Goal: Feedback & Contribution: Contribute content

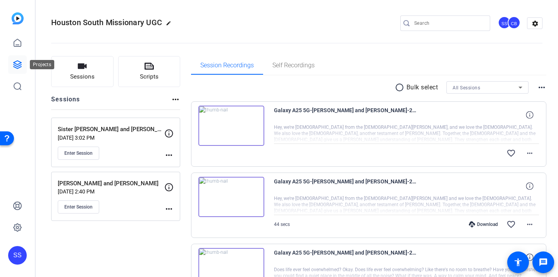
click at [16, 65] on icon at bounding box center [17, 64] width 9 height 9
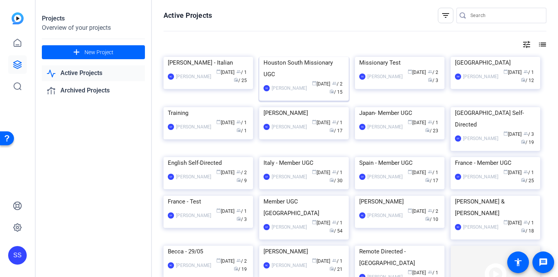
click at [290, 57] on img at bounding box center [304, 57] width 90 height 0
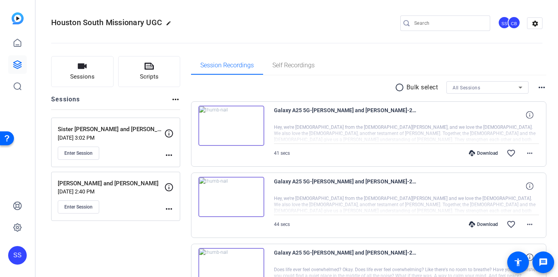
click at [130, 139] on p "[DATE] 3:02 PM" at bounding box center [111, 138] width 107 height 6
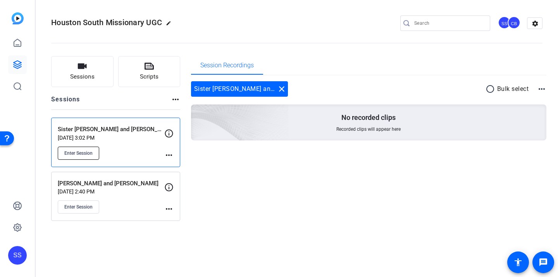
click at [91, 150] on span "Enter Session" at bounding box center [78, 153] width 28 height 6
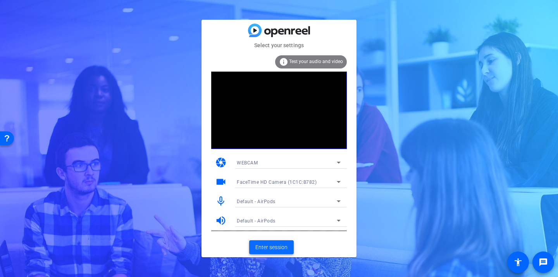
click at [272, 247] on span "Enter session" at bounding box center [271, 248] width 32 height 8
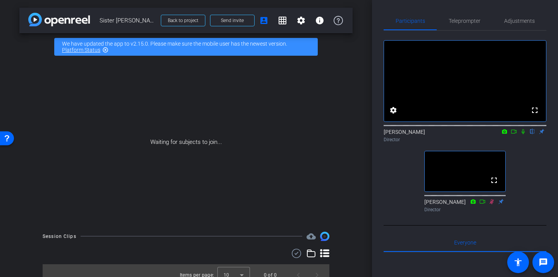
click at [522, 134] on icon at bounding box center [523, 131] width 3 height 5
click at [455, 29] on span "Teleprompter" at bounding box center [465, 21] width 32 height 19
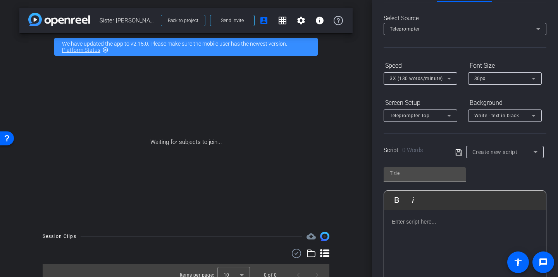
scroll to position [34, 0]
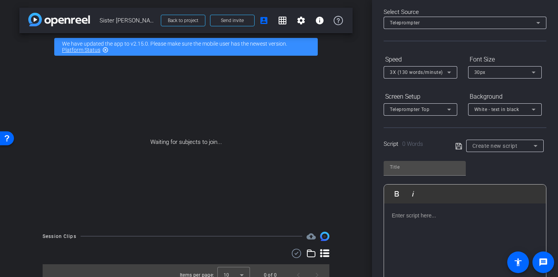
click at [420, 216] on p at bounding box center [465, 216] width 146 height 9
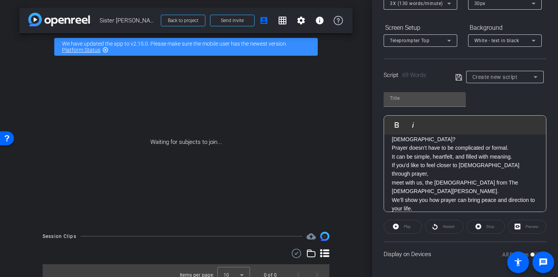
scroll to position [0, 0]
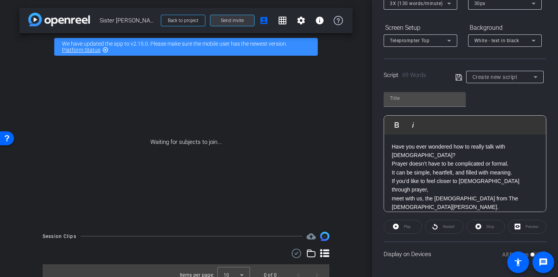
click at [222, 22] on span "Send invite" at bounding box center [232, 20] width 23 height 6
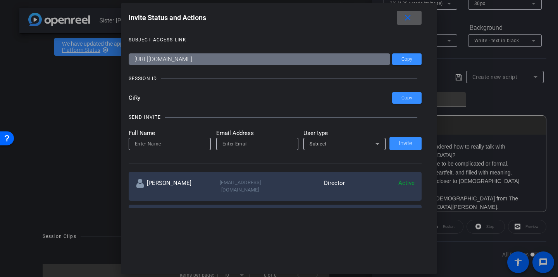
click at [414, 18] on span at bounding box center [409, 18] width 25 height 19
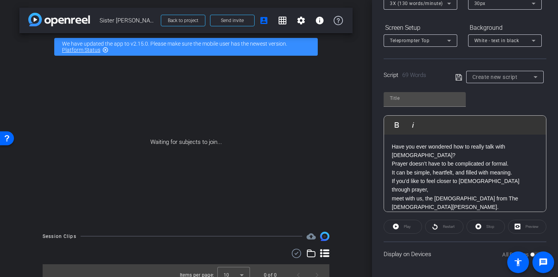
click at [526, 163] on p "Have you ever wondered how to really talk with God? Prayer doesn’t have to be c…" at bounding box center [465, 160] width 146 height 35
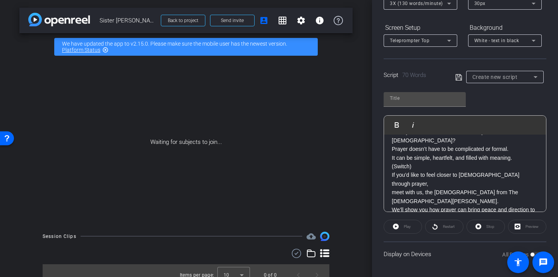
scroll to position [16, 0]
click at [501, 205] on p "We’ll show you how prayer can bring peace and direction to your life." at bounding box center [465, 213] width 146 height 17
click at [500, 205] on p "We’ll show you how prayer can bring peace and direction to your life." at bounding box center [465, 213] width 146 height 17
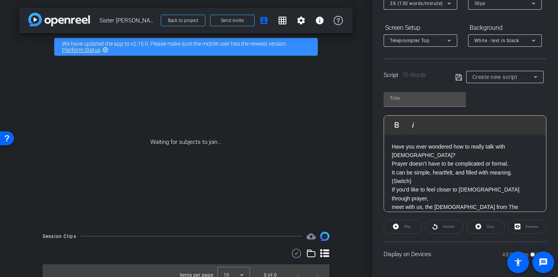
click at [462, 74] on span at bounding box center [460, 77] width 11 height 7
type input "Default title 435"
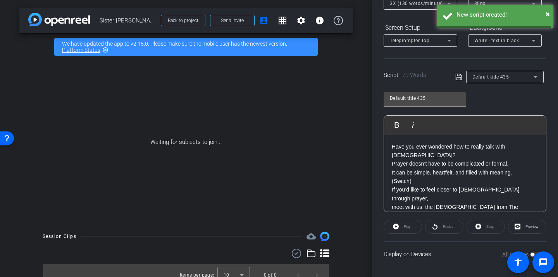
click at [462, 74] on span at bounding box center [460, 76] width 11 height 7
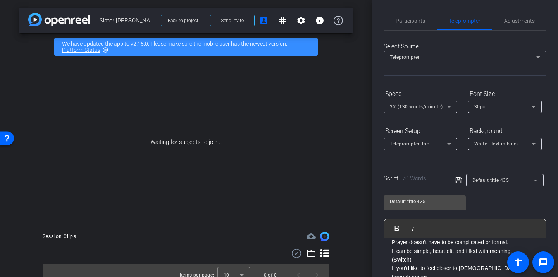
scroll to position [104, 0]
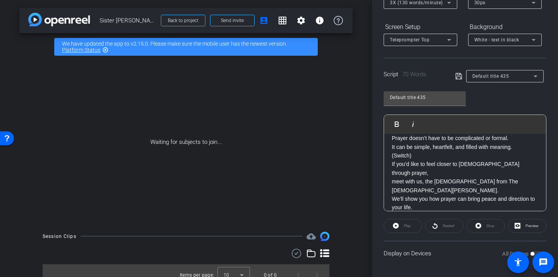
click at [416, 260] on div "Display on Devices All Devices" at bounding box center [465, 253] width 163 height 25
click at [416, 255] on div "Display on Devices All Devices" at bounding box center [465, 253] width 163 height 25
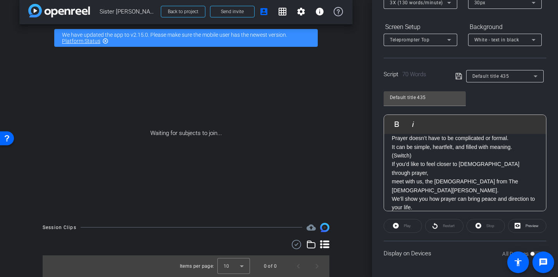
scroll to position [0, 0]
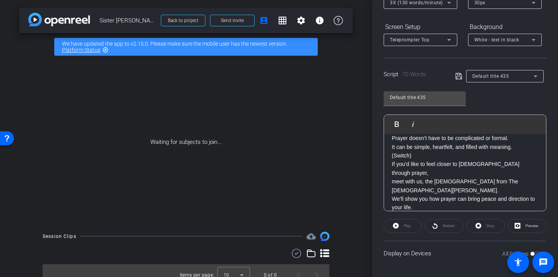
click at [460, 76] on icon at bounding box center [458, 76] width 7 height 9
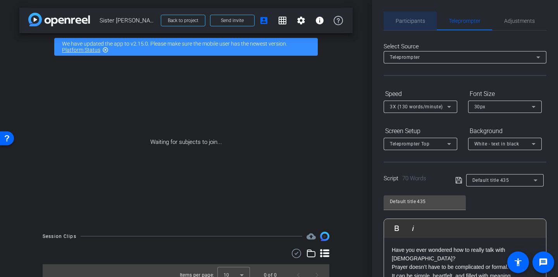
click at [409, 20] on span "Participants" at bounding box center [410, 20] width 29 height 5
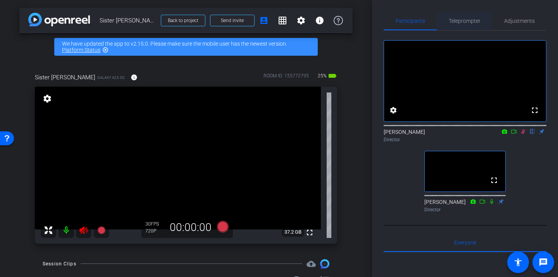
click at [458, 20] on span "Teleprompter" at bounding box center [465, 20] width 32 height 5
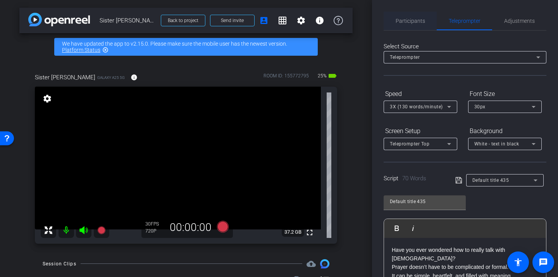
click at [400, 25] on span "Participants" at bounding box center [410, 21] width 29 height 19
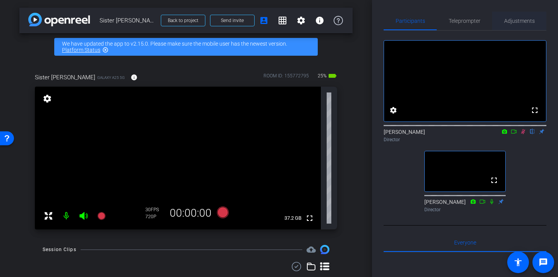
click at [508, 19] on span "Adjustments" at bounding box center [519, 20] width 31 height 5
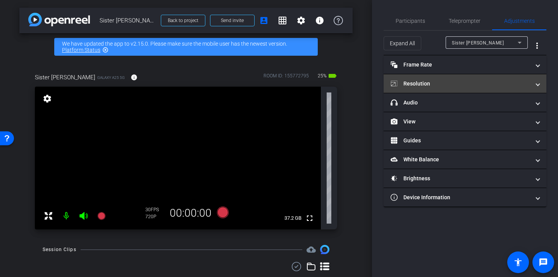
click at [434, 87] on mat-panel-title "Resolution" at bounding box center [461, 84] width 140 height 8
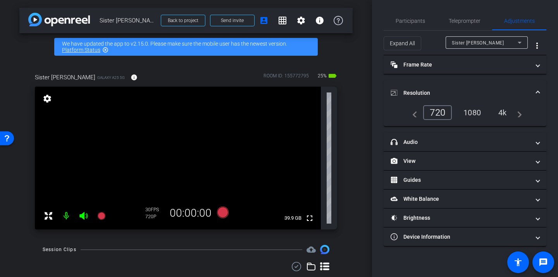
click at [465, 114] on div "1080" at bounding box center [472, 112] width 29 height 13
click at [418, 23] on span "Participants" at bounding box center [410, 20] width 29 height 5
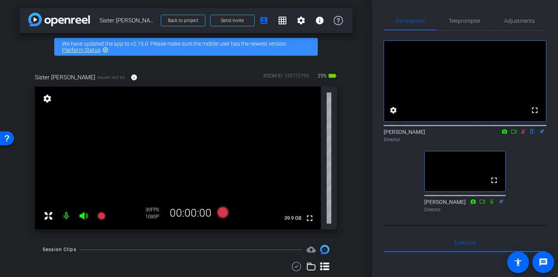
click at [523, 134] on icon at bounding box center [523, 131] width 4 height 5
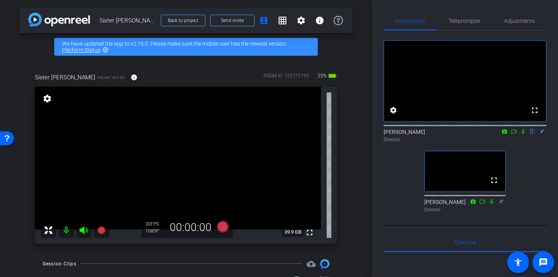
click at [523, 134] on icon at bounding box center [523, 131] width 6 height 5
click at [463, 19] on span "Teleprompter" at bounding box center [465, 20] width 32 height 5
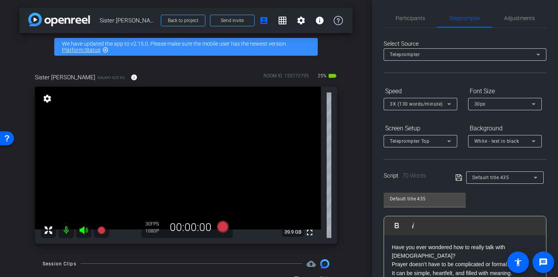
scroll to position [3, 0]
click at [505, 21] on span "Adjustments" at bounding box center [519, 17] width 31 height 19
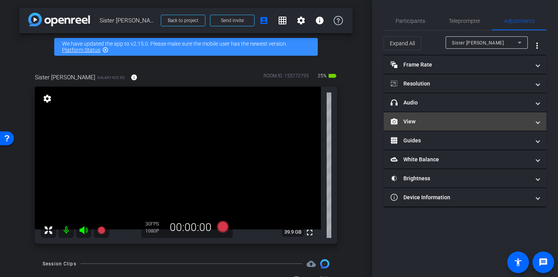
click at [452, 126] on mat-expansion-panel-header "View" at bounding box center [465, 121] width 163 height 19
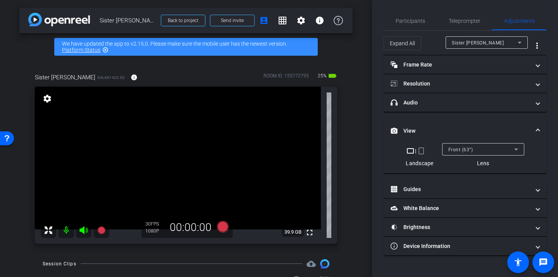
click at [423, 152] on mat-icon "crop_portrait" at bounding box center [421, 150] width 9 height 9
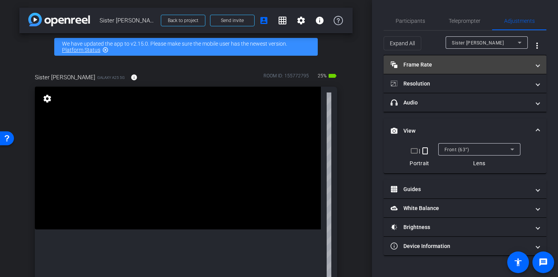
click at [465, 66] on mat-panel-title "Frame Rate Frame Rate" at bounding box center [461, 65] width 140 height 8
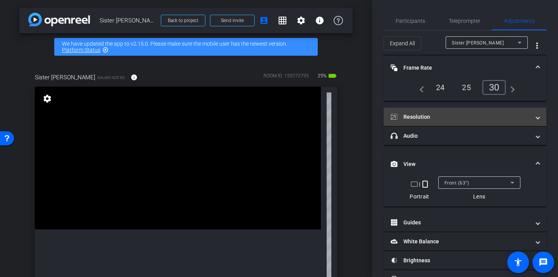
click at [450, 116] on mat-panel-title "Resolution" at bounding box center [461, 117] width 140 height 8
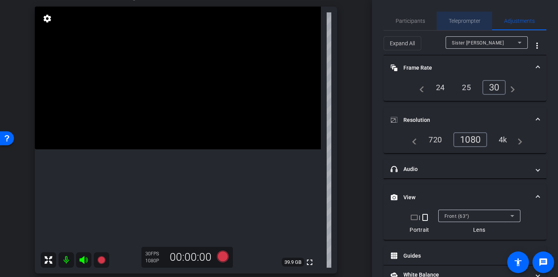
click at [449, 21] on span "Teleprompter" at bounding box center [465, 20] width 32 height 5
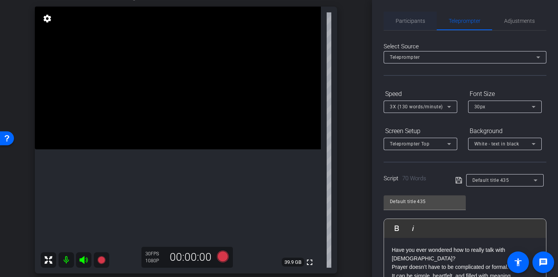
click at [416, 16] on span "Participants" at bounding box center [410, 21] width 29 height 19
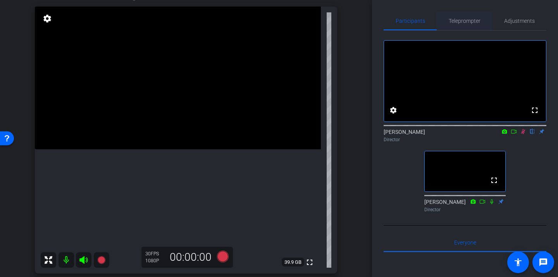
click at [463, 22] on span "Teleprompter" at bounding box center [465, 20] width 32 height 5
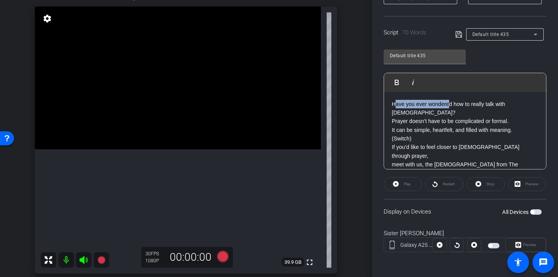
scroll to position [25, 0]
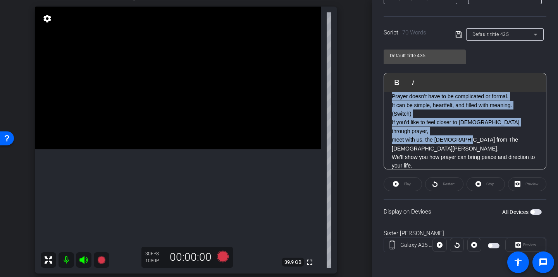
drag, startPoint x: 393, startPoint y: 103, endPoint x: 460, endPoint y: 195, distance: 113.5
click at [460, 195] on openreel-capture-teleprompter "Speed 3X (130 words/minute) Font Size 30px Screen Setup Teleprompter Top Backgr…" at bounding box center [465, 103] width 163 height 325
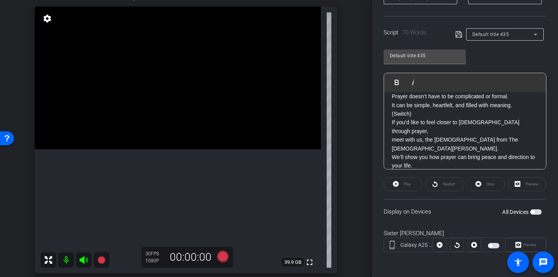
click at [434, 136] on p "meet with us, the missionaries from The Church of Jesus Christ of Latter-day Sa…" at bounding box center [465, 144] width 146 height 17
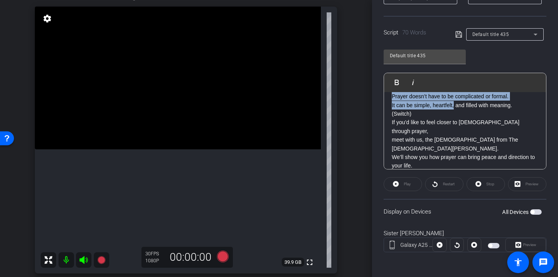
drag, startPoint x: 393, startPoint y: 103, endPoint x: 462, endPoint y: 158, distance: 88.5
click at [462, 159] on div "Have you ever wondered how to really talk with God? Prayer doesn’t have to be c…" at bounding box center [465, 127] width 162 height 120
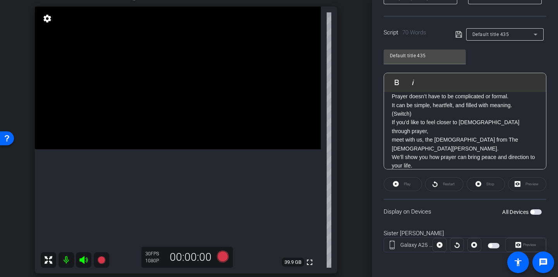
scroll to position [34, 0]
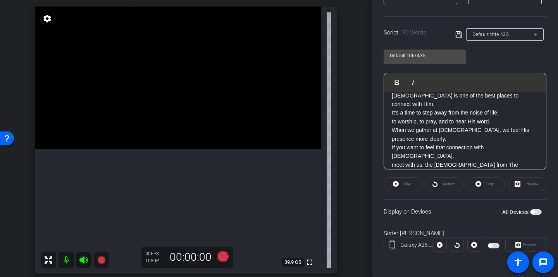
click at [415, 186] on div "Play" at bounding box center [403, 184] width 38 height 14
click at [458, 41] on openreel-capture-teleprompter "Speed 3X (130 words/minute) Font Size 30px Screen Setup Teleprompter Top Backgr…" at bounding box center [465, 103] width 163 height 325
click at [458, 37] on icon at bounding box center [458, 34] width 7 height 9
click at [492, 245] on span "button" at bounding box center [494, 245] width 12 height 5
click at [434, 184] on div "Restart" at bounding box center [444, 184] width 38 height 14
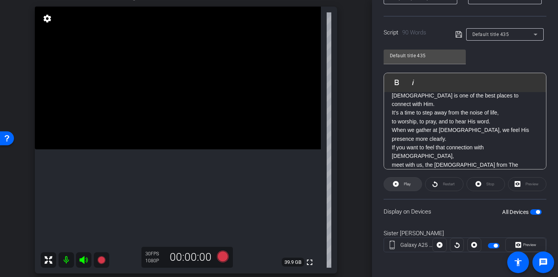
click at [419, 185] on span at bounding box center [403, 184] width 38 height 19
click at [433, 186] on icon at bounding box center [435, 184] width 6 height 10
click at [414, 185] on span at bounding box center [403, 184] width 38 height 19
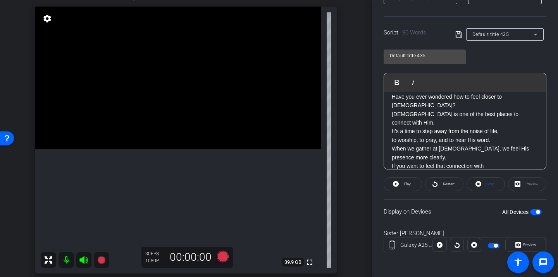
scroll to position [36, 0]
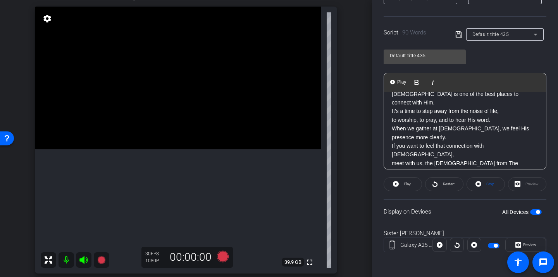
drag, startPoint x: 501, startPoint y: 156, endPoint x: 475, endPoint y: 159, distance: 26.1
click at [475, 177] on p "We’ll save you a seat this Sunday at church." at bounding box center [465, 181] width 146 height 9
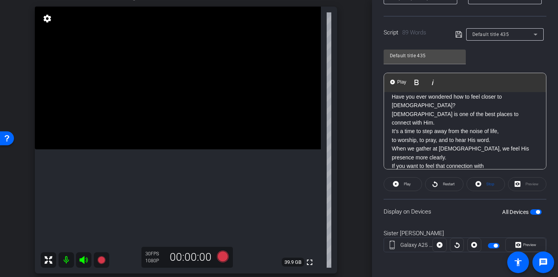
scroll to position [20, 0]
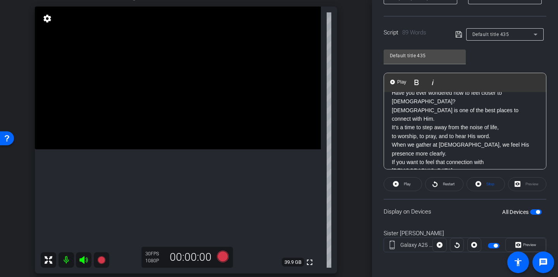
click at [461, 138] on p "Have you ever wondered how to feel closer to God? Church is one of the best pla…" at bounding box center [465, 123] width 146 height 69
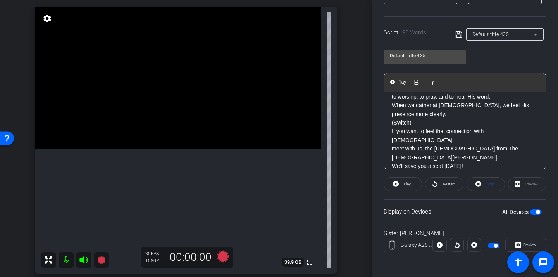
scroll to position [59, 0]
click at [480, 163] on p "We’ll save you a seat this Sunday!" at bounding box center [465, 171] width 146 height 17
click at [482, 180] on p "Click the link to learn more." at bounding box center [465, 184] width 146 height 9
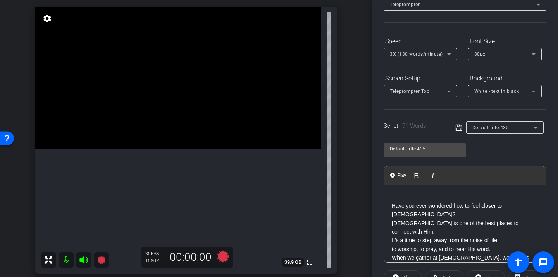
scroll to position [3, 0]
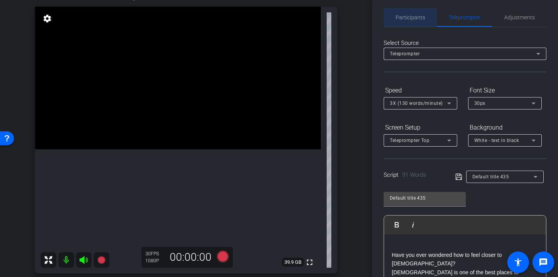
click at [414, 26] on span "Participants" at bounding box center [410, 17] width 29 height 19
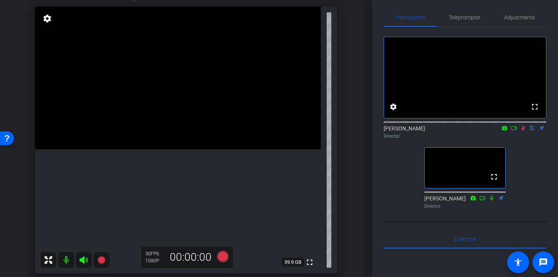
click at [524, 131] on icon at bounding box center [523, 128] width 6 height 5
click at [469, 25] on span "Teleprompter" at bounding box center [465, 17] width 32 height 19
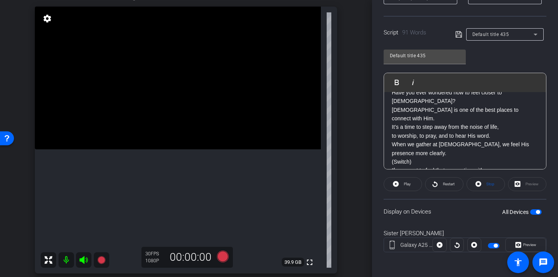
scroll to position [0, 0]
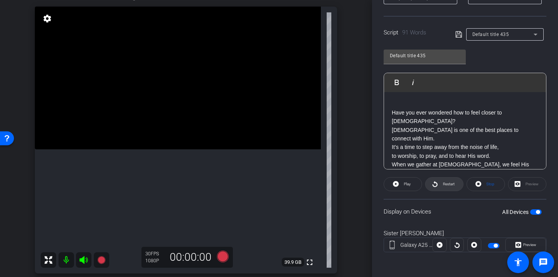
click at [441, 182] on span "Restart" at bounding box center [448, 184] width 14 height 11
click at [410, 189] on span "Pause" at bounding box center [406, 184] width 12 height 11
click at [436, 189] on icon at bounding box center [435, 184] width 6 height 10
click at [410, 186] on span "Pause" at bounding box center [406, 184] width 12 height 11
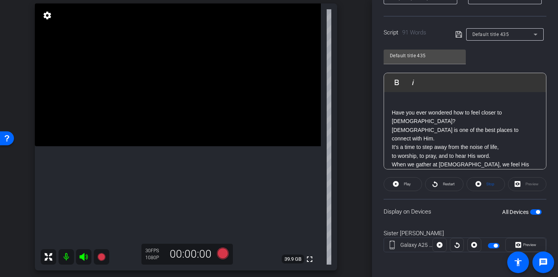
scroll to position [83, 0]
click at [391, 114] on div "Have you ever wondered how to feel closer to God? Church is one of the best pla…" at bounding box center [465, 173] width 162 height 163
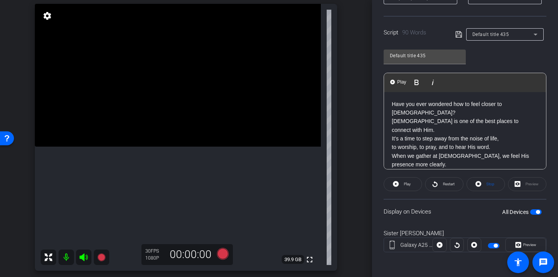
click at [396, 119] on p "Have you ever wondered how to feel closer to God? Church is one of the best pla…" at bounding box center [465, 134] width 146 height 69
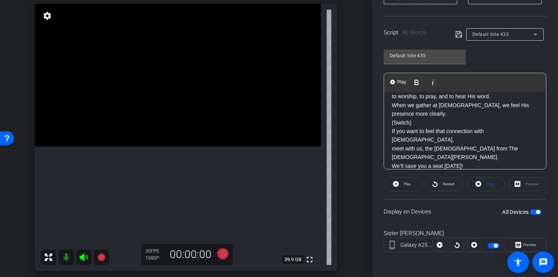
scroll to position [0, 0]
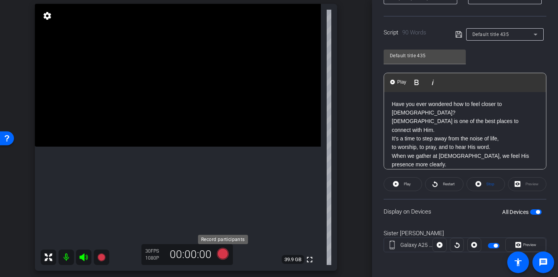
click at [223, 253] on icon at bounding box center [223, 254] width 12 height 12
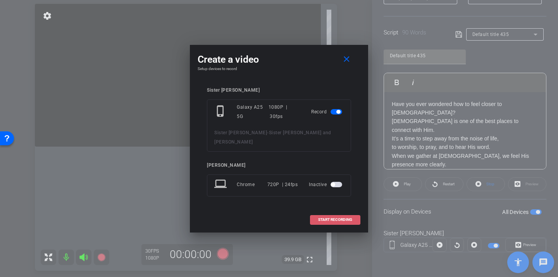
click at [336, 218] on span "START RECORDING" at bounding box center [335, 220] width 34 height 4
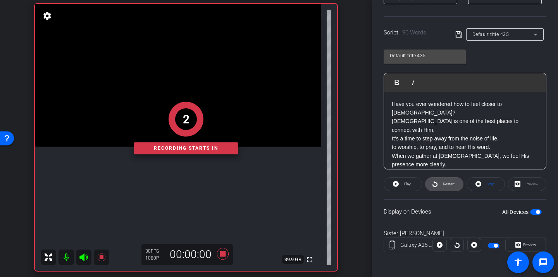
click at [451, 184] on span "Restart" at bounding box center [449, 184] width 12 height 4
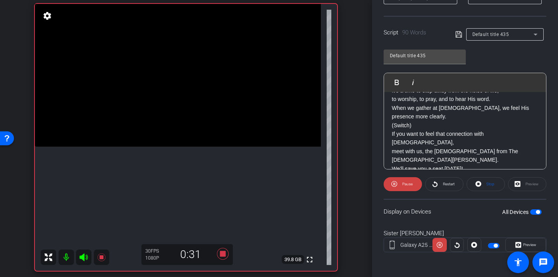
scroll to position [51, 0]
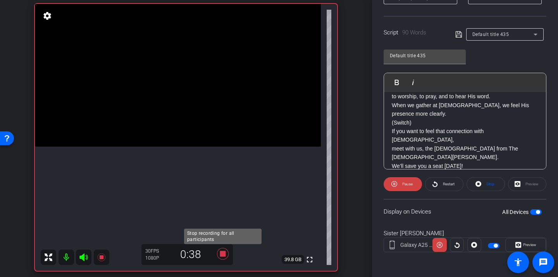
click at [224, 253] on icon at bounding box center [223, 254] width 12 height 12
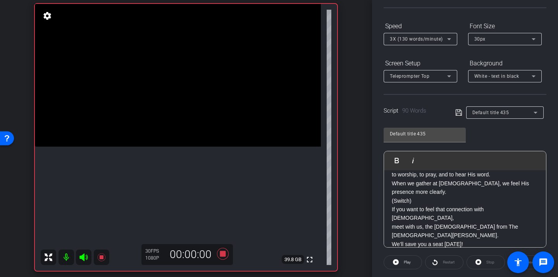
scroll to position [46, 0]
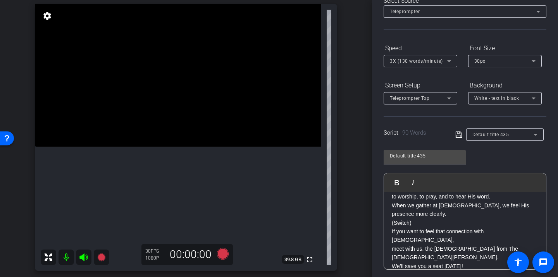
click at [436, 58] on div "3X (130 words/minute)" at bounding box center [418, 61] width 57 height 10
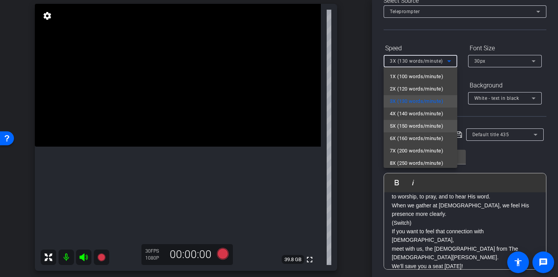
click at [415, 122] on span "5X (150 words/minute)" at bounding box center [416, 126] width 53 height 9
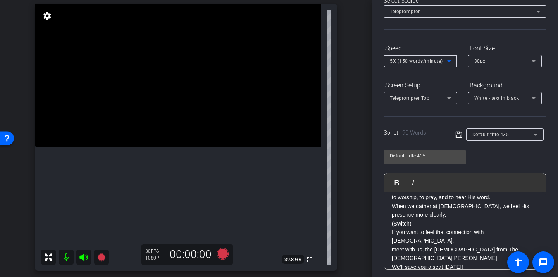
scroll to position [51, 0]
click at [423, 245] on p "meet with us, the missionaries from The Church of Jesus Christ of Latter-day Sa…" at bounding box center [465, 253] width 146 height 17
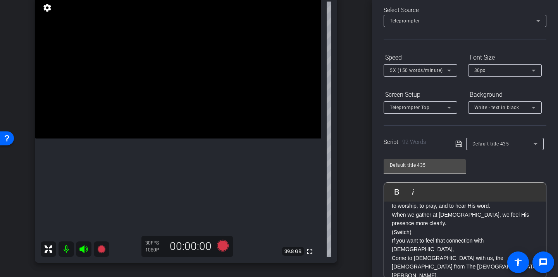
scroll to position [0, 0]
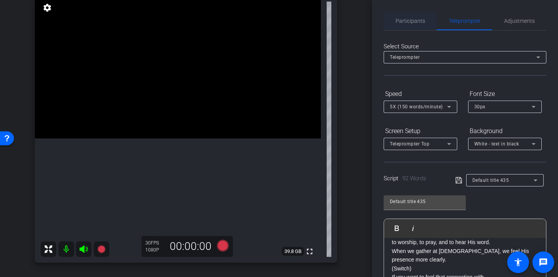
click at [410, 25] on span "Participants" at bounding box center [410, 21] width 29 height 19
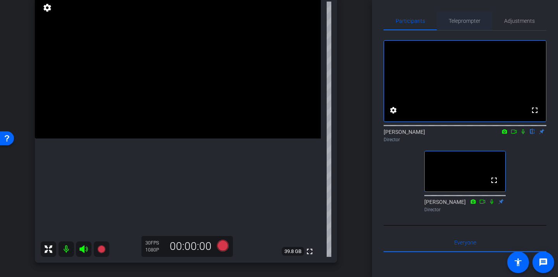
click at [454, 23] on span "Teleprompter" at bounding box center [465, 20] width 32 height 5
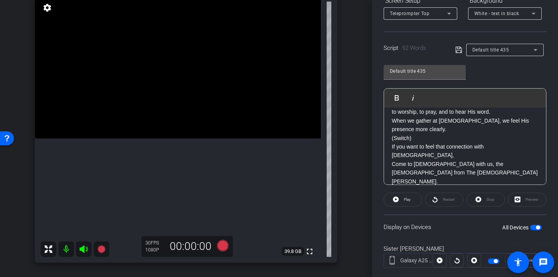
scroll to position [137, 0]
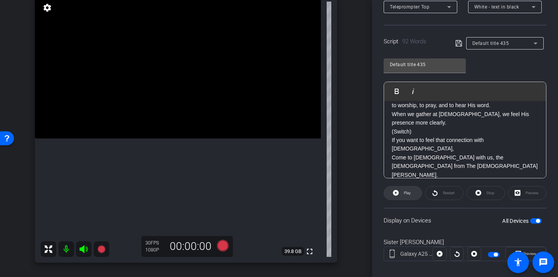
click at [407, 195] on span "Play" at bounding box center [407, 193] width 7 height 4
click at [446, 194] on span "Restart" at bounding box center [449, 193] width 12 height 4
click at [409, 195] on span "Pause" at bounding box center [407, 193] width 10 height 4
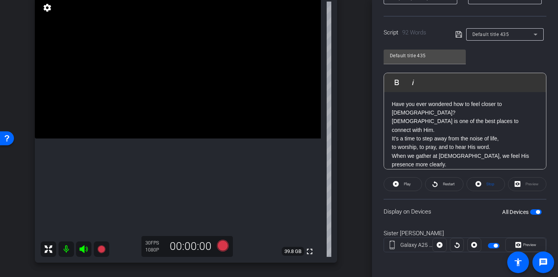
scroll to position [145, 0]
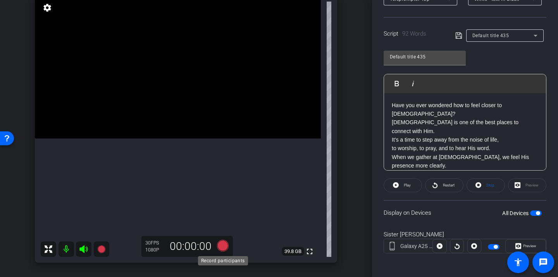
click at [220, 245] on icon at bounding box center [223, 246] width 12 height 12
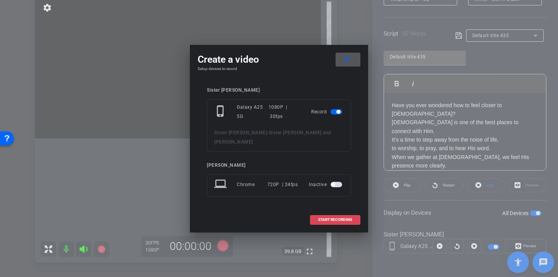
click at [337, 218] on span "START RECORDING" at bounding box center [335, 220] width 34 height 4
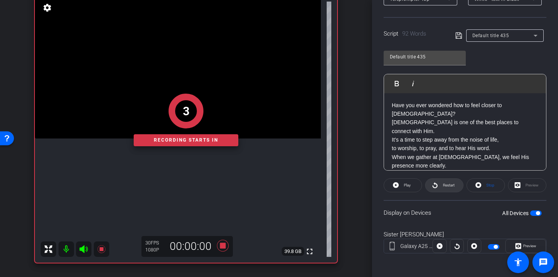
click at [455, 185] on span "Restart" at bounding box center [449, 185] width 12 height 4
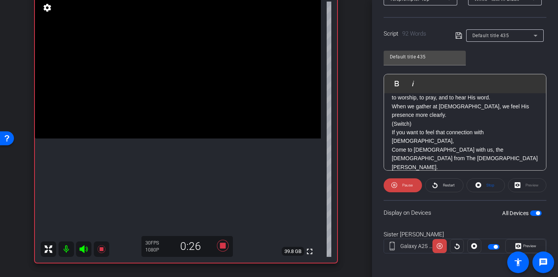
scroll to position [50, 0]
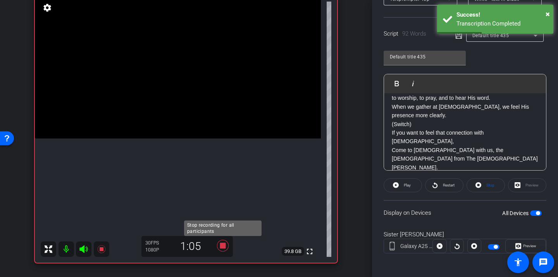
click at [227, 249] on icon at bounding box center [223, 246] width 12 height 12
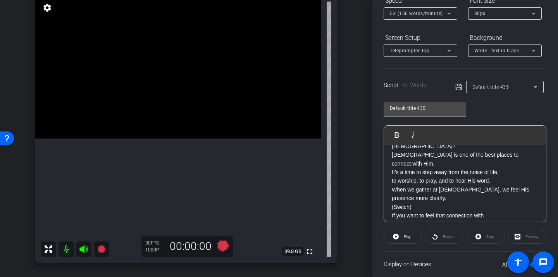
scroll to position [0, 0]
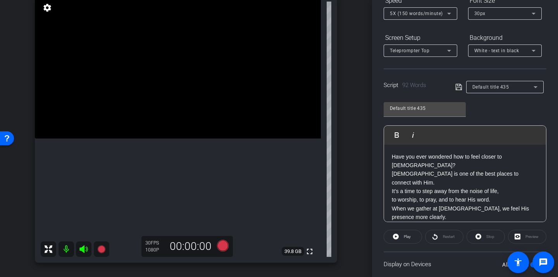
click at [425, 153] on p "Have you ever wondered how to feel closer to God? Church is one of the best pla…" at bounding box center [465, 187] width 146 height 69
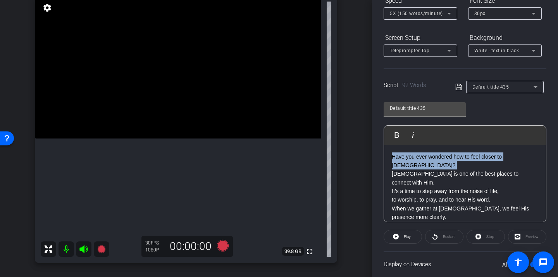
click at [425, 153] on p "Have you ever wondered how to feel closer to God? Church is one of the best pla…" at bounding box center [465, 187] width 146 height 69
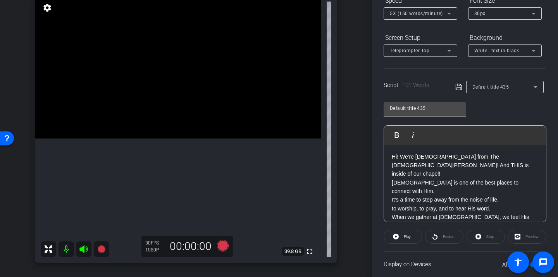
click at [522, 179] on p "Church is one of the best places to connect with Him. It’s a time to step away …" at bounding box center [465, 205] width 146 height 52
click at [531, 179] on p "Church is one of the best places to connect with God. It’s a time to step away …" at bounding box center [465, 205] width 146 height 52
click at [528, 179] on p "Church is one of the best places to connect with God. It’s a time to step away …" at bounding box center [465, 205] width 146 height 52
click at [436, 166] on p "Hi! We're missionaries from The Church of Jesus Christ of Latter-day Saints! An…" at bounding box center [465, 166] width 146 height 26
click at [438, 168] on p "Hi! We're missionaries from The Church of Jesus Christ of Latter-day Saints!" at bounding box center [465, 161] width 146 height 17
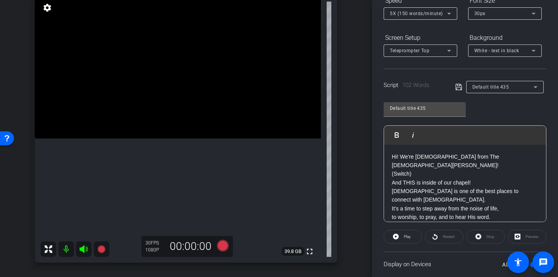
click at [474, 183] on p "And THIS is inside of our chapel!" at bounding box center [465, 183] width 146 height 9
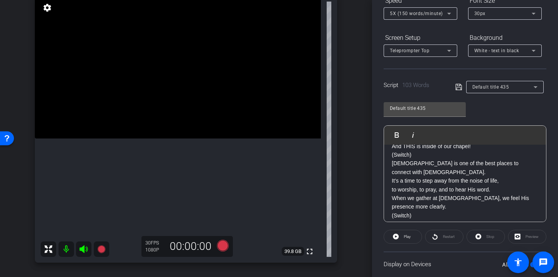
scroll to position [39, 0]
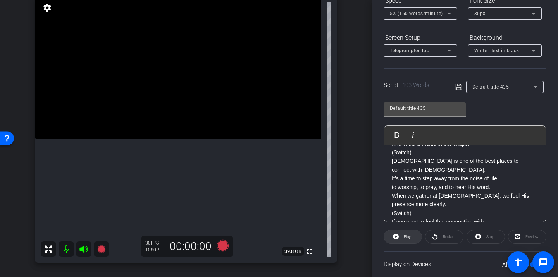
click at [415, 239] on span at bounding box center [403, 237] width 38 height 19
click at [440, 239] on span at bounding box center [444, 237] width 38 height 19
click at [417, 239] on span at bounding box center [403, 237] width 38 height 19
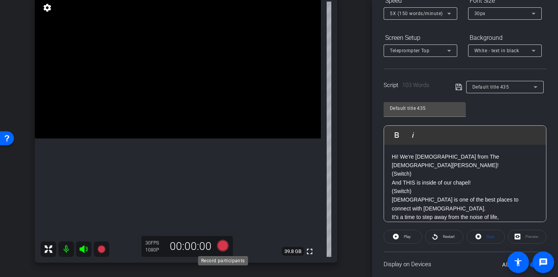
click at [226, 250] on icon at bounding box center [223, 246] width 12 height 12
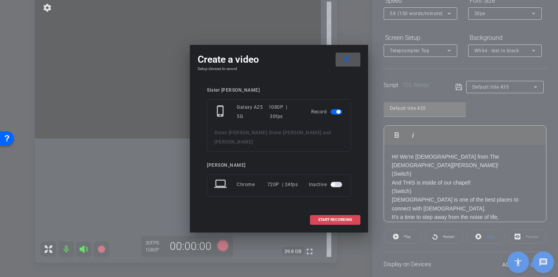
click at [320, 218] on span "START RECORDING" at bounding box center [335, 220] width 34 height 4
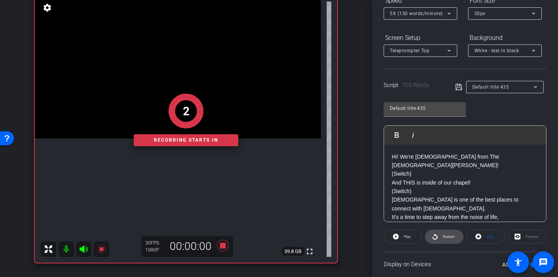
click at [436, 239] on icon at bounding box center [434, 237] width 5 height 6
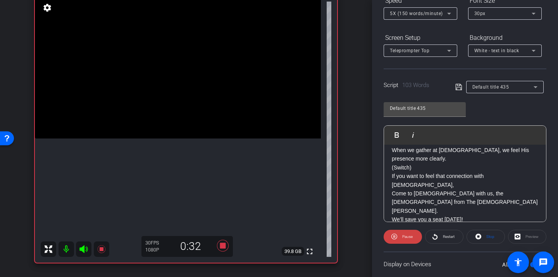
scroll to position [86, 0]
click at [406, 232] on p "Click the link to learn more." at bounding box center [465, 236] width 146 height 9
click at [397, 238] on span at bounding box center [403, 237] width 38 height 19
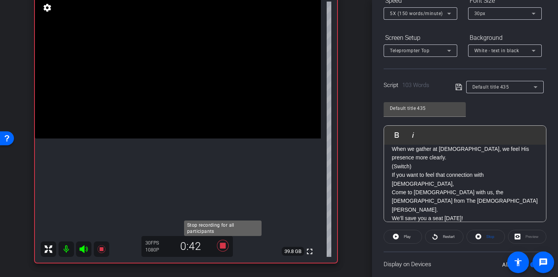
click at [222, 250] on icon at bounding box center [223, 246] width 19 height 14
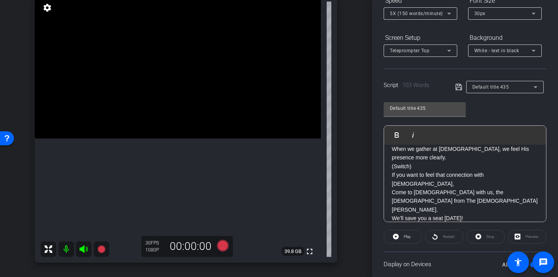
click at [405, 232] on p "Click the link to learn more." at bounding box center [465, 236] width 146 height 9
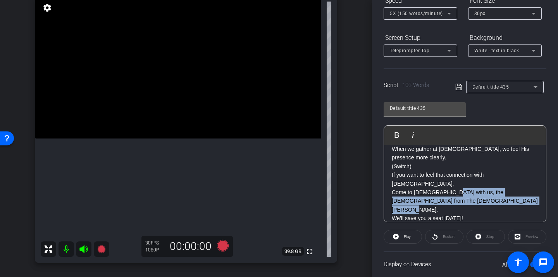
drag, startPoint x: 449, startPoint y: 176, endPoint x: 477, endPoint y: 184, distance: 29.2
click at [477, 188] on p "Come to church with us, the missionaries from The Church of Jesus Christ of Lat…" at bounding box center [465, 201] width 146 height 26
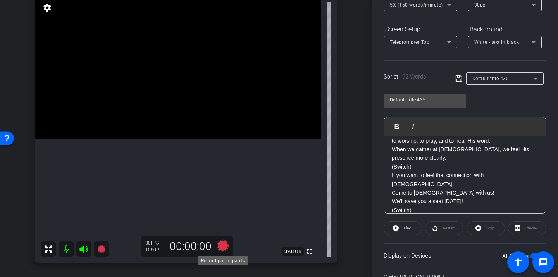
click at [221, 245] on icon at bounding box center [223, 246] width 12 height 12
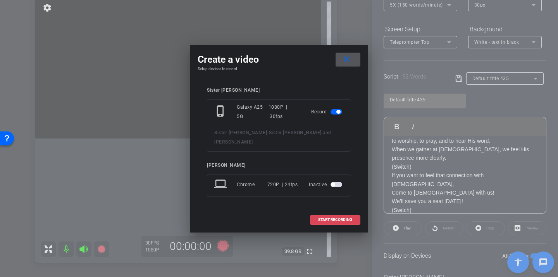
click at [341, 218] on span "START RECORDING" at bounding box center [335, 220] width 34 height 4
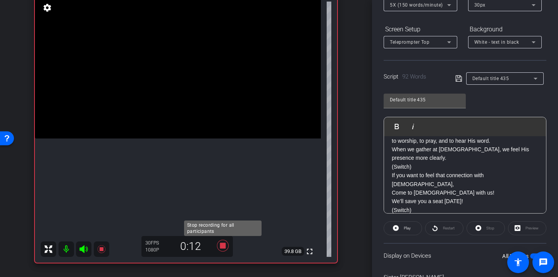
click at [224, 246] on icon at bounding box center [223, 246] width 12 height 12
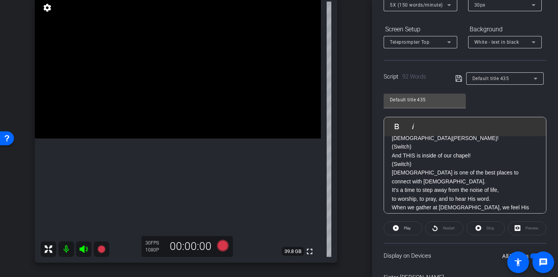
scroll to position [0, 0]
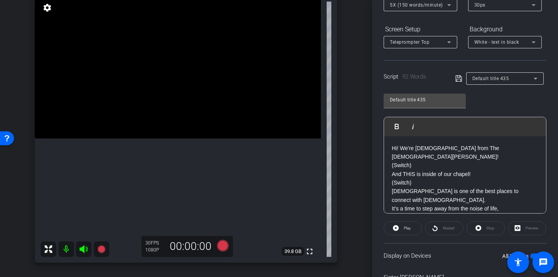
click at [436, 171] on p "And THIS is inside of our chapel!" at bounding box center [465, 174] width 146 height 9
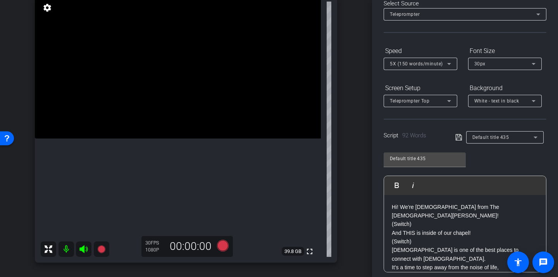
scroll to position [45, 0]
click at [412, 243] on p "(Switch)" at bounding box center [465, 240] width 146 height 9
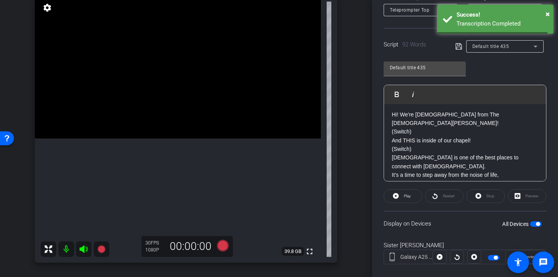
scroll to position [0, 0]
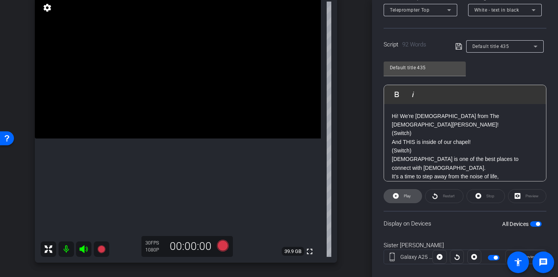
click at [404, 197] on span "Play" at bounding box center [407, 196] width 7 height 4
click at [403, 197] on span "Pause" at bounding box center [407, 196] width 10 height 4
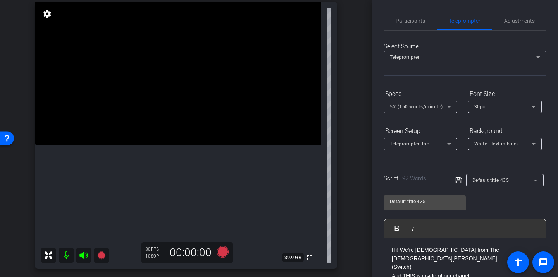
scroll to position [83, 0]
click at [413, 24] on span "Participants" at bounding box center [410, 21] width 29 height 19
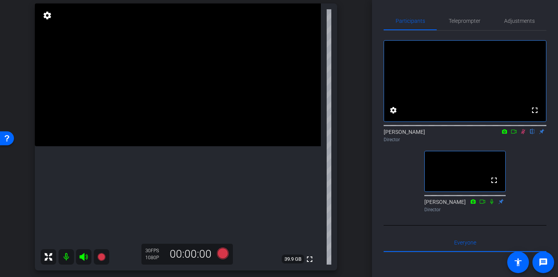
click at [524, 134] on icon at bounding box center [523, 131] width 6 height 5
click at [468, 21] on span "Teleprompter" at bounding box center [465, 20] width 32 height 5
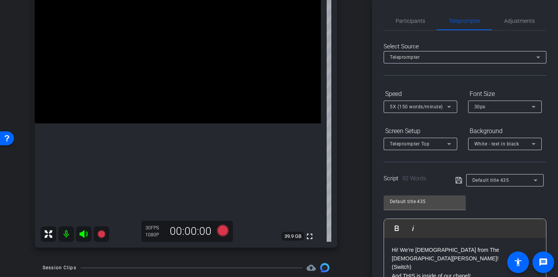
scroll to position [109, 0]
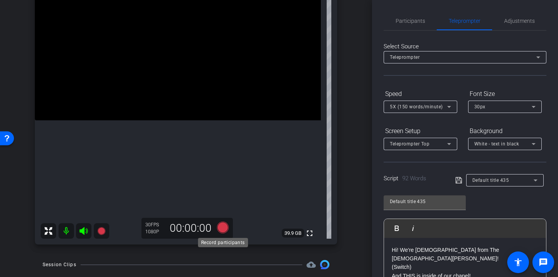
click at [221, 228] on icon at bounding box center [223, 228] width 12 height 12
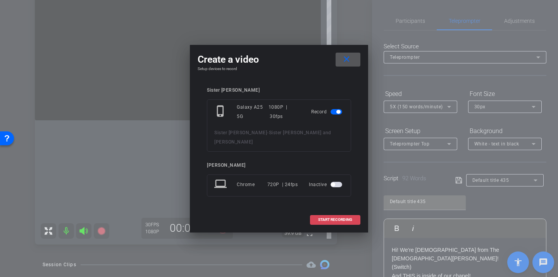
click at [349, 218] on span at bounding box center [335, 220] width 50 height 19
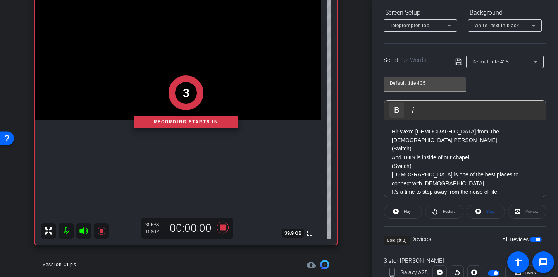
scroll to position [124, 0]
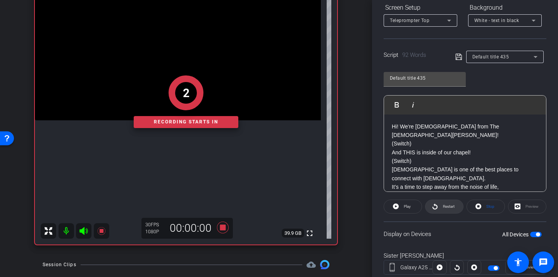
click at [444, 206] on span "Restart" at bounding box center [449, 207] width 12 height 4
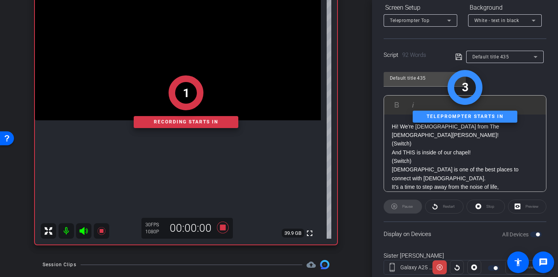
scroll to position [0, 0]
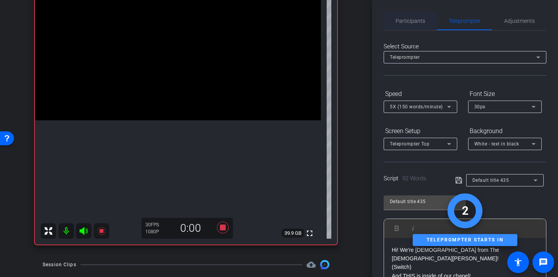
click at [420, 23] on span "Participants" at bounding box center [410, 20] width 29 height 5
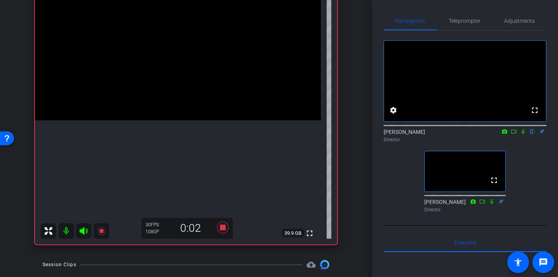
click at [523, 134] on icon at bounding box center [523, 131] width 6 height 5
click at [471, 23] on span "Teleprompter" at bounding box center [465, 20] width 32 height 5
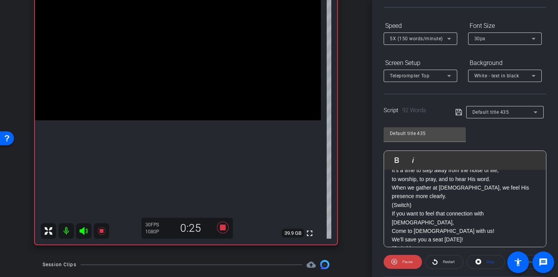
scroll to position [77, 0]
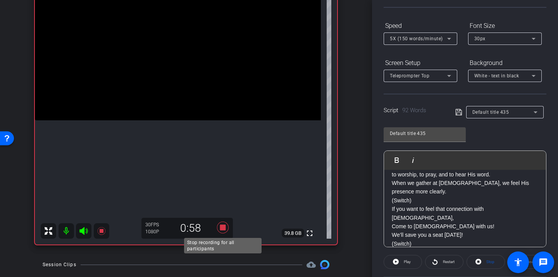
click at [222, 227] on icon at bounding box center [223, 228] width 12 height 12
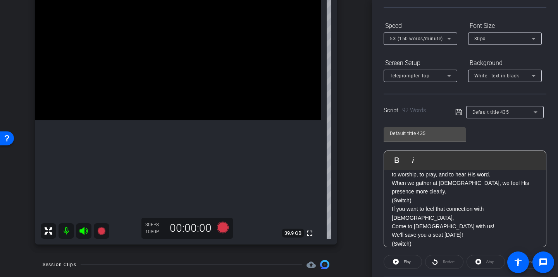
drag, startPoint x: 392, startPoint y: 184, endPoint x: 458, endPoint y: 264, distance: 104.1
click at [458, 264] on openreel-capture-teleprompter "Speed 5X (150 words/minute) Font Size 30px Screen Setup Teleprompter Top Backgr…" at bounding box center [465, 181] width 163 height 325
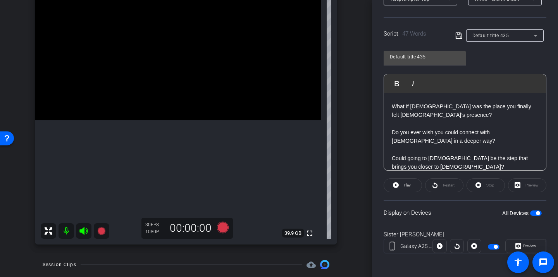
scroll to position [0, 0]
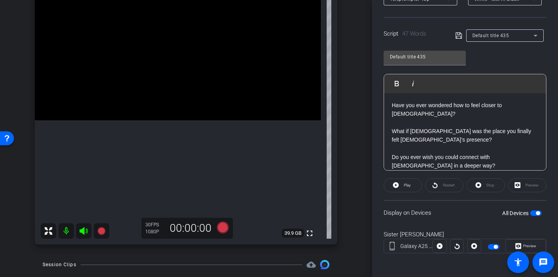
click at [460, 34] on icon at bounding box center [458, 35] width 7 height 9
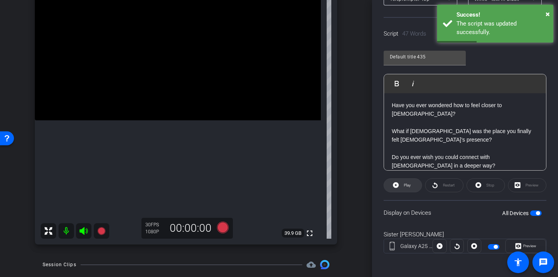
click at [410, 188] on span "Play" at bounding box center [406, 185] width 9 height 11
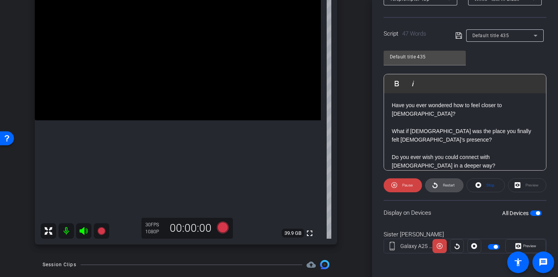
click at [432, 188] on icon at bounding box center [435, 186] width 6 height 10
click at [416, 189] on span at bounding box center [403, 185] width 38 height 19
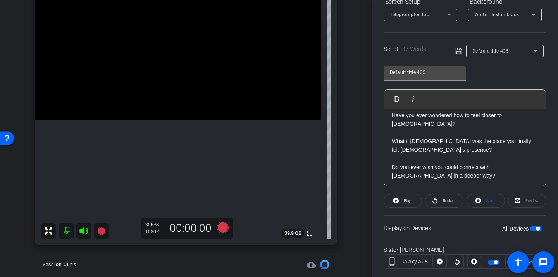
scroll to position [25, 0]
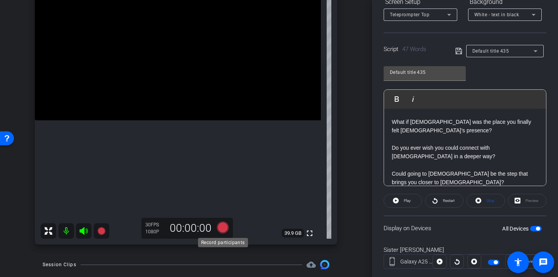
click at [221, 224] on icon at bounding box center [223, 228] width 12 height 12
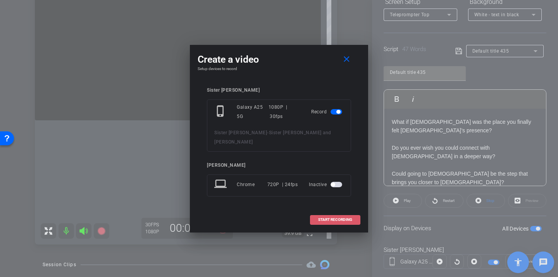
click at [333, 211] on span at bounding box center [335, 220] width 50 height 19
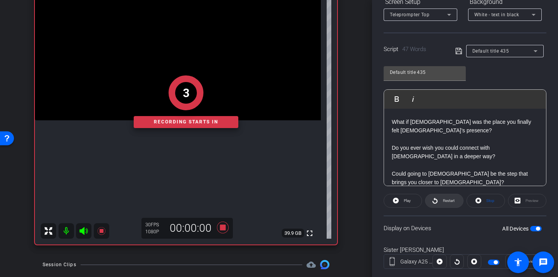
click at [436, 199] on icon at bounding box center [435, 201] width 6 height 10
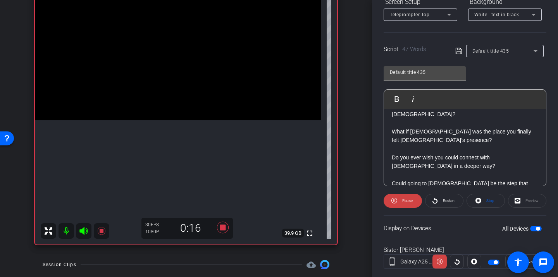
scroll to position [23, 0]
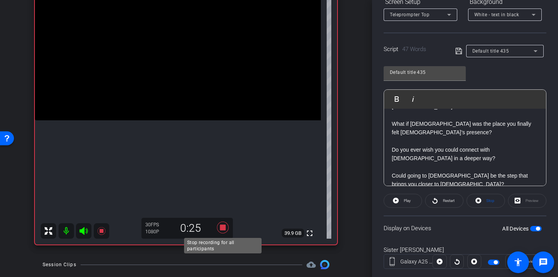
click at [221, 229] on icon at bounding box center [223, 228] width 12 height 12
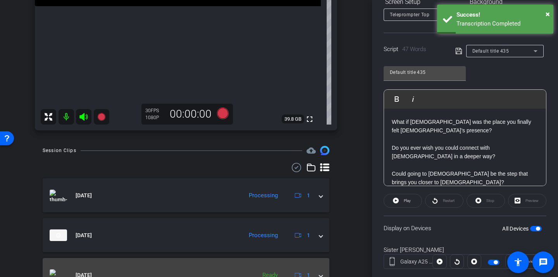
scroll to position [217, 0]
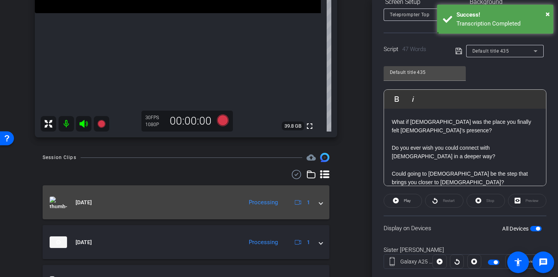
click at [251, 201] on div "Processing" at bounding box center [263, 202] width 37 height 9
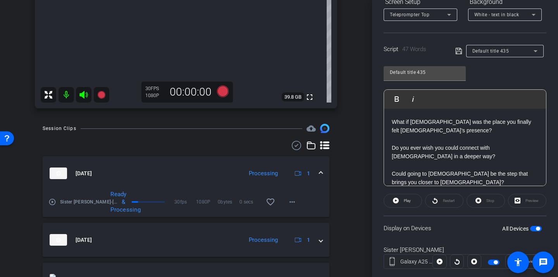
scroll to position [262, 0]
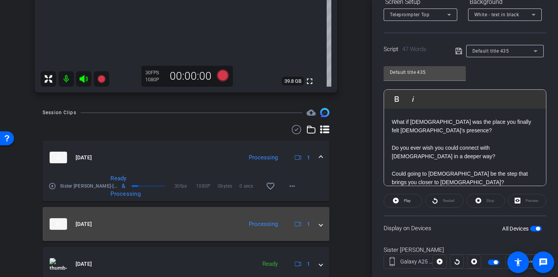
click at [255, 226] on div "Processing" at bounding box center [263, 224] width 37 height 9
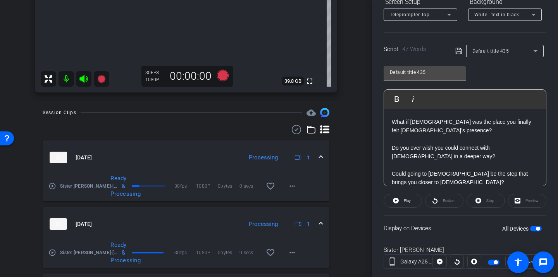
click at [60, 154] on img at bounding box center [58, 158] width 17 height 12
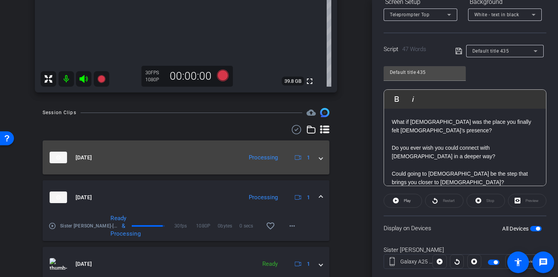
click at [60, 154] on img at bounding box center [58, 158] width 17 height 12
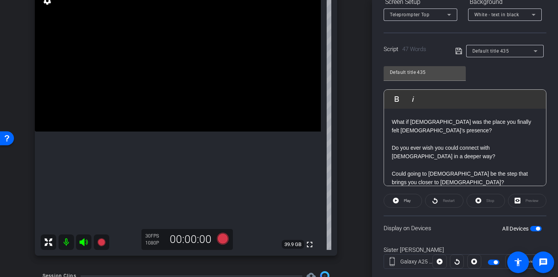
scroll to position [98, 0]
click at [224, 239] on icon at bounding box center [223, 240] width 12 height 12
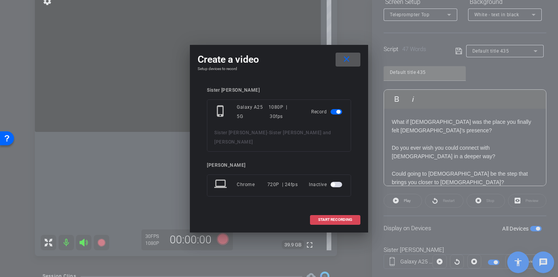
click at [320, 219] on span at bounding box center [335, 220] width 50 height 19
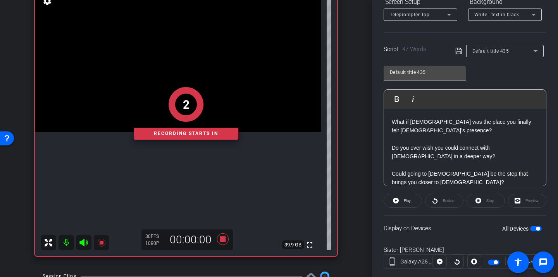
click at [409, 208] on openreel-capture-teleprompter "Speed 5X (150 words/minute) Font Size 30px Screen Setup Teleprompter Top Backgr…" at bounding box center [465, 120] width 163 height 325
click at [409, 200] on span "Play" at bounding box center [407, 201] width 7 height 4
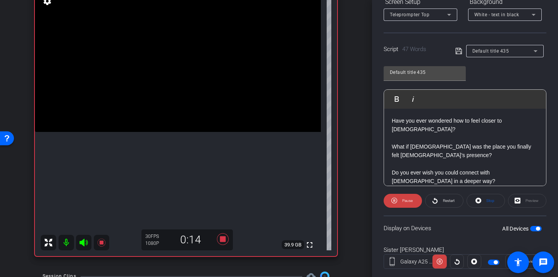
scroll to position [25, 0]
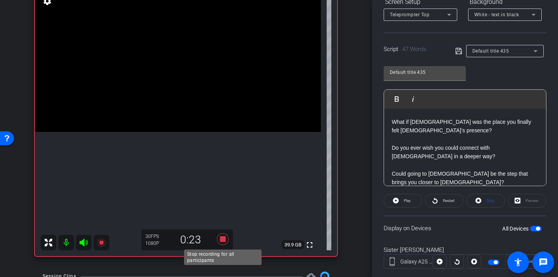
click at [223, 243] on icon at bounding box center [223, 240] width 19 height 14
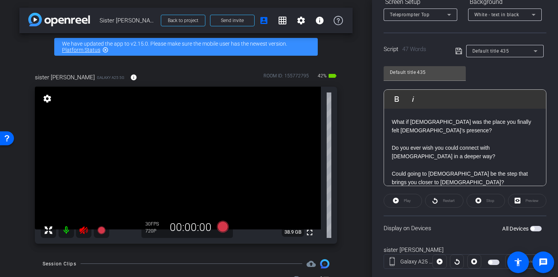
scroll to position [0, 0]
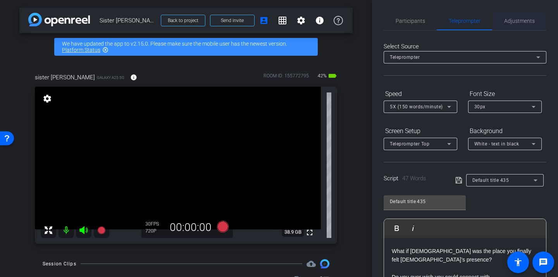
click at [515, 18] on span "Adjustments" at bounding box center [519, 20] width 31 height 5
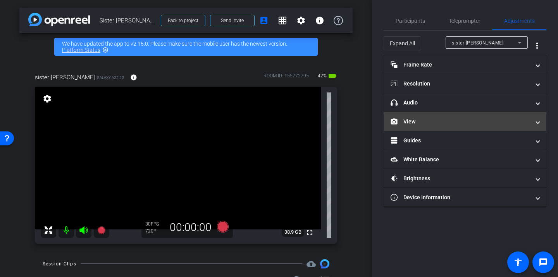
click at [425, 125] on mat-panel-title "View" at bounding box center [461, 122] width 140 height 8
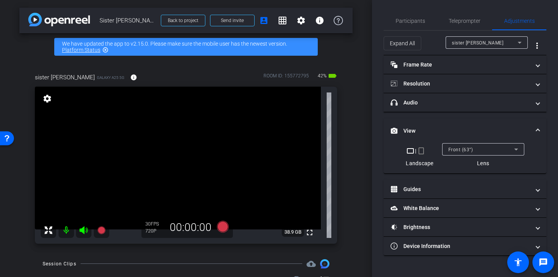
click at [422, 152] on mat-icon "crop_portrait" at bounding box center [421, 150] width 9 height 9
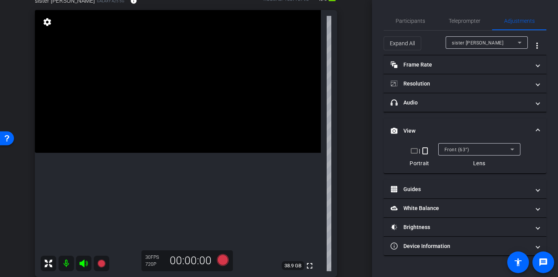
scroll to position [77, 0]
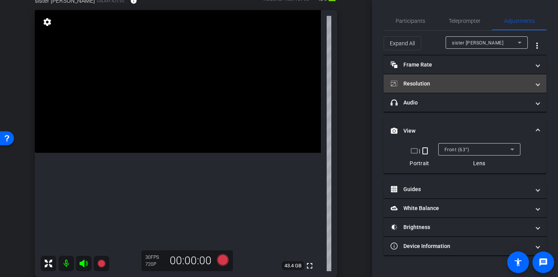
click at [457, 88] on mat-expansion-panel-header "Resolution" at bounding box center [465, 83] width 163 height 19
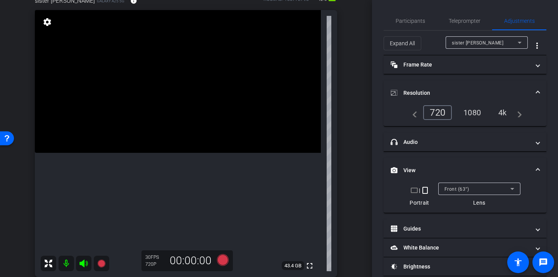
click at [471, 115] on div "1080" at bounding box center [472, 112] width 29 height 13
click at [460, 14] on span "Teleprompter" at bounding box center [465, 21] width 32 height 19
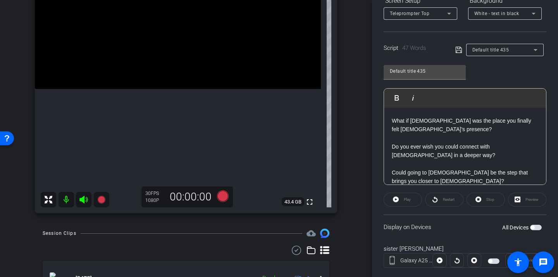
scroll to position [141, 0]
click at [222, 196] on icon at bounding box center [223, 196] width 12 height 12
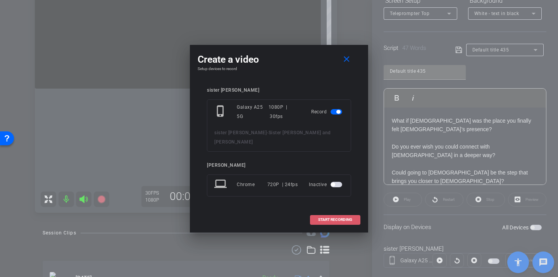
click at [329, 212] on span at bounding box center [335, 220] width 50 height 19
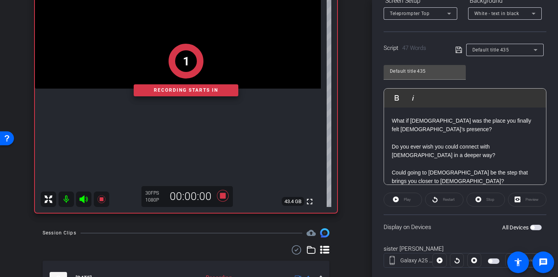
click at [490, 261] on span "button" at bounding box center [490, 262] width 4 height 4
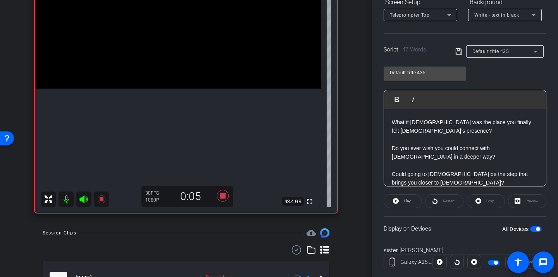
scroll to position [129, 0]
click at [405, 202] on span "Play" at bounding box center [407, 202] width 7 height 4
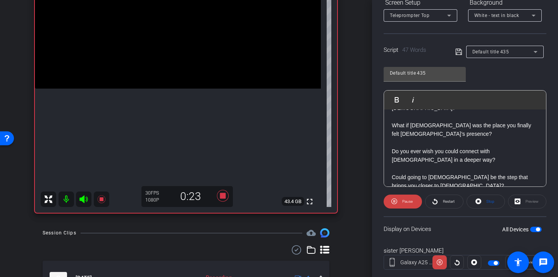
scroll to position [25, 0]
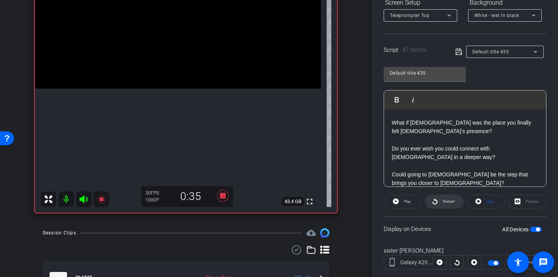
click at [431, 203] on span at bounding box center [444, 202] width 38 height 19
click at [409, 202] on span "Pause" at bounding box center [407, 202] width 10 height 4
click at [217, 192] on icon at bounding box center [223, 196] width 19 height 14
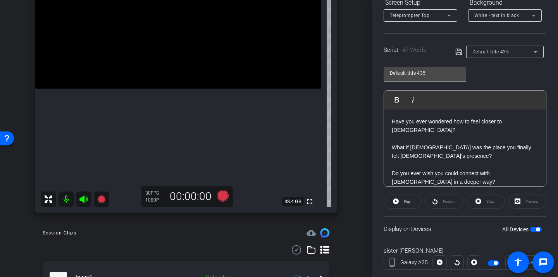
scroll to position [0, 0]
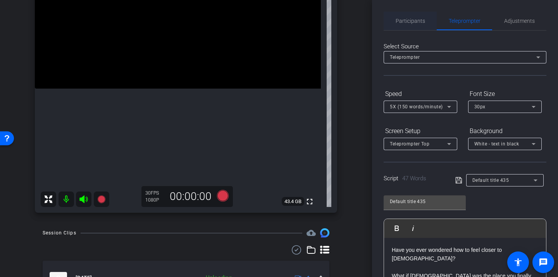
click at [415, 26] on span "Participants" at bounding box center [410, 21] width 29 height 19
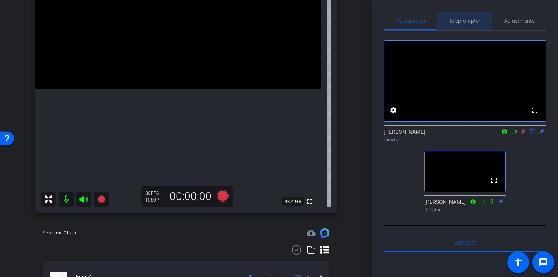
click at [466, 26] on span "Teleprompter" at bounding box center [465, 21] width 32 height 19
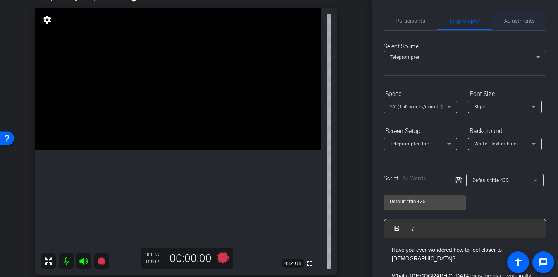
click at [503, 21] on div "Adjustments" at bounding box center [519, 21] width 54 height 19
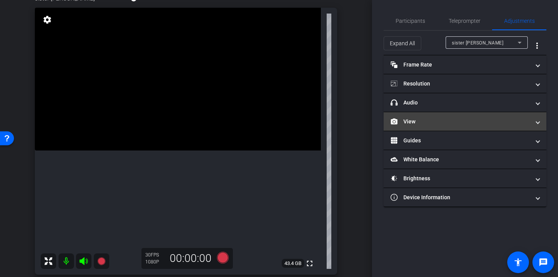
click at [435, 128] on mat-expansion-panel-header "View" at bounding box center [465, 121] width 163 height 19
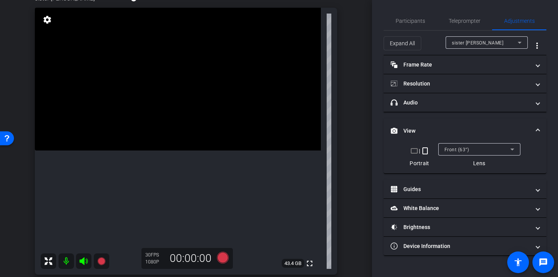
click at [465, 150] on span "Front (63°)" at bounding box center [456, 149] width 25 height 5
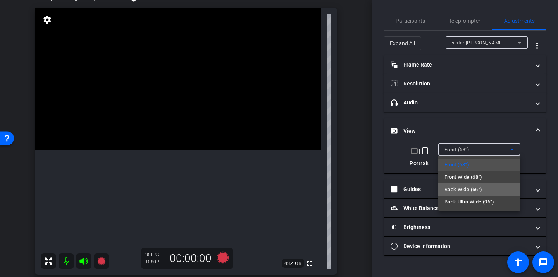
click at [469, 189] on span "Back Wide (66°)" at bounding box center [463, 189] width 38 height 9
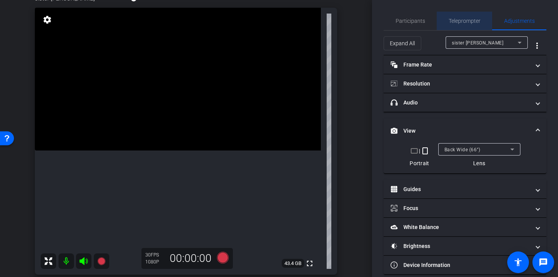
click at [471, 20] on span "Teleprompter" at bounding box center [465, 20] width 32 height 5
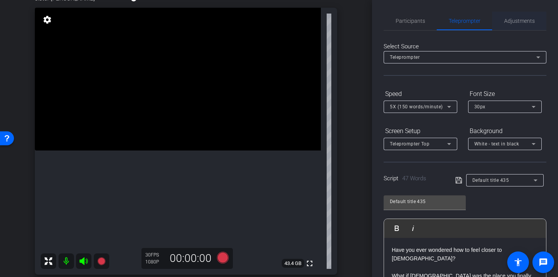
click at [517, 23] on span "Adjustments" at bounding box center [519, 20] width 31 height 5
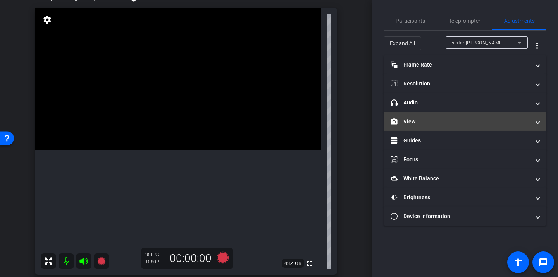
click at [435, 123] on mat-panel-title "View" at bounding box center [461, 122] width 140 height 8
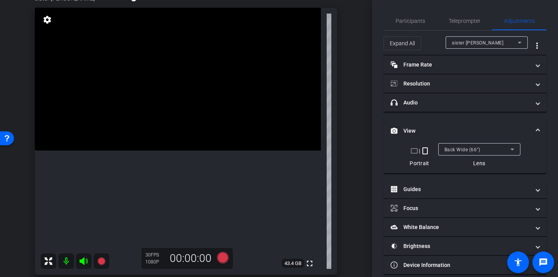
click at [453, 144] on div "Back Wide (66°)" at bounding box center [479, 149] width 70 height 12
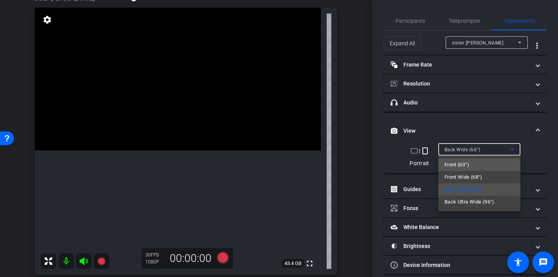
click at [456, 167] on span "Front (63°)" at bounding box center [456, 164] width 25 height 9
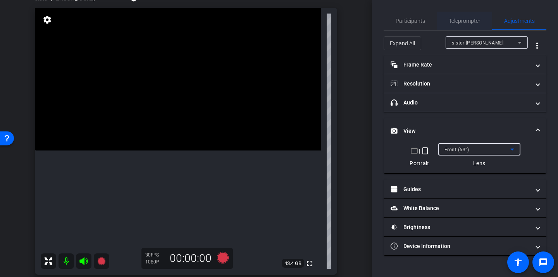
click at [460, 25] on span "Teleprompter" at bounding box center [465, 21] width 32 height 19
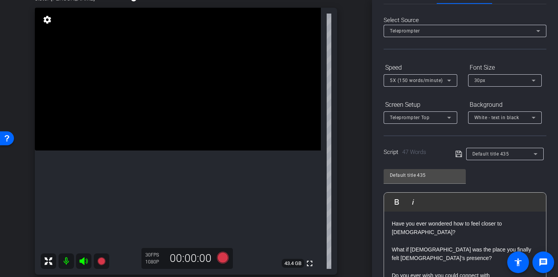
scroll to position [110, 0]
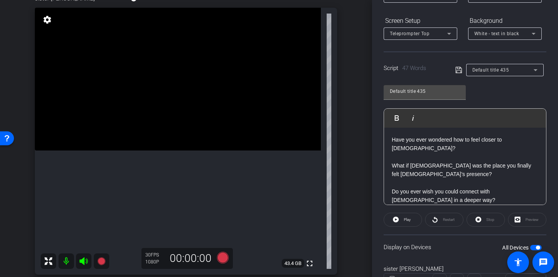
click at [409, 162] on p "What if church was the place you finally felt God’s presence?" at bounding box center [465, 170] width 146 height 17
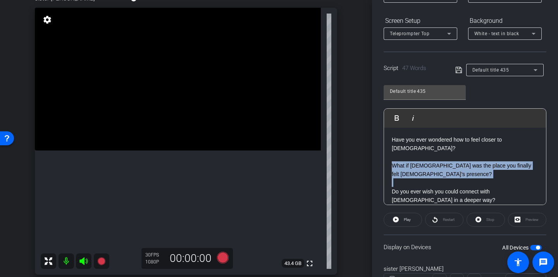
click at [409, 162] on p "What if church was the place you finally felt God’s presence?" at bounding box center [465, 170] width 146 height 17
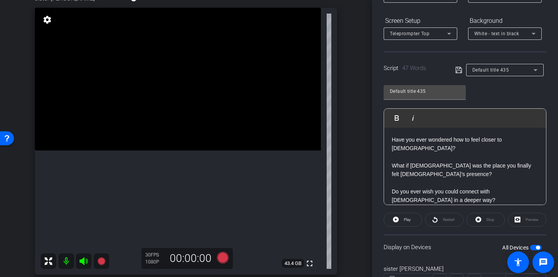
scroll to position [25, 0]
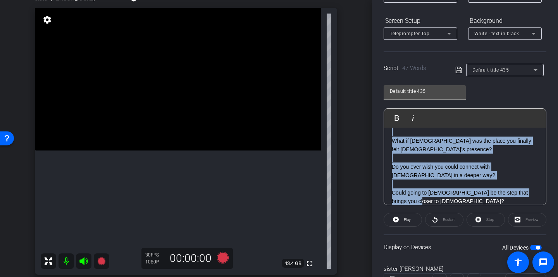
drag, startPoint x: 392, startPoint y: 140, endPoint x: 430, endPoint y: 222, distance: 89.6
click at [430, 222] on openreel-capture-teleprompter "Speed 5X (150 words/minute) Font Size 30px Screen Setup Teleprompter Top Backgr…" at bounding box center [465, 139] width 163 height 325
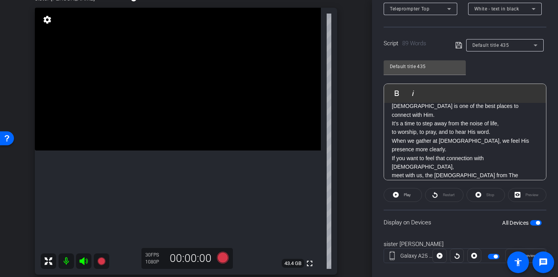
scroll to position [0, 0]
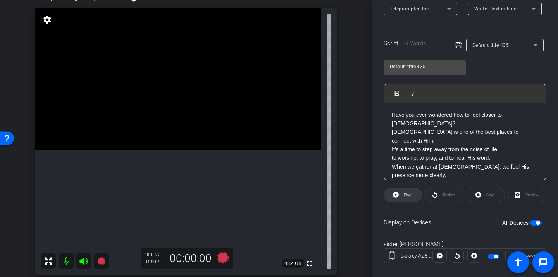
click at [404, 199] on span "Play" at bounding box center [406, 195] width 9 height 11
click at [441, 200] on span "Restart" at bounding box center [448, 195] width 14 height 11
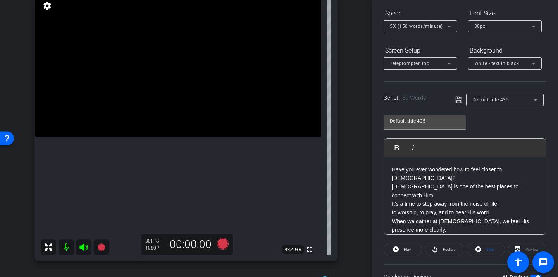
scroll to position [71, 0]
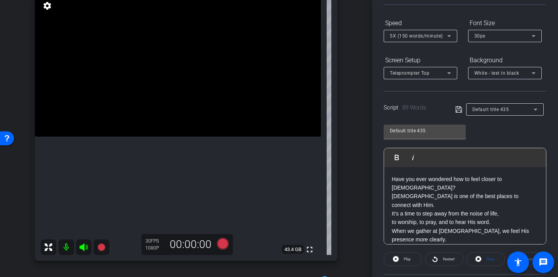
click at [418, 37] on span "5X (150 words/minute)" at bounding box center [416, 35] width 53 height 5
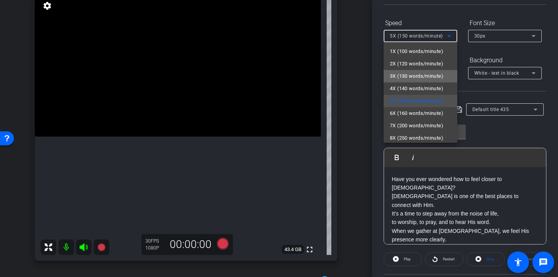
click at [412, 79] on span "3X (130 words/minute)" at bounding box center [416, 76] width 53 height 9
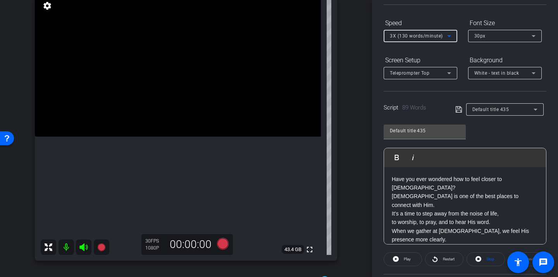
click at [413, 36] on span "3X (130 words/minute)" at bounding box center [416, 35] width 53 height 5
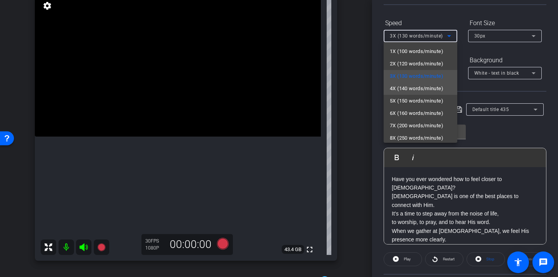
click at [415, 84] on span "4X (140 words/minute)" at bounding box center [416, 88] width 53 height 9
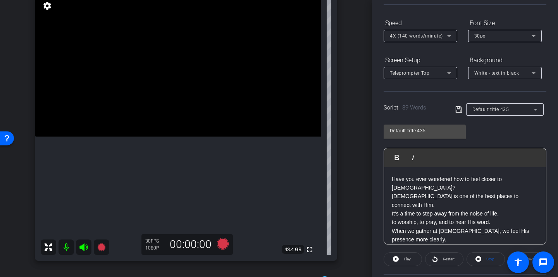
click at [444, 87] on div at bounding box center [421, 83] width 74 height 9
click at [409, 265] on span at bounding box center [403, 259] width 38 height 19
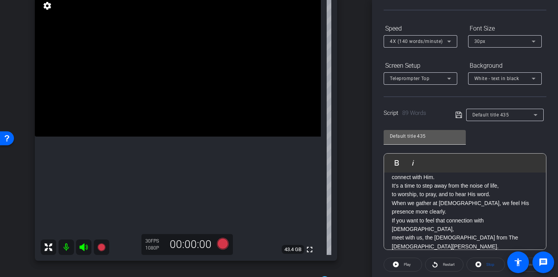
scroll to position [65, 0]
drag, startPoint x: 393, startPoint y: 228, endPoint x: 459, endPoint y: 241, distance: 67.3
click at [460, 242] on p "If you want to feel that connection with God, meet with us, the missionaries fr…" at bounding box center [465, 243] width 146 height 52
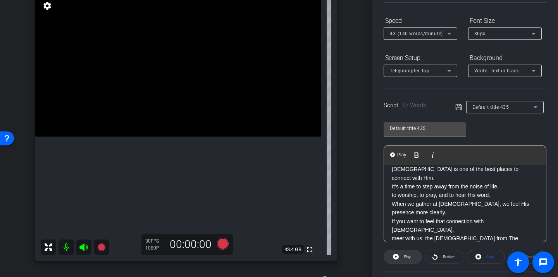
click at [403, 256] on span "Play" at bounding box center [406, 257] width 9 height 11
click at [438, 259] on span at bounding box center [444, 257] width 38 height 19
click at [414, 258] on span at bounding box center [403, 257] width 38 height 19
click at [226, 243] on icon at bounding box center [223, 244] width 12 height 12
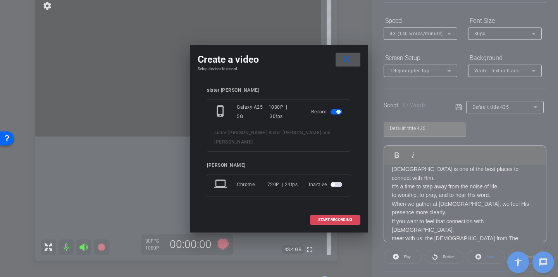
click at [330, 218] on span "START RECORDING" at bounding box center [335, 220] width 34 height 4
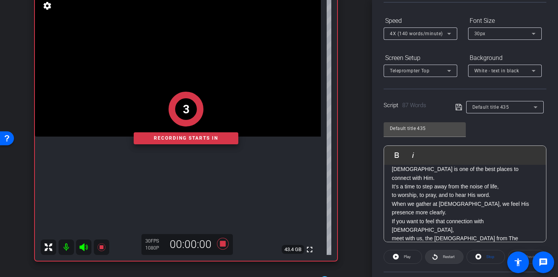
click at [449, 256] on span "Restart" at bounding box center [449, 257] width 12 height 4
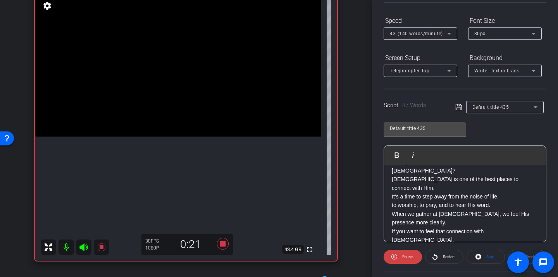
scroll to position [24, 0]
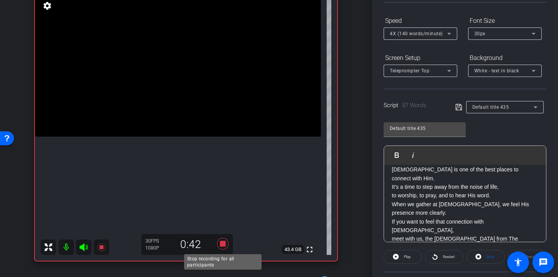
click at [226, 245] on icon at bounding box center [223, 244] width 19 height 14
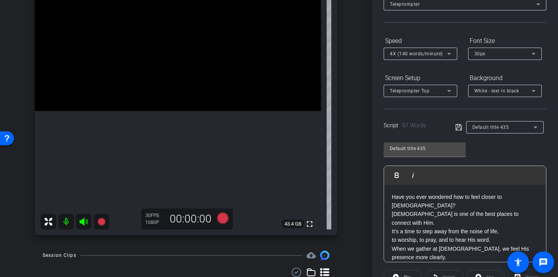
scroll to position [0, 0]
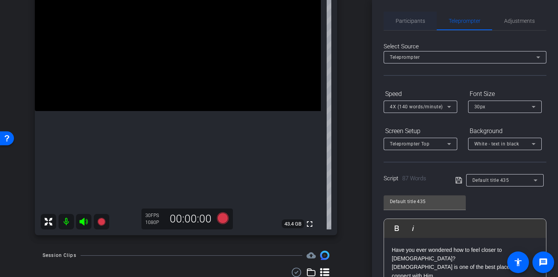
click at [415, 19] on span "Participants" at bounding box center [410, 20] width 29 height 5
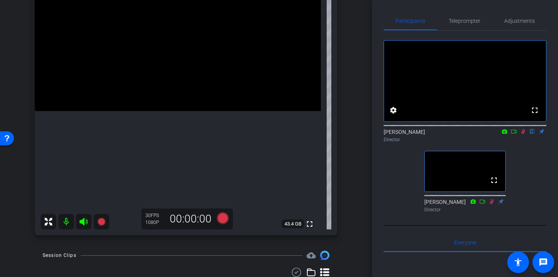
click at [521, 134] on icon at bounding box center [523, 131] width 6 height 5
click at [458, 18] on span "Teleprompter" at bounding box center [465, 20] width 32 height 5
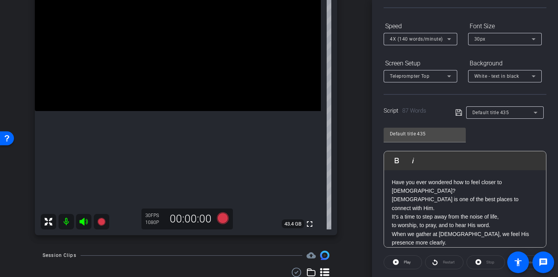
scroll to position [81, 0]
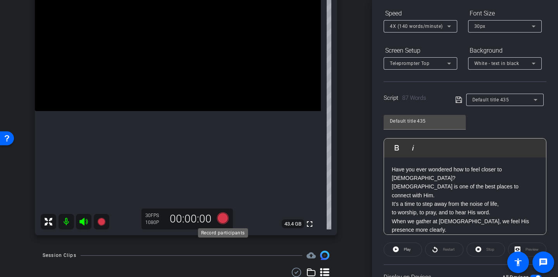
click at [222, 218] on icon at bounding box center [223, 219] width 12 height 12
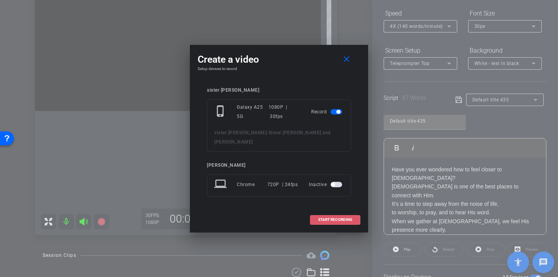
click at [339, 218] on span at bounding box center [335, 220] width 50 height 19
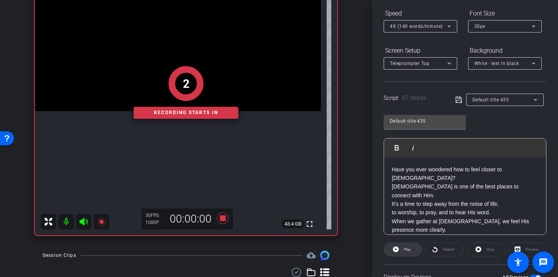
click at [411, 251] on span at bounding box center [403, 250] width 38 height 19
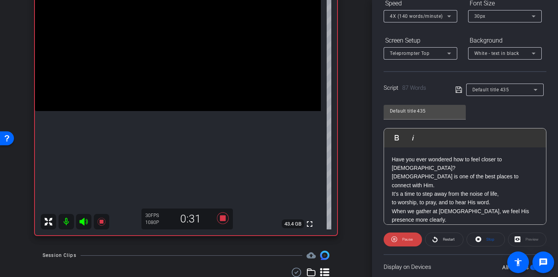
scroll to position [25, 0]
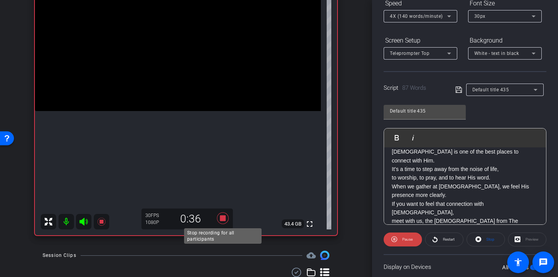
click at [222, 216] on icon at bounding box center [223, 219] width 12 height 12
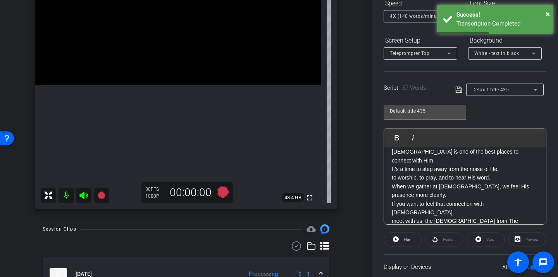
scroll to position [143, 0]
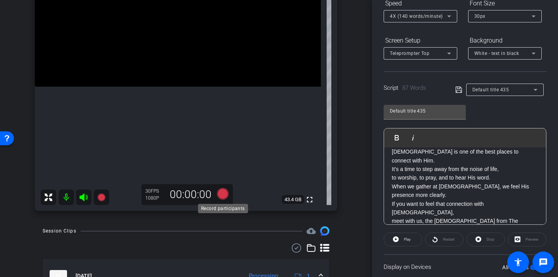
click at [224, 193] on icon at bounding box center [223, 194] width 12 height 12
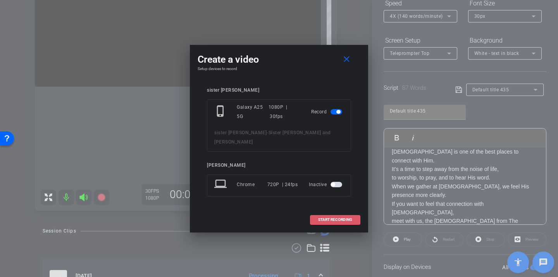
click at [334, 218] on span at bounding box center [335, 220] width 50 height 19
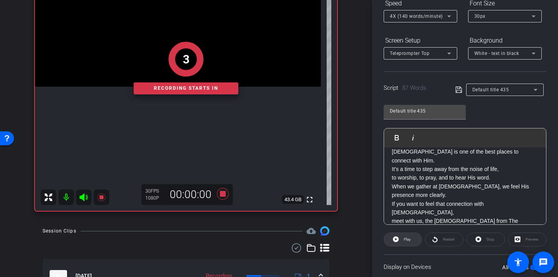
click at [404, 239] on span "Play" at bounding box center [407, 240] width 7 height 4
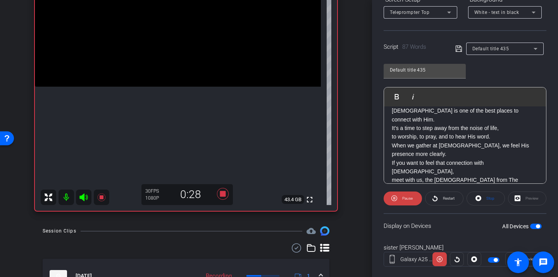
scroll to position [146, 0]
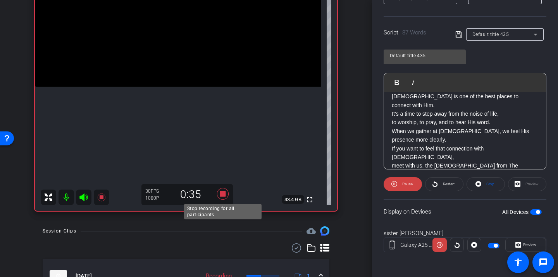
click at [224, 195] on icon at bounding box center [223, 194] width 12 height 12
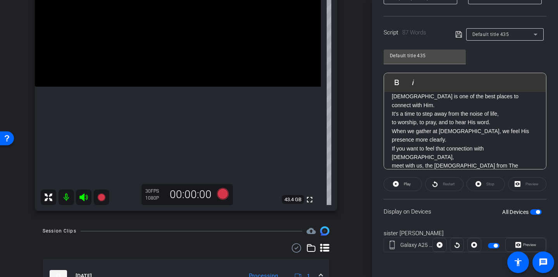
drag, startPoint x: 392, startPoint y: 98, endPoint x: 532, endPoint y: 155, distance: 150.4
click at [532, 155] on div "Have you ever wondered how to feel closer to God? Church is one of the best pla…" at bounding box center [465, 131] width 162 height 128
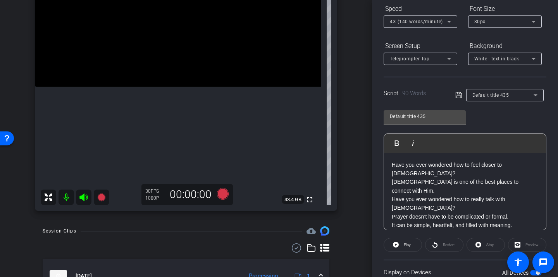
scroll to position [86, 0]
click at [410, 241] on span "Play" at bounding box center [406, 244] width 9 height 11
click at [447, 247] on span "Restart" at bounding box center [448, 244] width 14 height 11
click at [414, 244] on span at bounding box center [403, 244] width 38 height 19
click at [522, 195] on p "Have you ever wondered how to really talk with God? Prayer doesn’t have to be c…" at bounding box center [465, 212] width 146 height 35
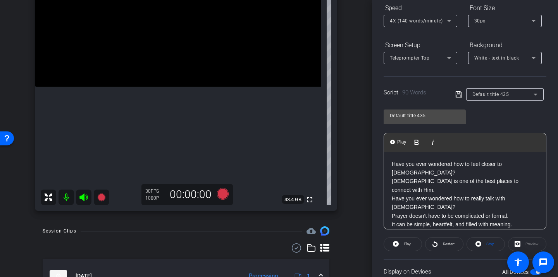
click at [476, 165] on p "Have you ever wondered how to feel closer to God? Church is one of the best pla…" at bounding box center [465, 177] width 146 height 35
click at [477, 164] on p "Have you ever wondered how to feel closer to God? Church is one of the best pla…" at bounding box center [465, 177] width 146 height 35
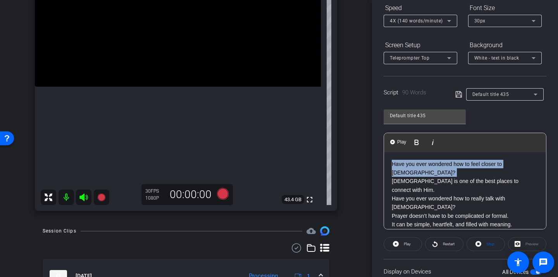
click at [477, 164] on p "Have you ever wondered how to feel closer to God? Church is one of the best pla…" at bounding box center [465, 177] width 146 height 35
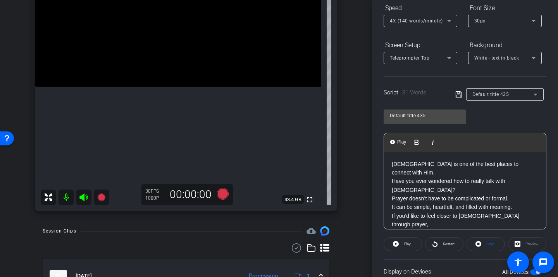
click at [475, 164] on p "Church is one of the best places to connect with Him." at bounding box center [465, 168] width 146 height 17
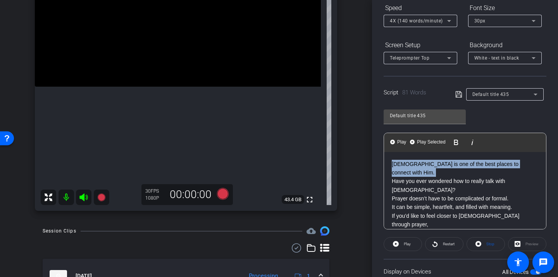
click at [475, 164] on p "Church is one of the best places to connect with Him." at bounding box center [465, 168] width 146 height 17
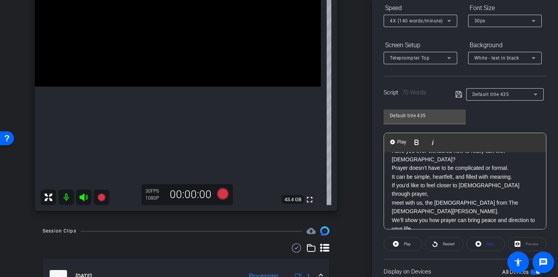
scroll to position [16, 0]
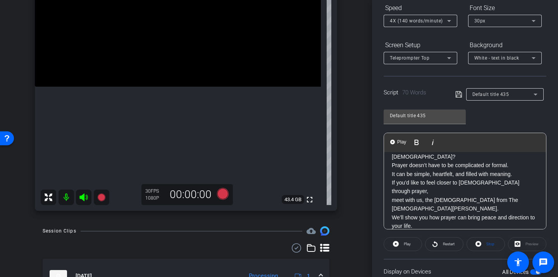
click at [519, 167] on p "Have you ever wondered how to really talk with God? Prayer doesn’t have to be c…" at bounding box center [465, 161] width 146 height 35
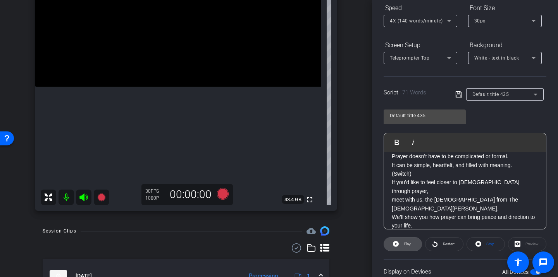
click at [411, 247] on span "Play" at bounding box center [406, 244] width 9 height 11
click at [429, 246] on span at bounding box center [444, 244] width 38 height 19
click at [416, 246] on span at bounding box center [403, 244] width 38 height 19
click at [435, 245] on icon at bounding box center [435, 244] width 6 height 10
click at [413, 249] on span at bounding box center [403, 244] width 38 height 19
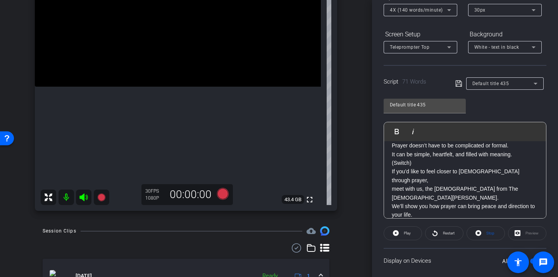
scroll to position [103, 0]
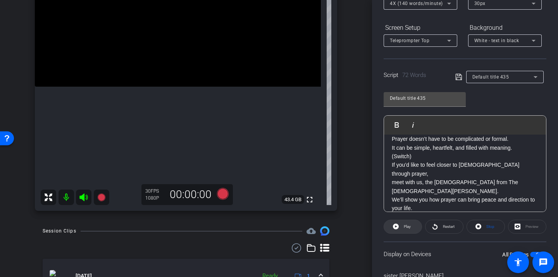
click at [409, 228] on span "Play" at bounding box center [407, 227] width 7 height 4
click at [445, 231] on span "Restart" at bounding box center [448, 227] width 14 height 11
click at [412, 229] on span "Pause" at bounding box center [406, 227] width 12 height 11
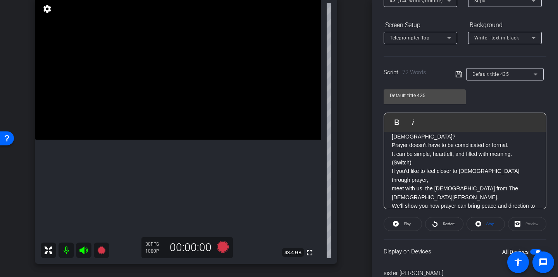
scroll to position [0, 0]
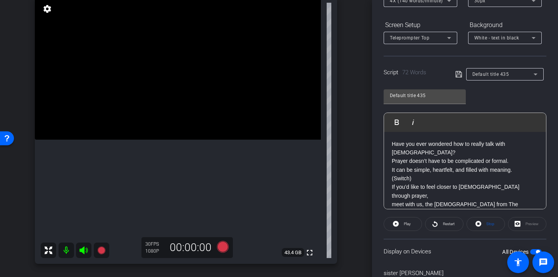
click at [226, 247] on icon at bounding box center [223, 247] width 12 height 12
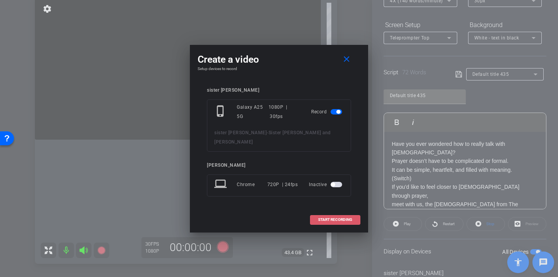
click at [321, 218] on span "START RECORDING" at bounding box center [335, 220] width 34 height 4
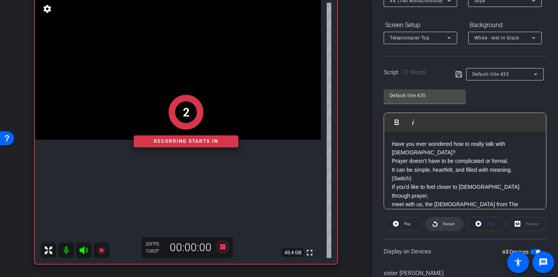
click at [448, 223] on span "Restart" at bounding box center [449, 224] width 12 height 4
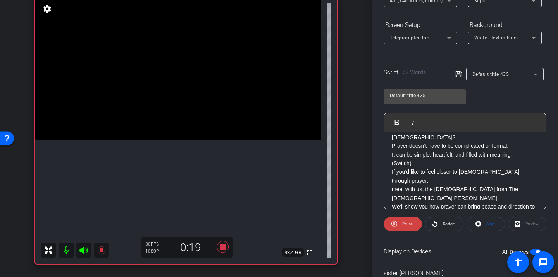
scroll to position [25, 0]
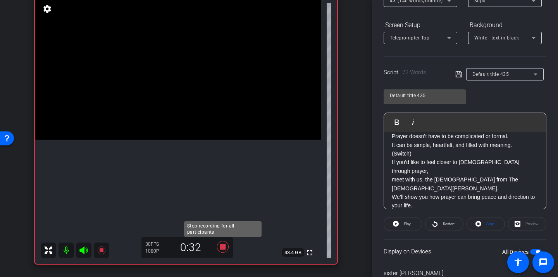
click at [223, 246] on icon at bounding box center [223, 247] width 12 height 12
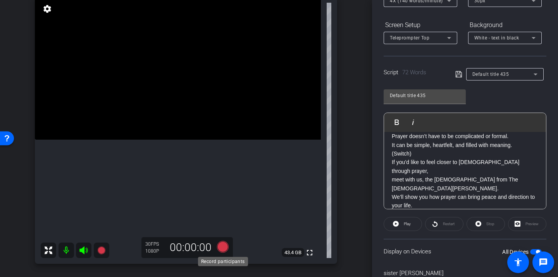
click at [223, 248] on icon at bounding box center [223, 247] width 12 height 12
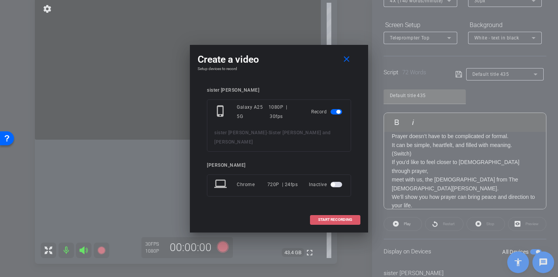
click at [325, 218] on span "START RECORDING" at bounding box center [335, 220] width 34 height 4
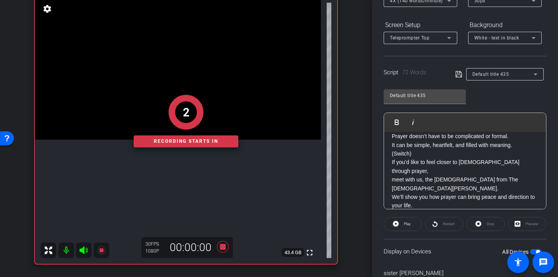
click at [223, 244] on div "2 Recording starts in" at bounding box center [186, 121] width 302 height 286
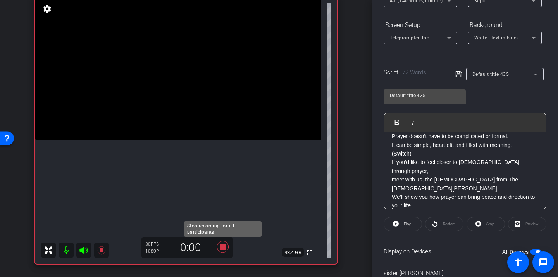
click at [223, 248] on icon at bounding box center [223, 247] width 12 height 12
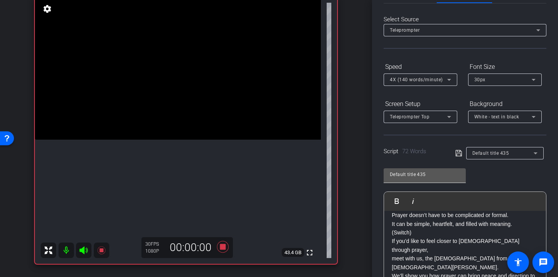
scroll to position [0, 0]
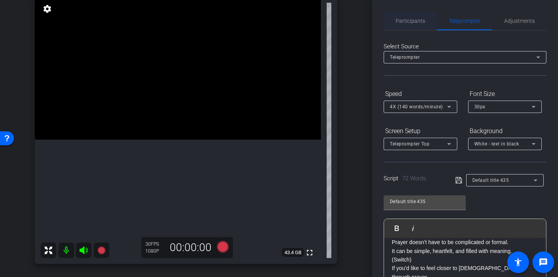
click at [403, 19] on span "Participants" at bounding box center [410, 20] width 29 height 5
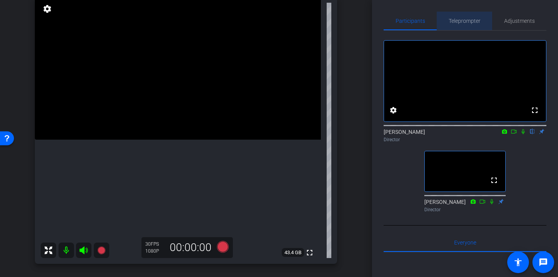
click at [466, 28] on span "Teleprompter" at bounding box center [465, 21] width 32 height 19
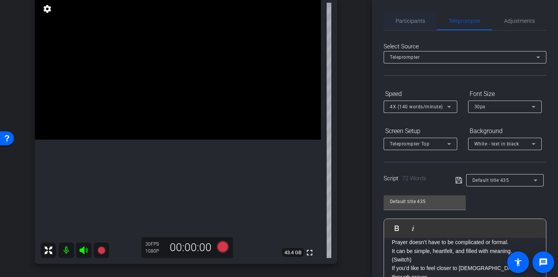
click at [411, 24] on span "Participants" at bounding box center [410, 20] width 29 height 5
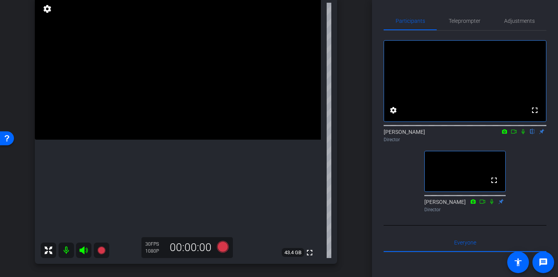
click at [522, 134] on icon at bounding box center [523, 131] width 6 height 5
click at [458, 19] on span "Teleprompter" at bounding box center [465, 20] width 32 height 5
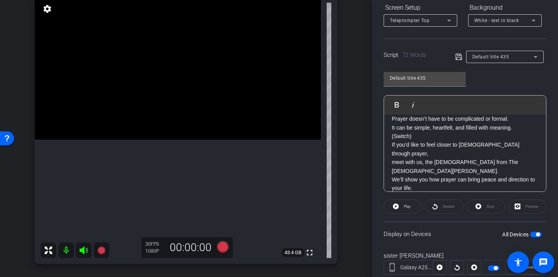
scroll to position [146, 0]
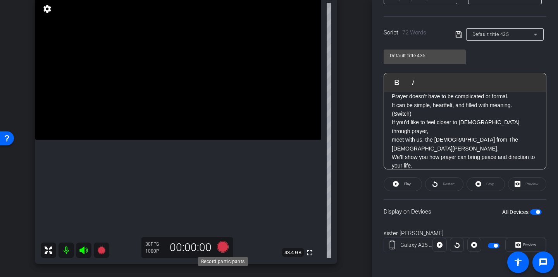
click at [221, 249] on icon at bounding box center [223, 247] width 12 height 12
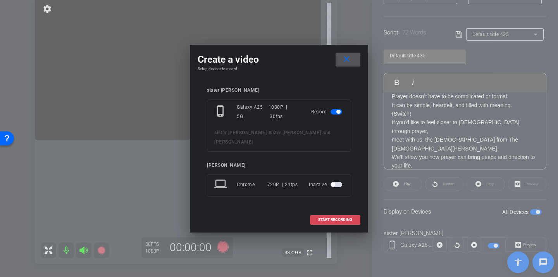
click at [332, 218] on span "START RECORDING" at bounding box center [335, 220] width 34 height 4
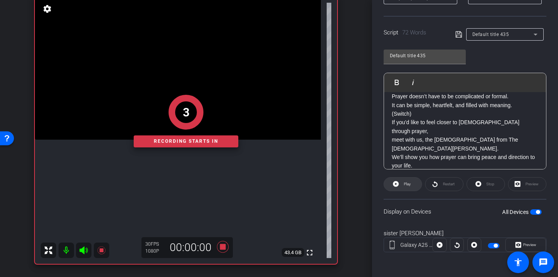
click at [410, 185] on span "Play" at bounding box center [407, 184] width 7 height 4
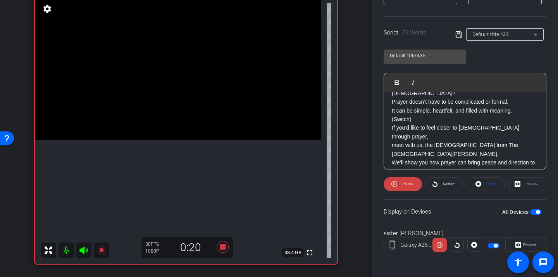
scroll to position [25, 0]
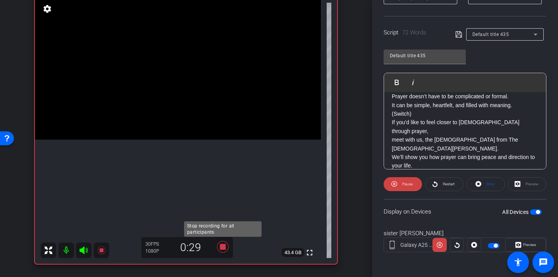
click at [224, 248] on icon at bounding box center [223, 247] width 12 height 12
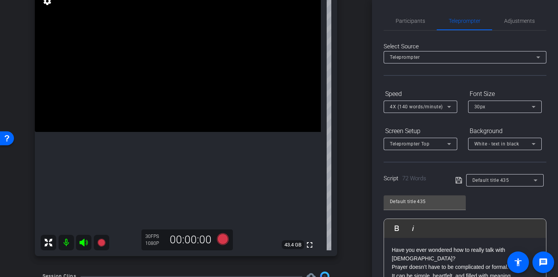
scroll to position [102, 0]
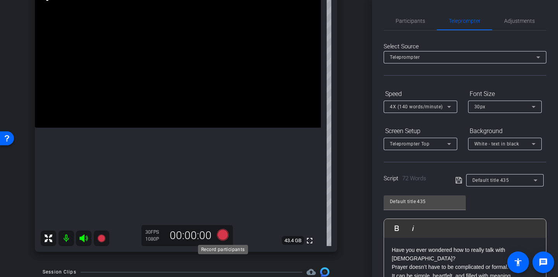
click at [225, 236] on icon at bounding box center [223, 235] width 12 height 12
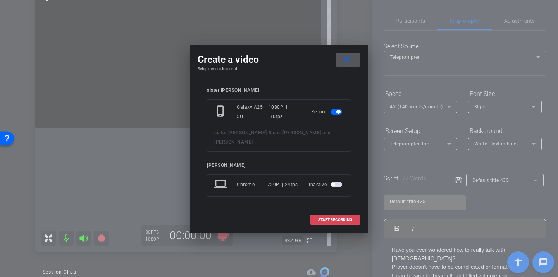
click at [346, 218] on span "START RECORDING" at bounding box center [335, 220] width 34 height 4
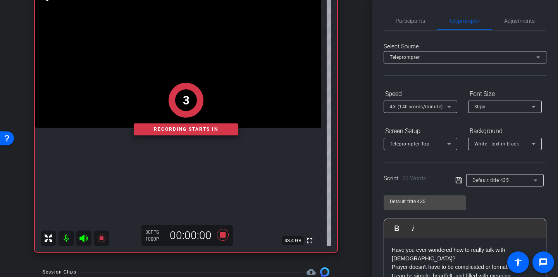
scroll to position [142, 0]
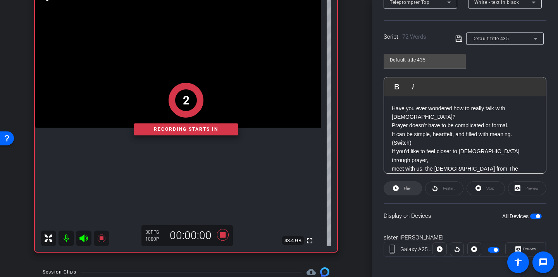
click at [407, 189] on span "Play" at bounding box center [407, 188] width 7 height 4
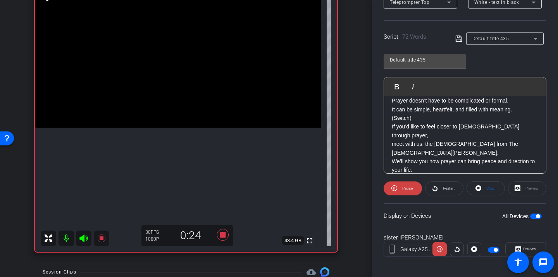
scroll to position [146, 0]
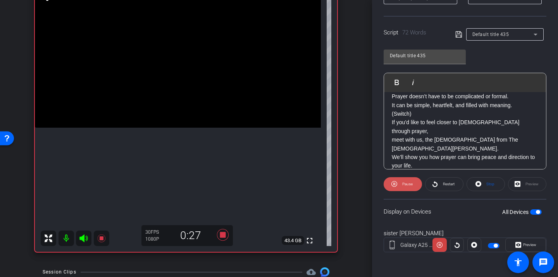
click at [399, 183] on span at bounding box center [403, 184] width 38 height 19
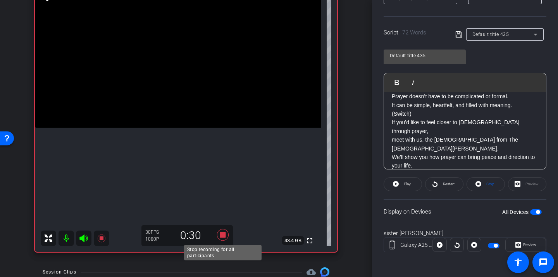
click at [221, 236] on icon at bounding box center [223, 235] width 12 height 12
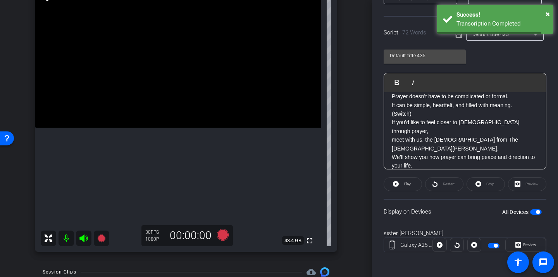
scroll to position [0, 0]
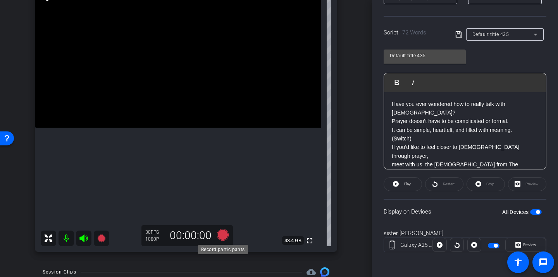
click at [226, 239] on icon at bounding box center [223, 235] width 19 height 14
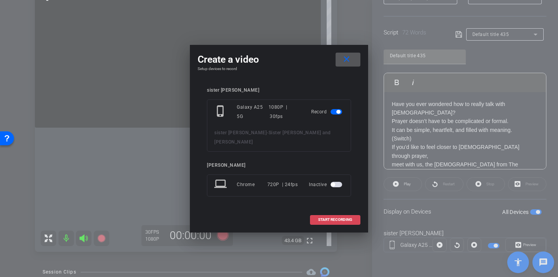
click at [331, 220] on span at bounding box center [335, 220] width 50 height 19
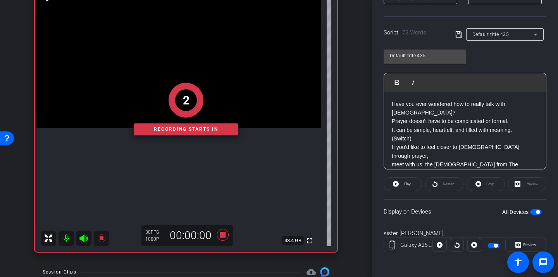
click at [397, 196] on openreel-capture-teleprompter "Speed 4X (140 words/minute) Font Size 30px Screen Setup Teleprompter Top Backgr…" at bounding box center [465, 103] width 163 height 325
click at [398, 191] on span at bounding box center [403, 184] width 38 height 19
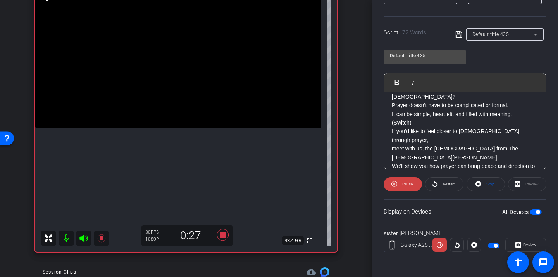
scroll to position [25, 0]
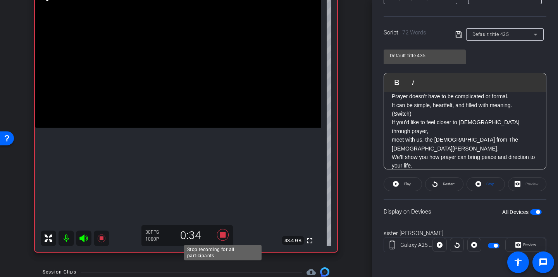
click at [220, 235] on icon at bounding box center [223, 235] width 12 height 12
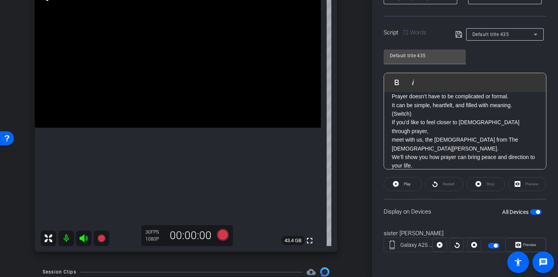
scroll to position [0, 0]
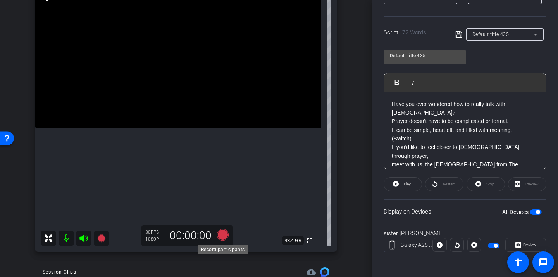
click at [224, 238] on icon at bounding box center [223, 235] width 12 height 12
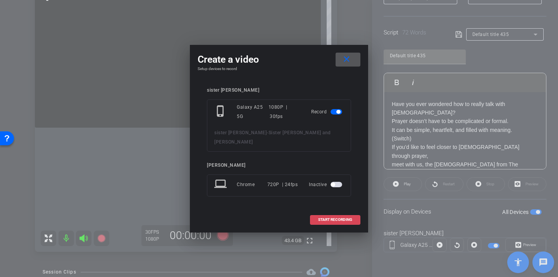
click at [345, 218] on span "START RECORDING" at bounding box center [335, 220] width 34 height 4
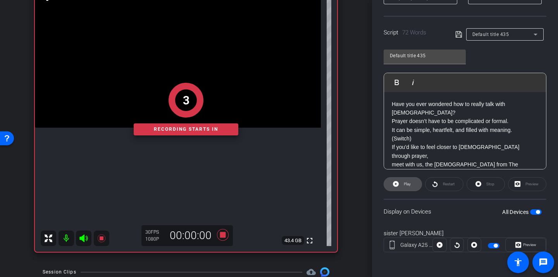
click at [406, 185] on span "Play" at bounding box center [407, 184] width 7 height 4
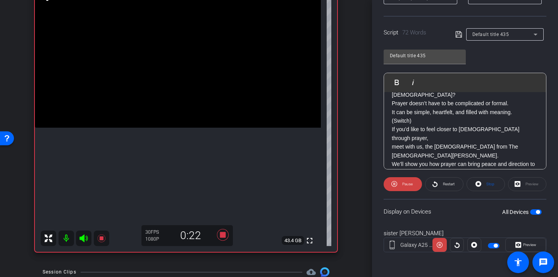
scroll to position [25, 0]
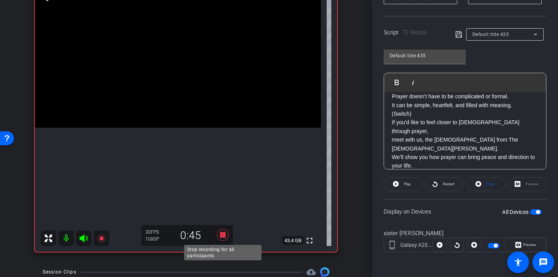
click at [222, 231] on icon at bounding box center [223, 235] width 19 height 14
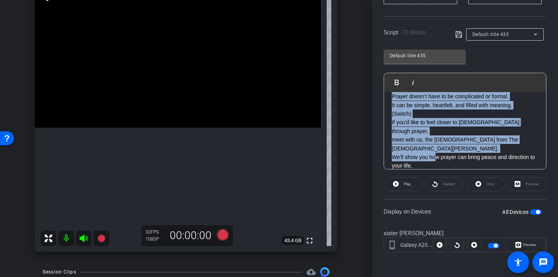
drag, startPoint x: 391, startPoint y: 105, endPoint x: 479, endPoint y: 160, distance: 103.1
click at [479, 160] on div "Have you ever wondered how to really talk with God? Prayer doesn’t have to be c…" at bounding box center [465, 127] width 162 height 120
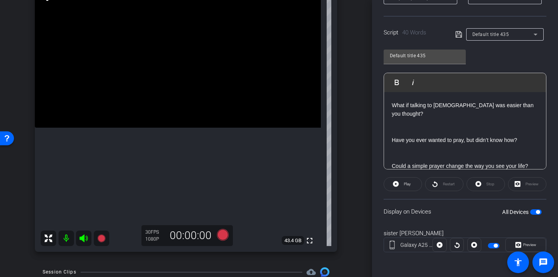
scroll to position [0, 0]
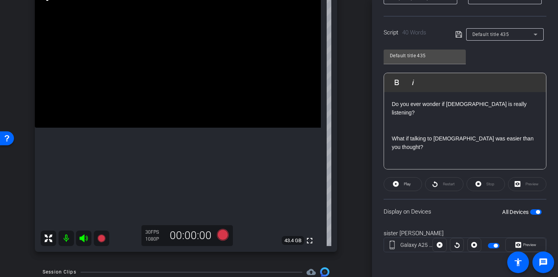
click at [427, 207] on div "Display on Devices All Devices" at bounding box center [465, 211] width 163 height 25
click at [455, 34] on icon at bounding box center [458, 34] width 6 height 6
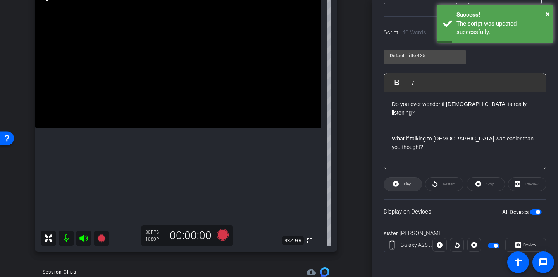
click at [410, 181] on span "Play" at bounding box center [406, 184] width 9 height 11
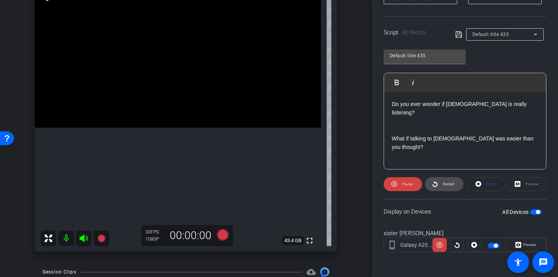
click at [442, 186] on span "Restart" at bounding box center [448, 184] width 14 height 11
click at [407, 184] on span "Pause" at bounding box center [407, 184] width 10 height 4
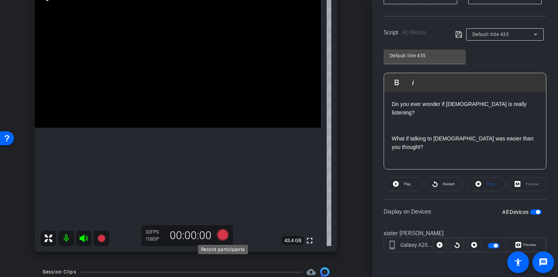
click at [224, 233] on icon at bounding box center [223, 235] width 12 height 12
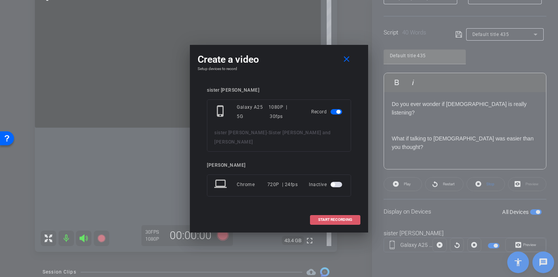
click at [324, 218] on span at bounding box center [335, 220] width 50 height 19
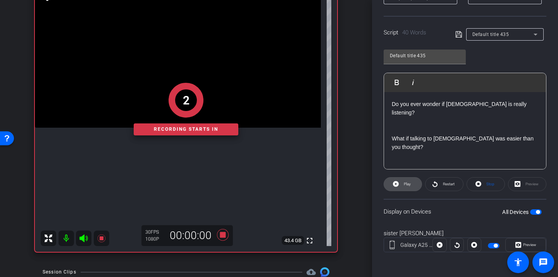
click at [405, 188] on span "Play" at bounding box center [406, 184] width 9 height 11
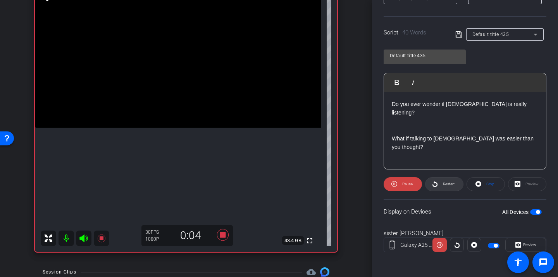
click at [430, 183] on span at bounding box center [444, 184] width 38 height 19
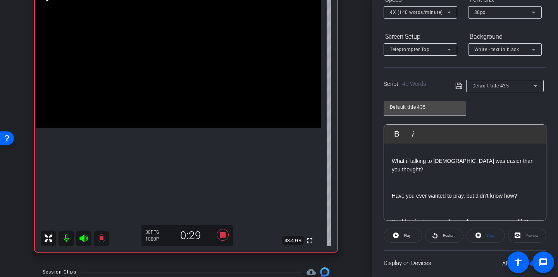
scroll to position [33, 0]
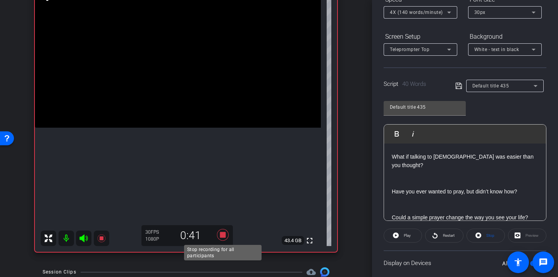
click at [224, 239] on icon at bounding box center [223, 235] width 19 height 14
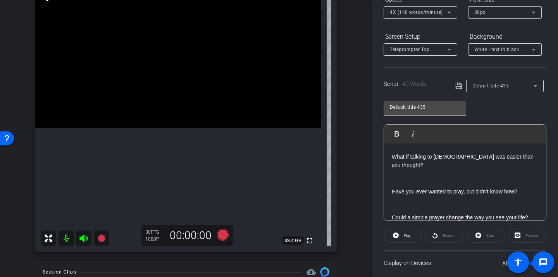
scroll to position [0, 0]
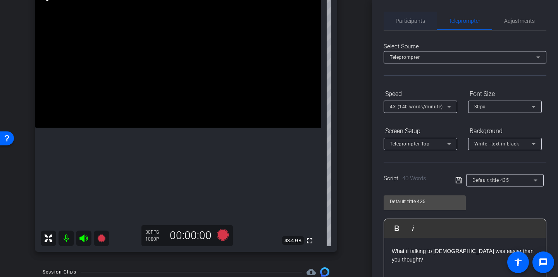
click at [408, 28] on span "Participants" at bounding box center [410, 21] width 29 height 19
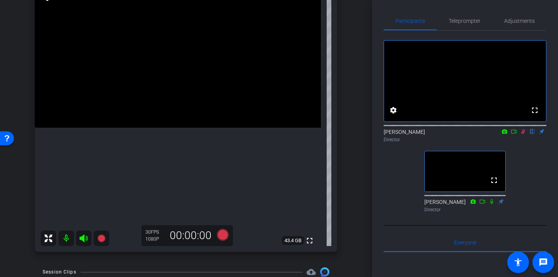
click at [525, 134] on icon at bounding box center [523, 131] width 6 height 5
click at [523, 134] on icon at bounding box center [523, 131] width 3 height 5
click at [473, 23] on span "Teleprompter" at bounding box center [465, 20] width 32 height 5
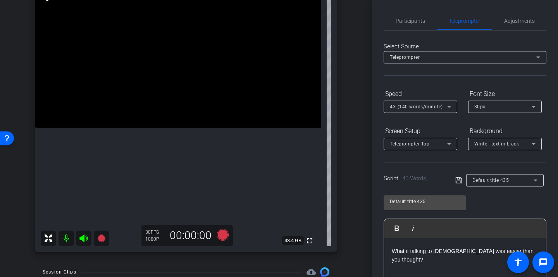
scroll to position [139, 0]
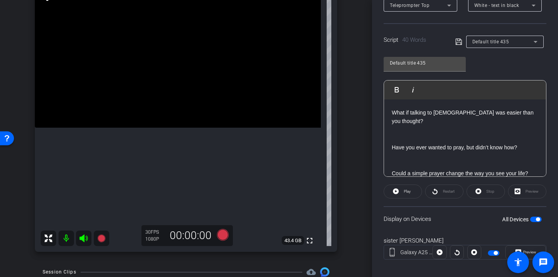
click at [422, 178] on p at bounding box center [465, 182] width 146 height 9
click at [422, 169] on p "Could a simple prayer change the way you see your life?" at bounding box center [465, 173] width 146 height 9
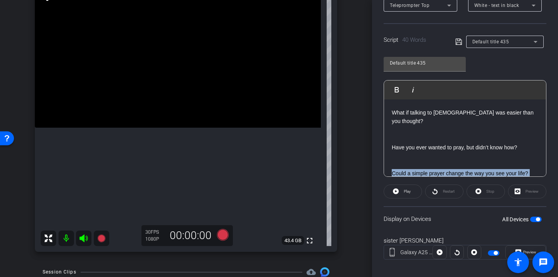
click at [422, 169] on p "Could a simple prayer change the way you see your life?" at bounding box center [465, 173] width 146 height 9
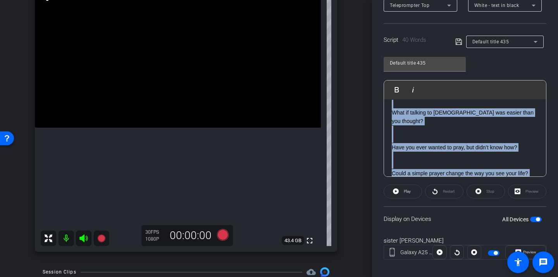
drag, startPoint x: 392, startPoint y: 112, endPoint x: 441, endPoint y: 187, distance: 90.2
click at [441, 187] on openreel-capture-teleprompter "Speed 4X (140 words/minute) Font Size 30px Screen Setup Teleprompter Top Backgr…" at bounding box center [465, 111] width 163 height 325
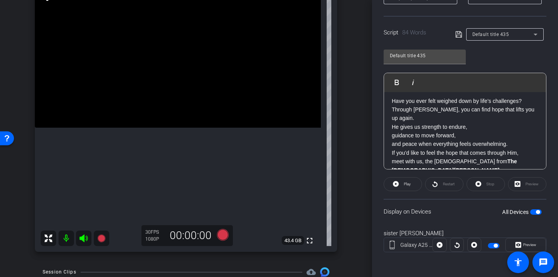
scroll to position [8, 0]
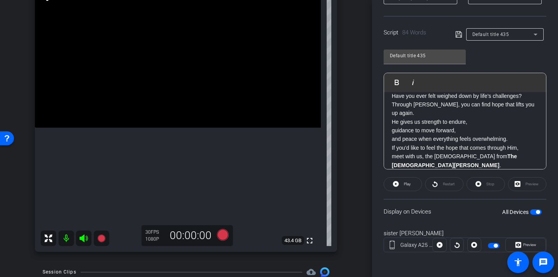
click at [510, 137] on p "Have you ever felt weighed down by life’s challenges? Through Jesus Christ, you…" at bounding box center [465, 118] width 146 height 52
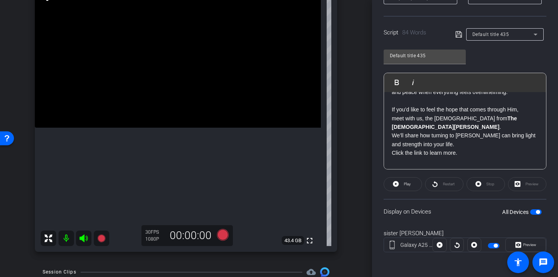
scroll to position [53, 0]
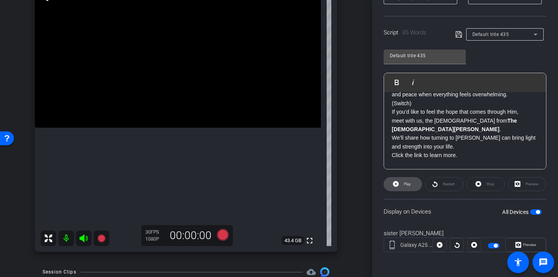
click at [415, 188] on span at bounding box center [403, 184] width 38 height 19
click at [443, 186] on span "Restart" at bounding box center [449, 184] width 12 height 4
click at [412, 186] on span "Pause" at bounding box center [407, 184] width 10 height 4
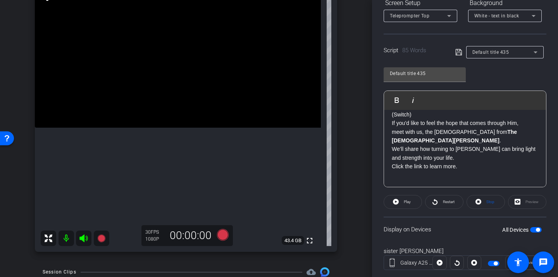
scroll to position [59, 0]
click at [457, 49] on icon at bounding box center [458, 52] width 6 height 6
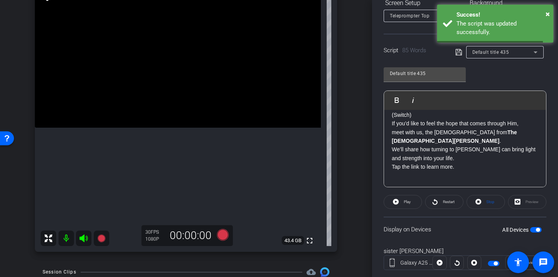
click at [489, 48] on div "Default title 435" at bounding box center [502, 52] width 61 height 10
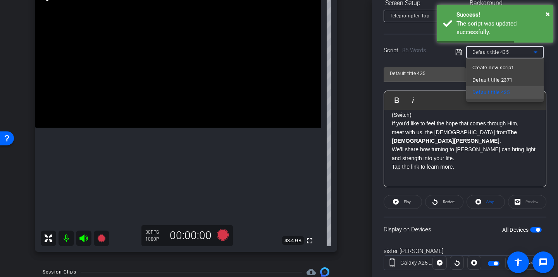
click at [489, 48] on div at bounding box center [279, 138] width 558 height 277
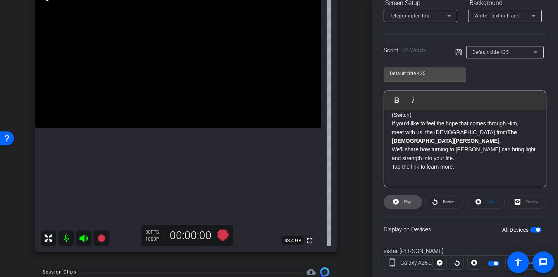
click at [410, 202] on span "Play" at bounding box center [407, 202] width 7 height 4
click at [439, 202] on span at bounding box center [444, 202] width 38 height 19
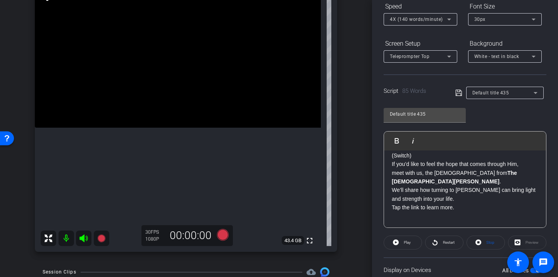
scroll to position [125, 0]
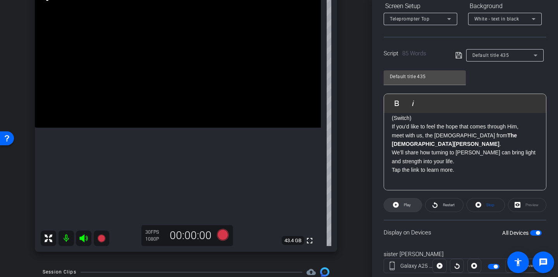
click at [415, 202] on span at bounding box center [403, 205] width 38 height 19
click at [439, 210] on span at bounding box center [444, 205] width 38 height 19
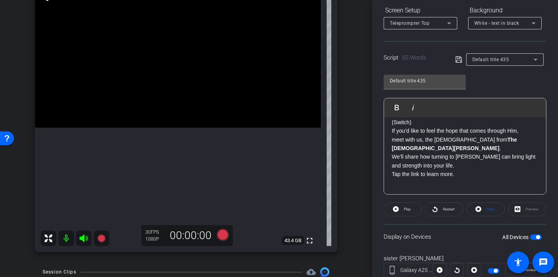
scroll to position [146, 0]
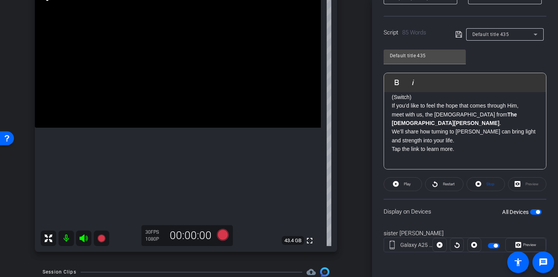
click at [492, 246] on span "button" at bounding box center [494, 245] width 12 height 5
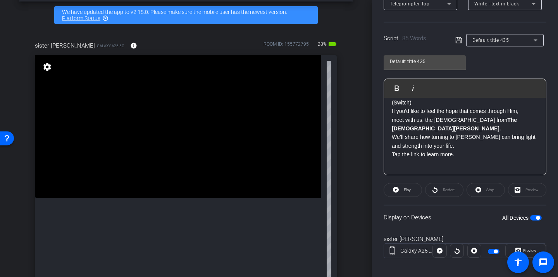
scroll to position [83, 0]
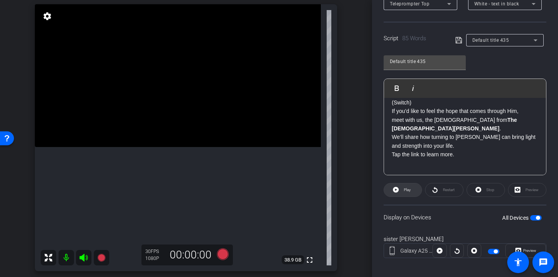
click at [398, 192] on icon at bounding box center [396, 190] width 6 height 10
click at [443, 191] on span "Restart" at bounding box center [449, 190] width 12 height 4
click at [408, 194] on span "Pause" at bounding box center [406, 190] width 12 height 11
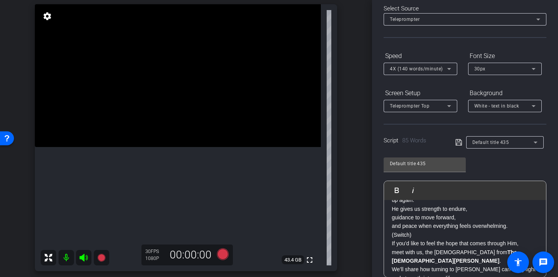
scroll to position [0, 0]
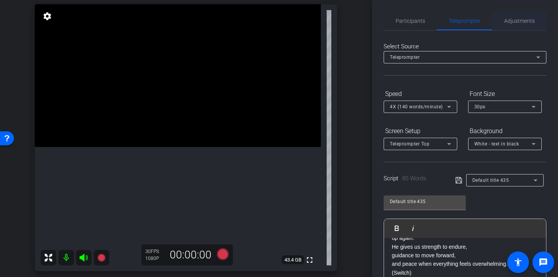
click at [512, 19] on span "Adjustments" at bounding box center [519, 20] width 31 height 5
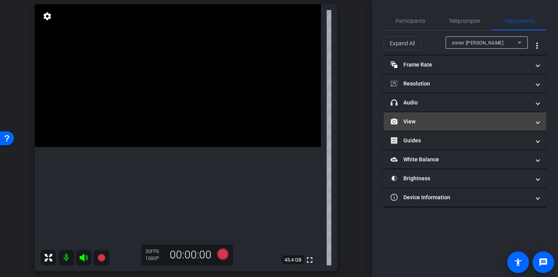
click at [446, 124] on mat-panel-title "View" at bounding box center [461, 122] width 140 height 8
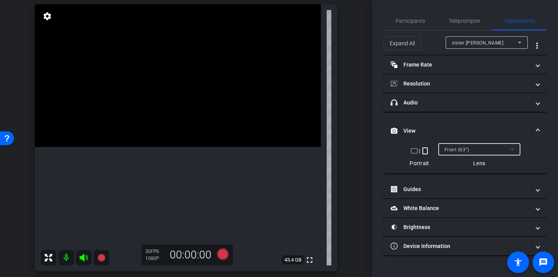
click at [482, 152] on div "Front (63°)" at bounding box center [477, 150] width 66 height 10
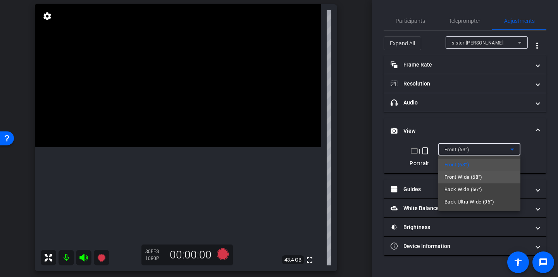
click at [485, 172] on mat-option "Front Wide (68°)" at bounding box center [479, 177] width 82 height 12
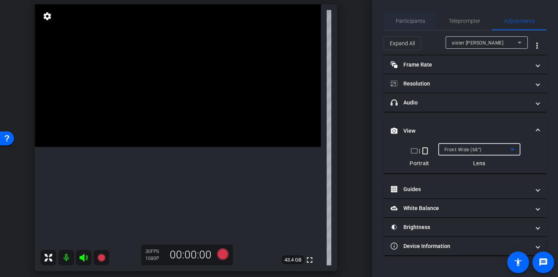
click at [425, 26] on div "Participants" at bounding box center [410, 21] width 53 height 19
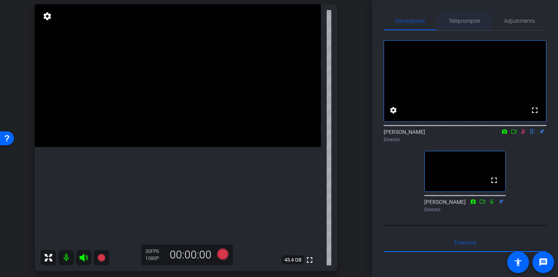
click at [451, 26] on span "Teleprompter" at bounding box center [465, 21] width 32 height 19
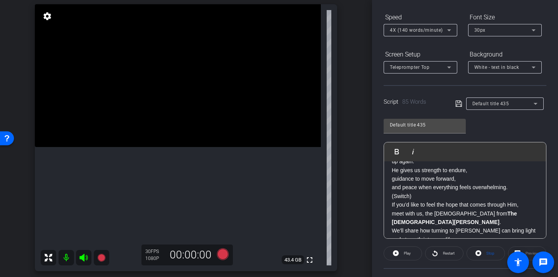
scroll to position [138, 0]
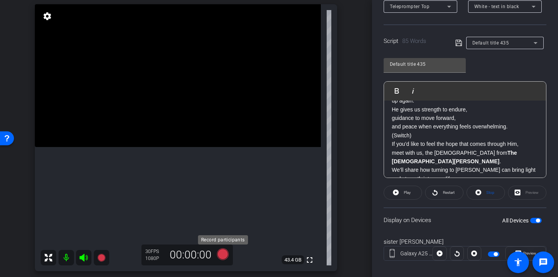
click at [221, 253] on icon at bounding box center [223, 255] width 12 height 12
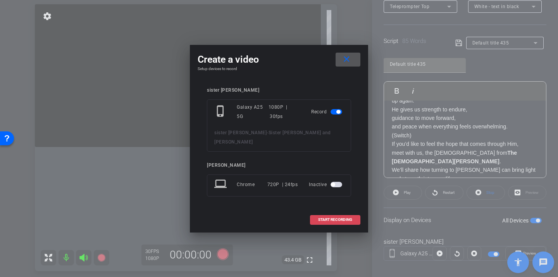
click at [317, 218] on span at bounding box center [335, 220] width 50 height 19
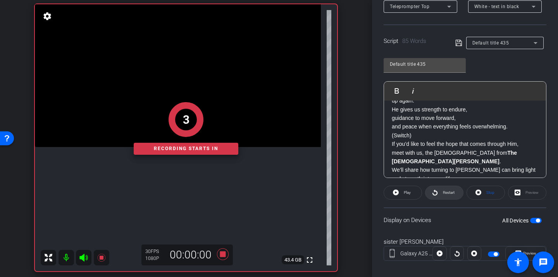
click at [429, 188] on span at bounding box center [444, 193] width 38 height 19
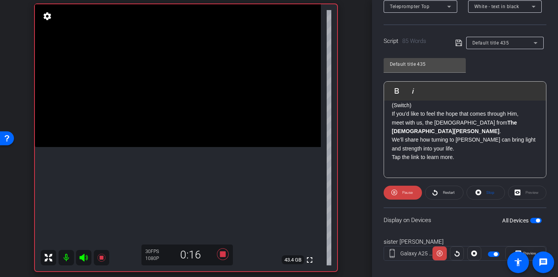
scroll to position [59, 0]
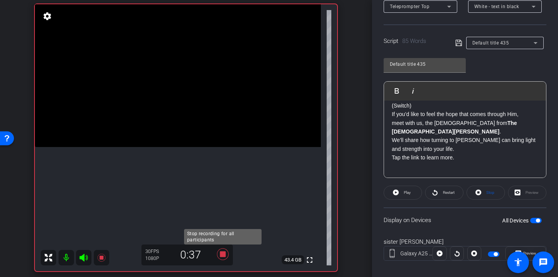
click at [222, 255] on icon at bounding box center [223, 255] width 12 height 12
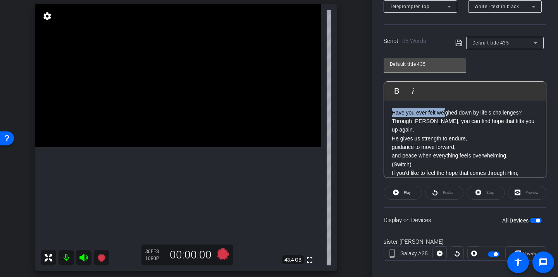
scroll to position [59, 0]
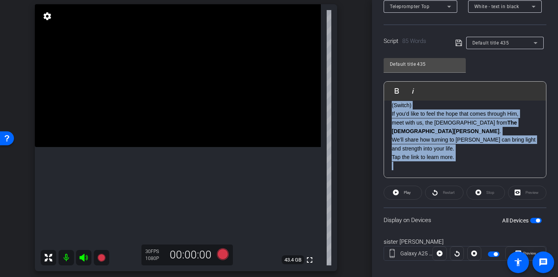
drag, startPoint x: 392, startPoint y: 113, endPoint x: 452, endPoint y: 197, distance: 103.6
click at [452, 197] on openreel-capture-teleprompter "Speed 4X (140 words/minute) Font Size 30px Screen Setup Teleprompter Top Backgr…" at bounding box center [465, 112] width 163 height 325
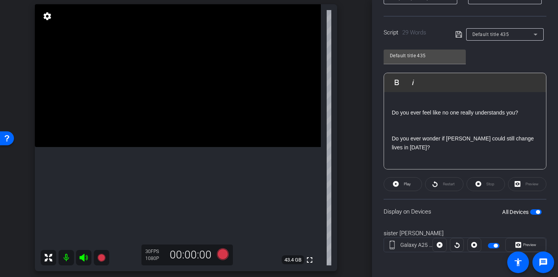
scroll to position [0, 0]
click at [389, 112] on div "Tired of carrying life’s problems alone? Do you ever feel like no one really un…" at bounding box center [465, 147] width 162 height 111
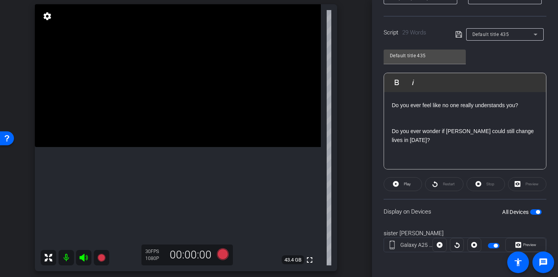
click at [398, 147] on p at bounding box center [465, 149] width 146 height 9
click at [419, 162] on p at bounding box center [465, 166] width 146 height 9
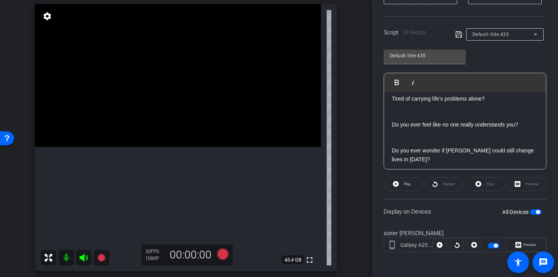
scroll to position [0, 0]
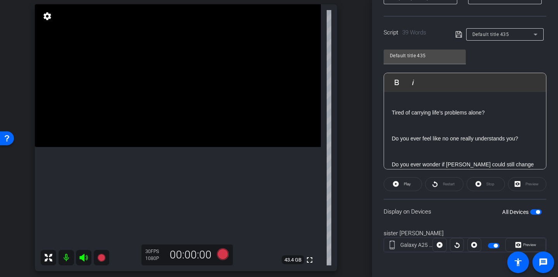
click at [380, 167] on div "Participants Teleprompter Adjustments settings Sam Suzuki flip Director Corey B…" at bounding box center [465, 138] width 186 height 277
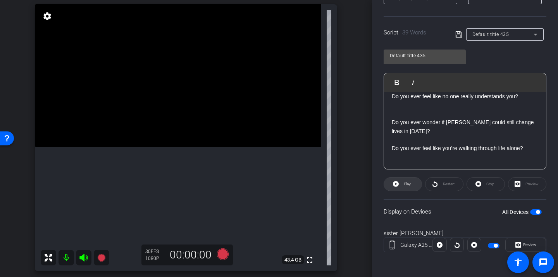
click at [413, 188] on span at bounding box center [403, 184] width 38 height 19
click at [440, 186] on span at bounding box center [444, 184] width 38 height 19
click at [419, 187] on span at bounding box center [403, 184] width 38 height 19
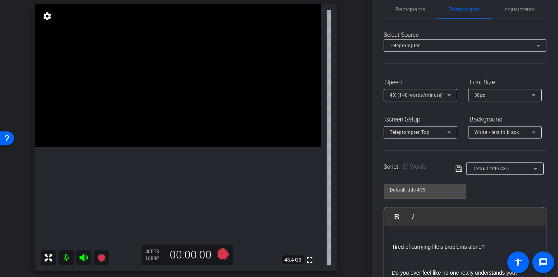
scroll to position [128, 0]
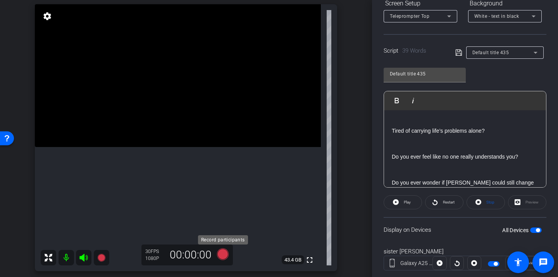
click at [226, 255] on icon at bounding box center [223, 255] width 12 height 12
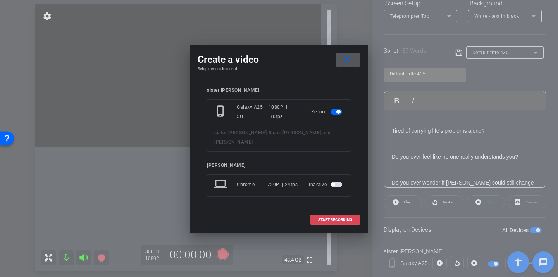
click at [349, 218] on span "START RECORDING" at bounding box center [335, 220] width 34 height 4
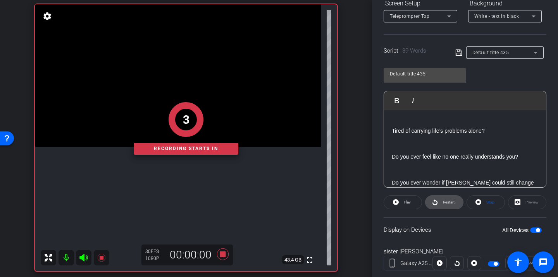
click at [436, 201] on icon at bounding box center [434, 203] width 5 height 6
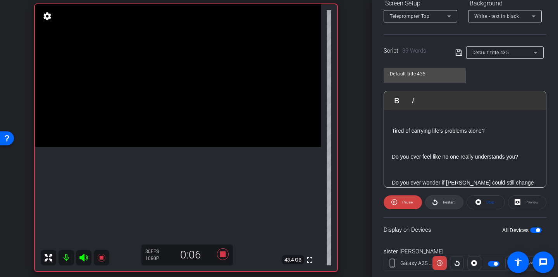
click at [441, 202] on span "Restart" at bounding box center [448, 202] width 14 height 11
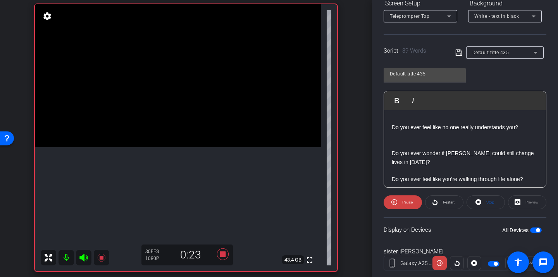
scroll to position [42, 0]
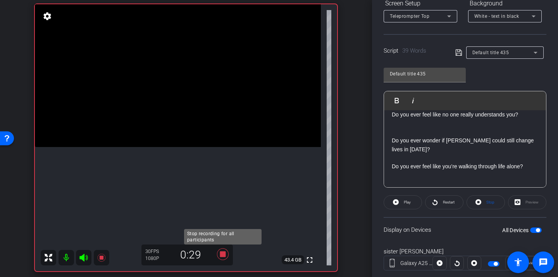
click at [225, 252] on icon at bounding box center [223, 255] width 12 height 12
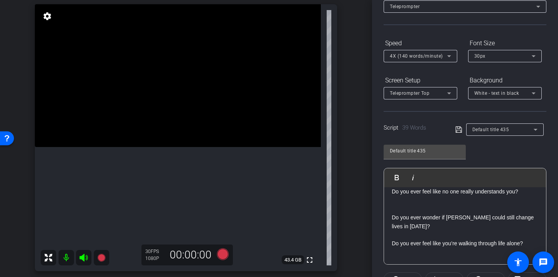
scroll to position [50, 0]
click at [410, 55] on span "4X (140 words/minute)" at bounding box center [416, 56] width 53 height 5
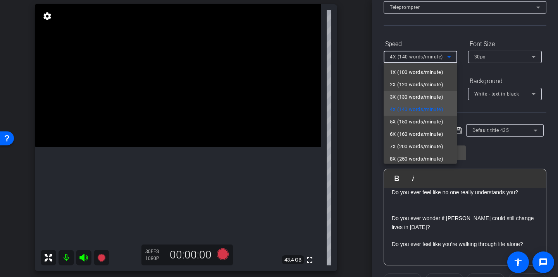
click at [412, 94] on span "3X (130 words/minute)" at bounding box center [416, 97] width 53 height 9
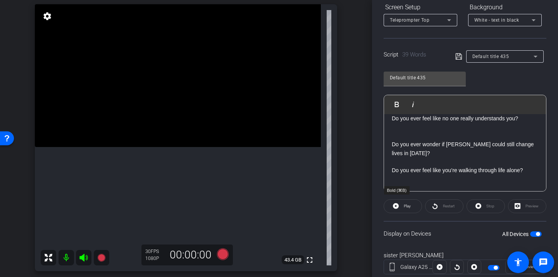
scroll to position [143, 0]
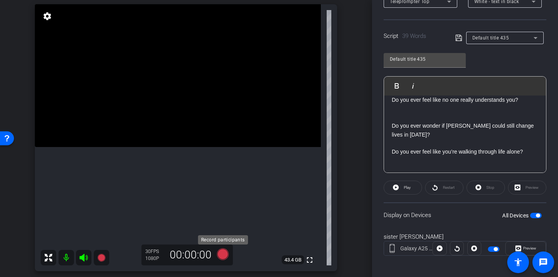
click at [224, 256] on icon at bounding box center [223, 255] width 12 height 12
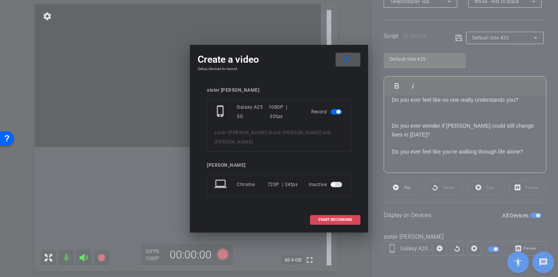
click at [348, 218] on span at bounding box center [335, 220] width 50 height 19
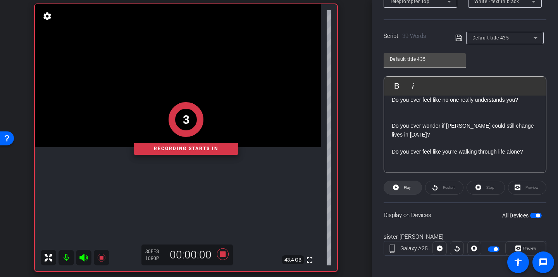
click at [412, 191] on span at bounding box center [403, 188] width 38 height 19
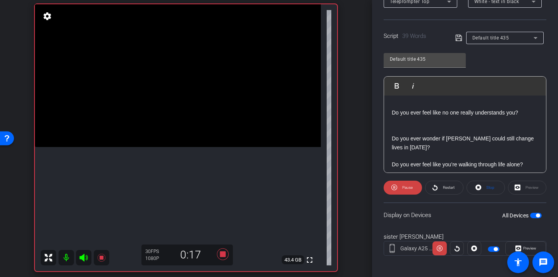
scroll to position [36, 0]
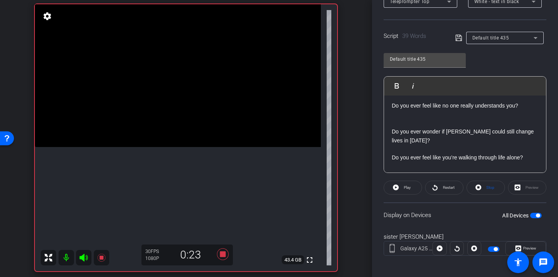
click at [220, 262] on div "30 FPS 1080P 0:23" at bounding box center [186, 255] width 91 height 21
click at [221, 258] on icon at bounding box center [223, 255] width 19 height 14
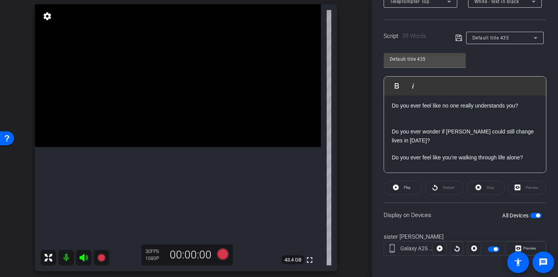
scroll to position [0, 0]
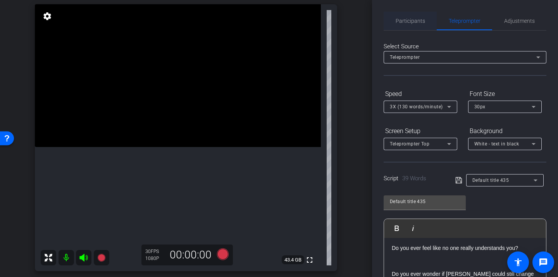
click at [404, 21] on span "Participants" at bounding box center [410, 20] width 29 height 5
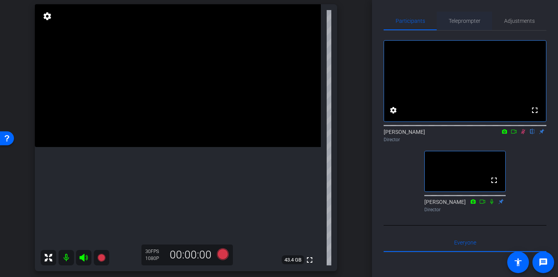
click at [470, 20] on span "Teleprompter" at bounding box center [465, 20] width 32 height 5
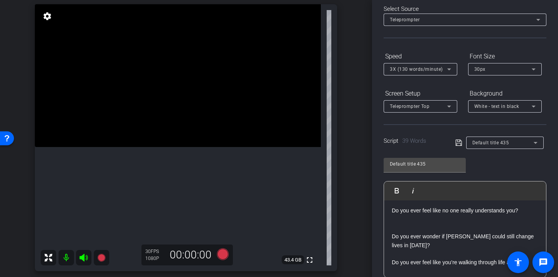
scroll to position [146, 0]
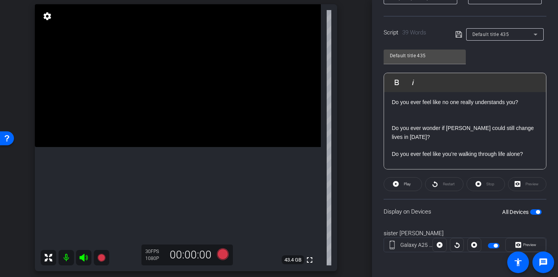
click at [429, 126] on p "Do you ever wonder if Jesus Christ could still change lives in 2025?" at bounding box center [465, 132] width 146 height 17
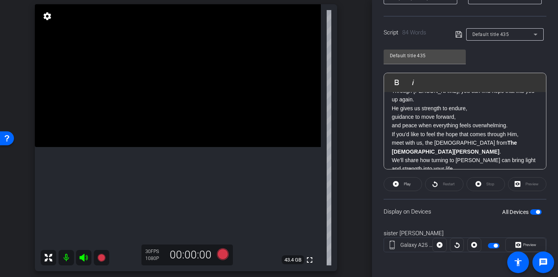
scroll to position [23, 0]
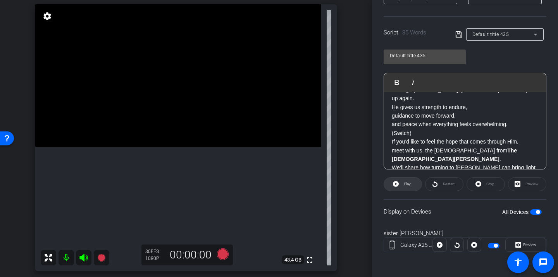
click at [407, 185] on span "Play" at bounding box center [407, 184] width 7 height 4
click at [443, 184] on span "Restart" at bounding box center [449, 184] width 12 height 4
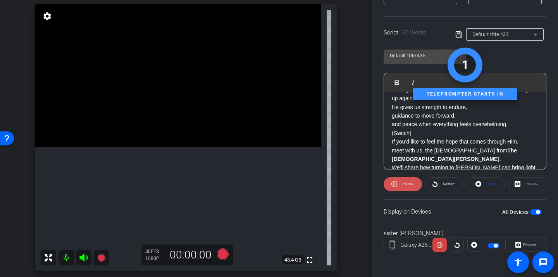
click at [408, 186] on span "Pause" at bounding box center [406, 184] width 12 height 11
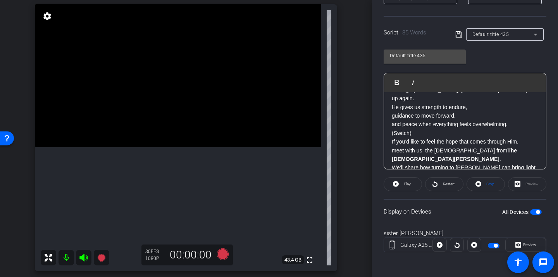
scroll to position [0, 0]
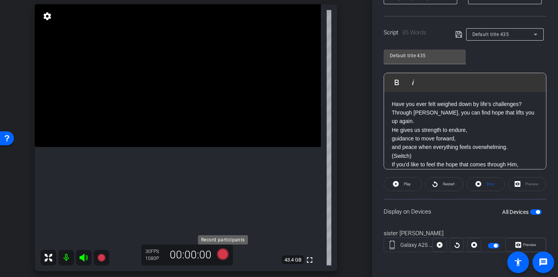
click at [226, 257] on icon at bounding box center [223, 255] width 12 height 12
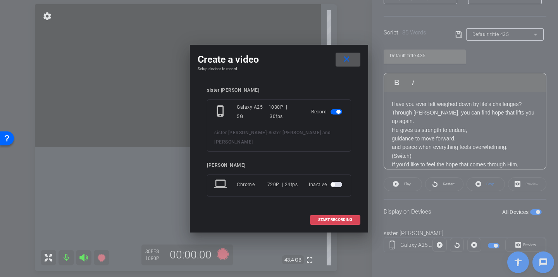
click at [341, 218] on span "START RECORDING" at bounding box center [335, 220] width 34 height 4
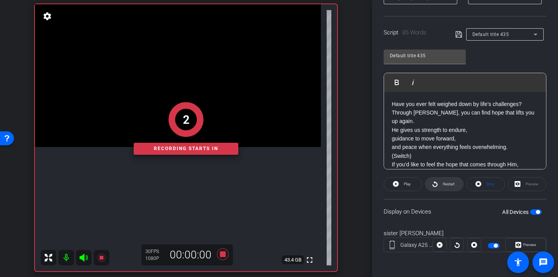
click at [436, 183] on icon at bounding box center [434, 184] width 5 height 6
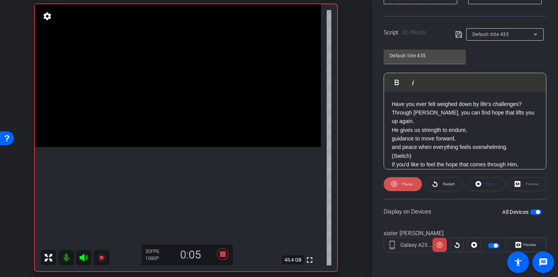
click at [415, 184] on span at bounding box center [403, 184] width 38 height 19
click at [442, 184] on span "Restart" at bounding box center [448, 184] width 14 height 11
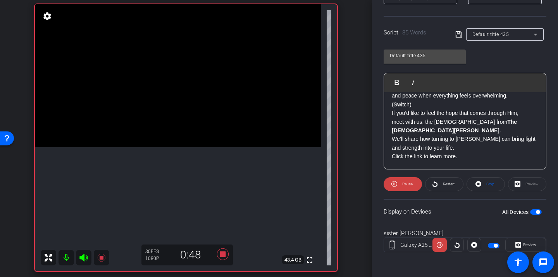
scroll to position [59, 0]
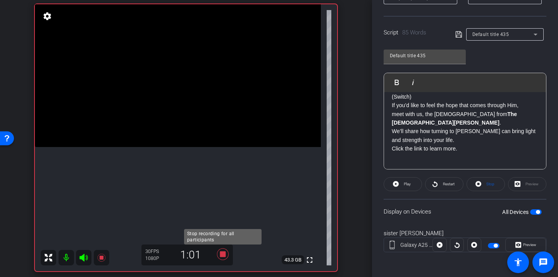
click at [221, 252] on icon at bounding box center [223, 255] width 12 height 12
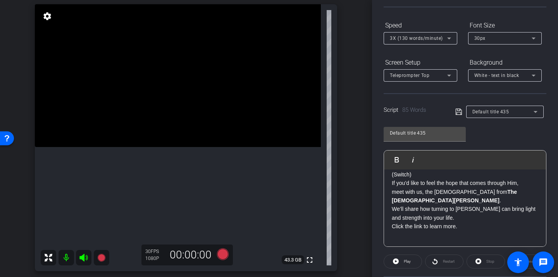
scroll to position [0, 0]
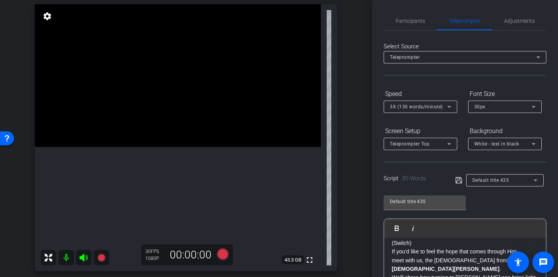
click at [410, 101] on div "3X (130 words/minute)" at bounding box center [420, 107] width 61 height 12
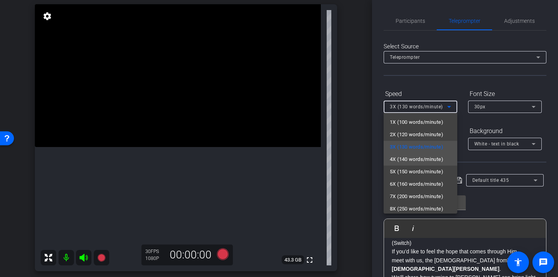
click at [412, 159] on span "4X (140 words/minute)" at bounding box center [416, 159] width 53 height 9
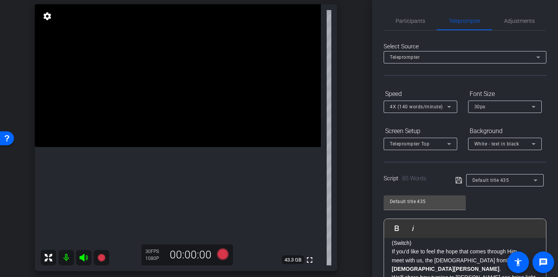
click at [422, 81] on div "Select Source Teleprompter Speed 4X (140 words/minute) Font Size 30px Screen Se…" at bounding box center [465, 221] width 163 height 381
click at [224, 252] on icon at bounding box center [223, 255] width 12 height 12
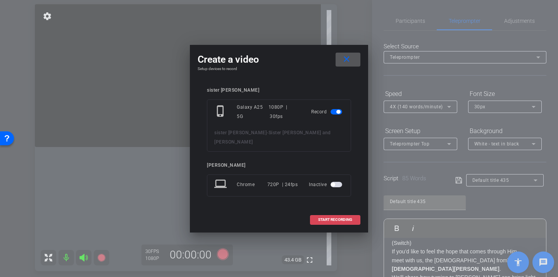
click at [320, 218] on span "START RECORDING" at bounding box center [335, 220] width 34 height 4
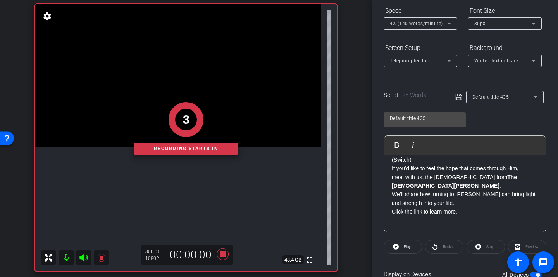
scroll to position [99, 0]
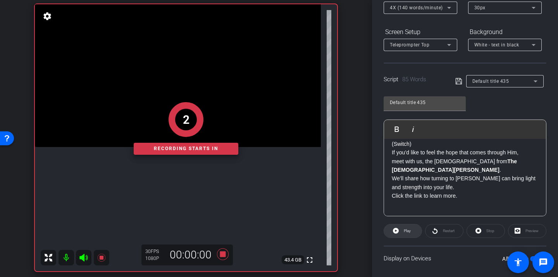
click at [400, 231] on span at bounding box center [403, 231] width 38 height 19
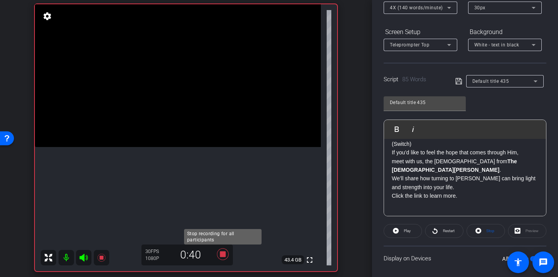
click at [228, 253] on icon at bounding box center [223, 255] width 12 height 12
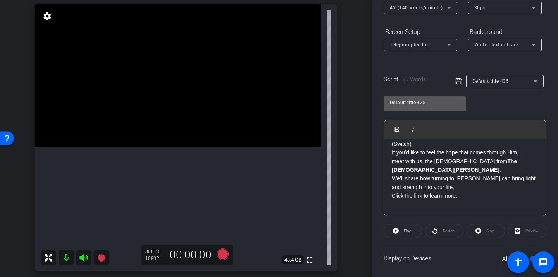
scroll to position [0, 0]
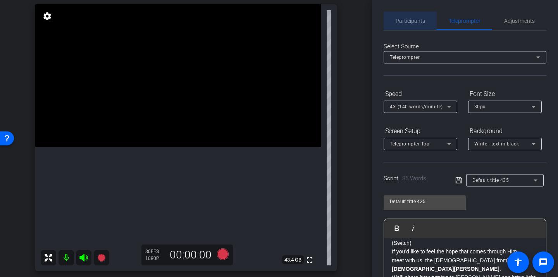
click at [411, 24] on span "Participants" at bounding box center [410, 21] width 29 height 19
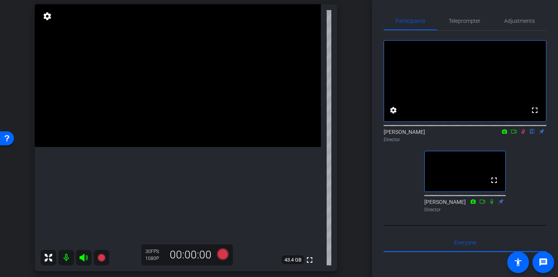
click at [519, 135] on mat-icon at bounding box center [523, 131] width 9 height 7
click at [473, 17] on span "Teleprompter" at bounding box center [465, 21] width 32 height 19
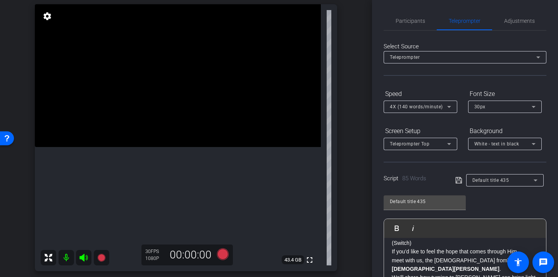
click at [415, 31] on div "Select Source Teleprompter Speed 4X (140 words/minute) Font Size 30px Screen Se…" at bounding box center [465, 221] width 163 height 381
click at [222, 251] on icon at bounding box center [223, 255] width 12 height 12
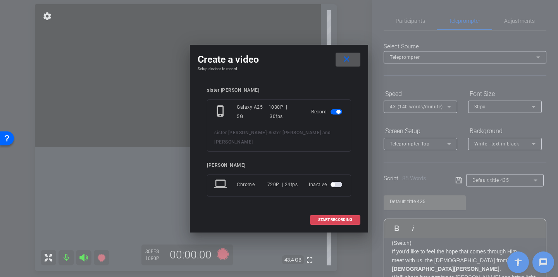
click at [322, 218] on span "START RECORDING" at bounding box center [335, 220] width 34 height 4
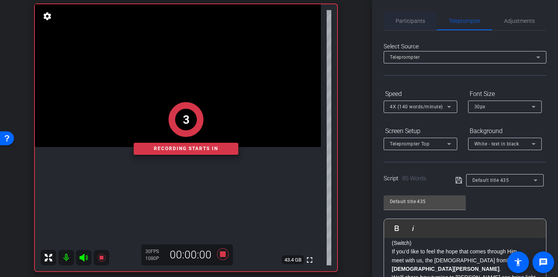
click at [423, 17] on span "Participants" at bounding box center [410, 21] width 29 height 19
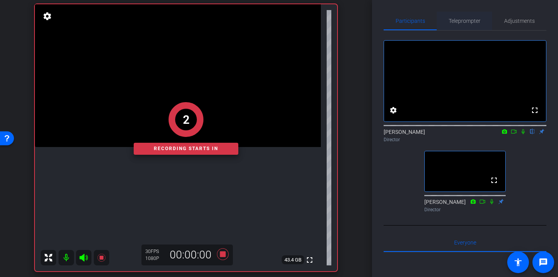
click at [467, 22] on span "Teleprompter" at bounding box center [465, 20] width 32 height 5
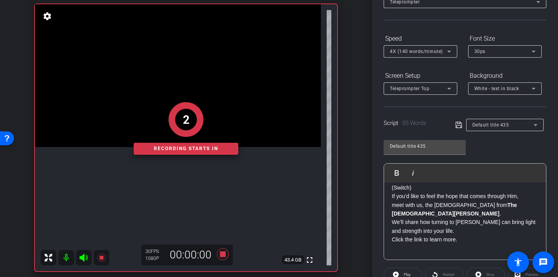
scroll to position [146, 0]
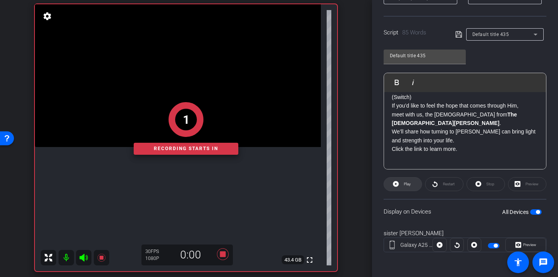
click at [412, 189] on span at bounding box center [403, 184] width 38 height 19
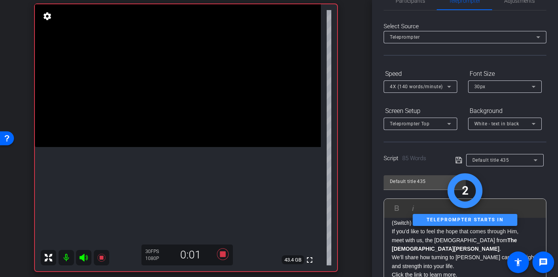
scroll to position [0, 0]
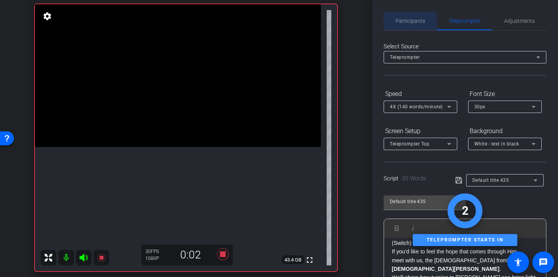
click at [417, 27] on span "Participants" at bounding box center [410, 21] width 29 height 19
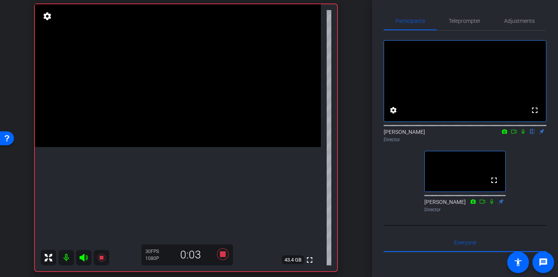
click at [524, 134] on icon at bounding box center [523, 131] width 3 height 5
click at [465, 26] on span "Teleprompter" at bounding box center [465, 21] width 32 height 19
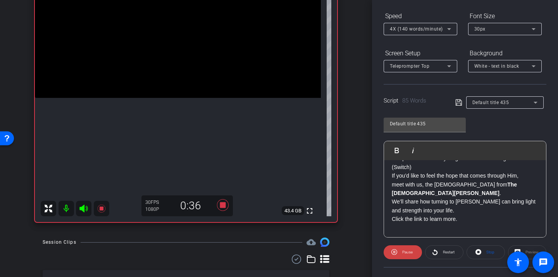
scroll to position [59, 0]
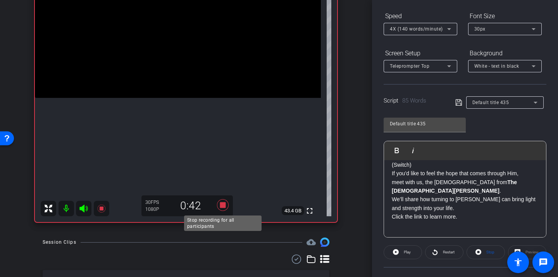
click at [223, 206] on icon at bounding box center [223, 206] width 12 height 12
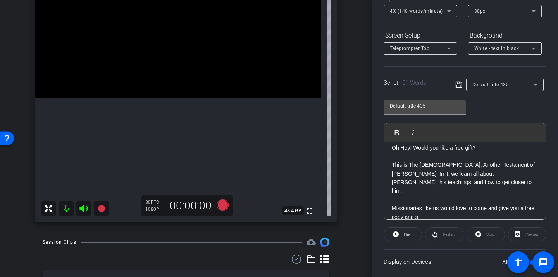
scroll to position [7, 0]
click at [227, 205] on icon at bounding box center [223, 206] width 12 height 12
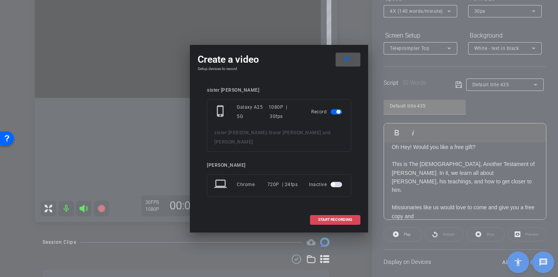
click at [350, 218] on span "START RECORDING" at bounding box center [335, 220] width 34 height 4
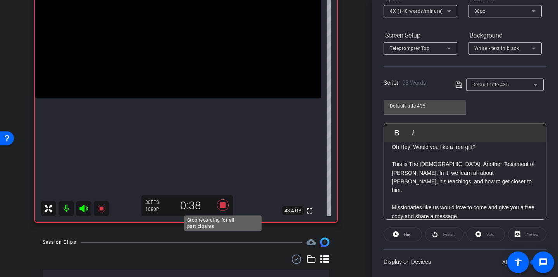
click at [224, 201] on icon at bounding box center [223, 205] width 19 height 14
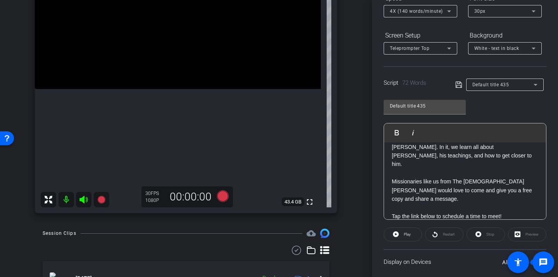
scroll to position [0, 0]
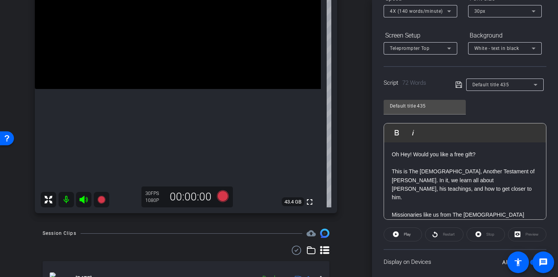
click at [463, 198] on p "Oh Hey! Would you like a free gift? This is The Book of Mormon, Another Testame…" at bounding box center [465, 193] width 146 height 87
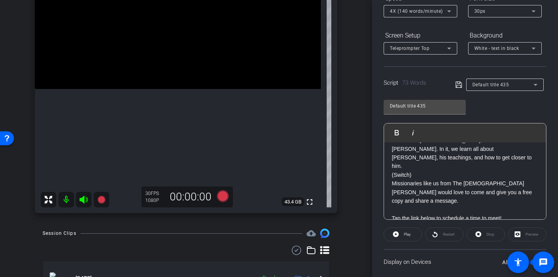
scroll to position [33, 0]
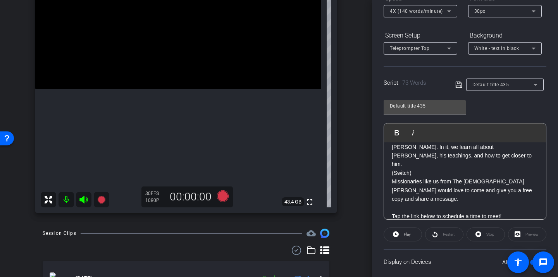
click at [446, 203] on p at bounding box center [465, 207] width 146 height 9
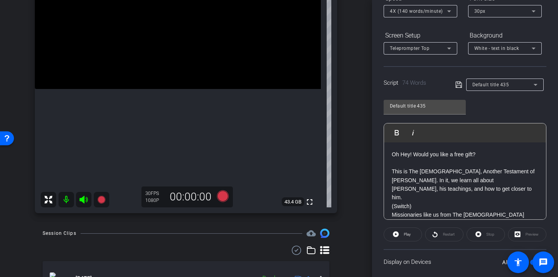
scroll to position [0, 0]
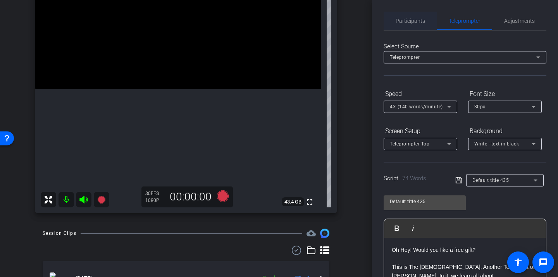
click at [422, 29] on span "Participants" at bounding box center [410, 21] width 29 height 19
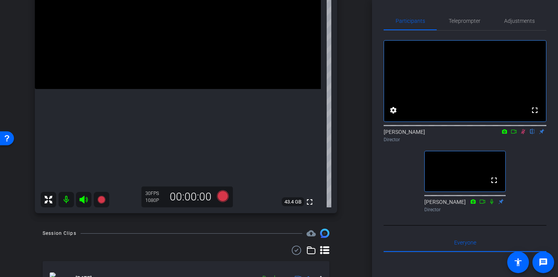
click at [522, 134] on icon at bounding box center [523, 131] width 4 height 5
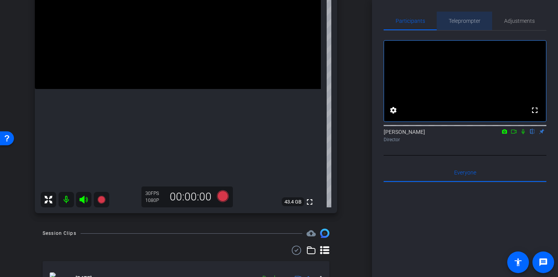
click at [472, 26] on span "Teleprompter" at bounding box center [465, 21] width 32 height 19
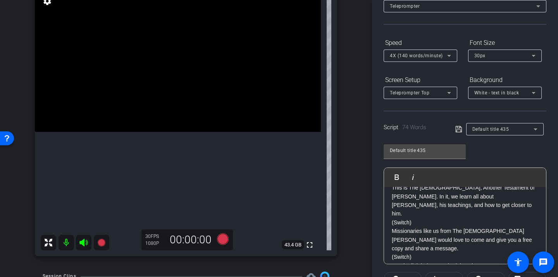
scroll to position [89, 0]
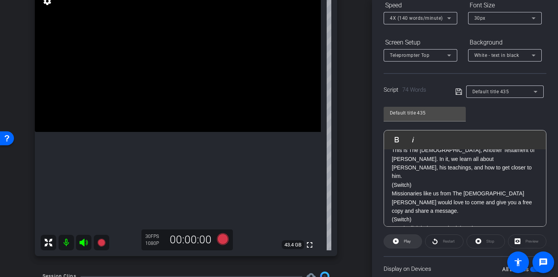
click at [419, 243] on span at bounding box center [403, 242] width 38 height 19
click at [444, 242] on span "Restart" at bounding box center [449, 241] width 12 height 4
click at [415, 247] on span at bounding box center [403, 242] width 38 height 19
click at [223, 241] on icon at bounding box center [223, 240] width 12 height 12
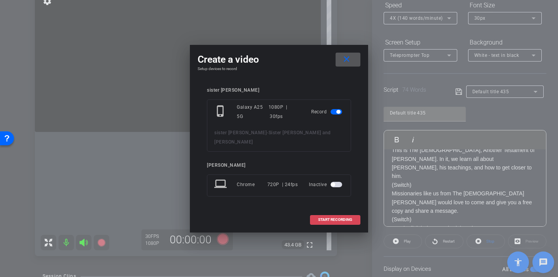
click at [322, 218] on span "START RECORDING" at bounding box center [335, 220] width 34 height 4
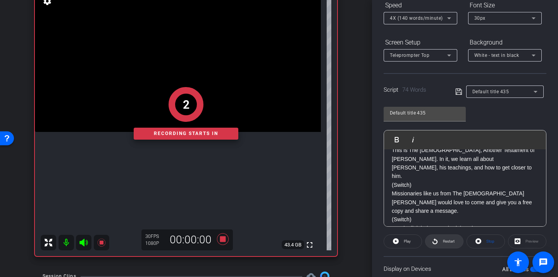
click at [440, 241] on span at bounding box center [444, 242] width 38 height 19
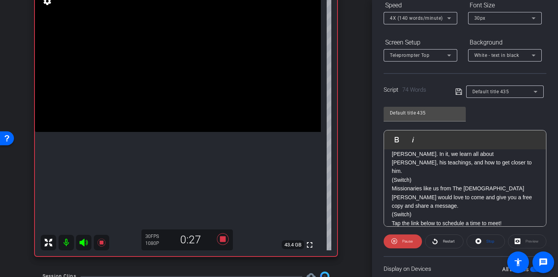
scroll to position [95, 0]
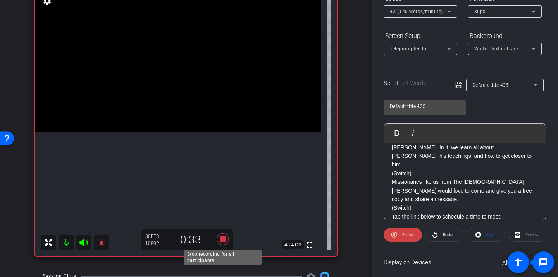
click at [228, 237] on icon at bounding box center [223, 240] width 12 height 12
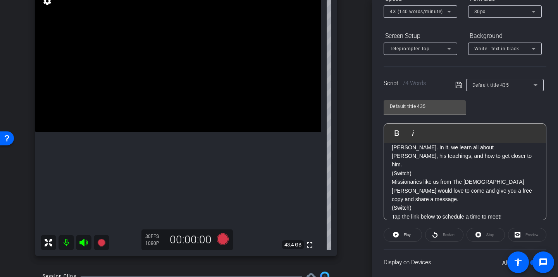
scroll to position [0, 0]
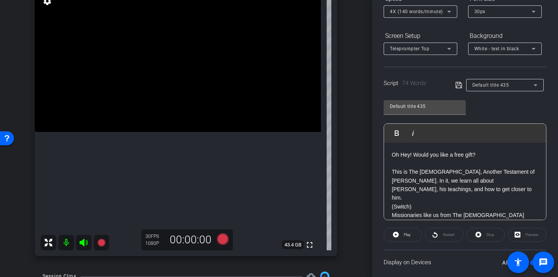
click at [481, 159] on p "Oh Hey! Would you like a free gift? This is The Book of Mormon, Another Testame…" at bounding box center [465, 194] width 146 height 87
click at [481, 158] on p "Oh Hey! Would you like a free gift? This is The Book of Mormon, Another Testame…" at bounding box center [465, 194] width 146 height 87
click at [223, 242] on icon at bounding box center [223, 240] width 12 height 12
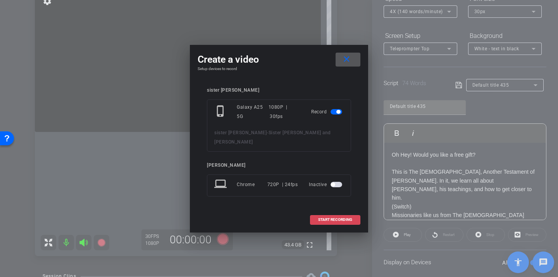
click at [330, 211] on span at bounding box center [335, 220] width 50 height 19
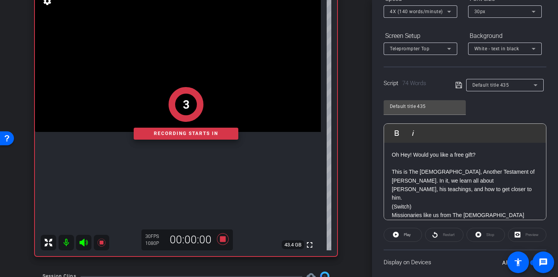
scroll to position [146, 0]
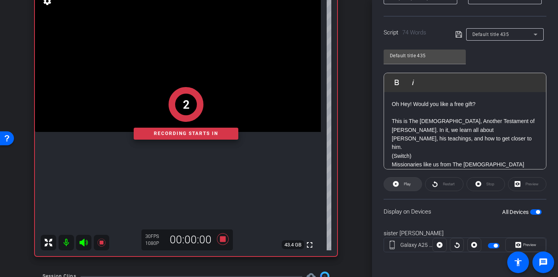
click at [399, 185] on span at bounding box center [403, 184] width 38 height 19
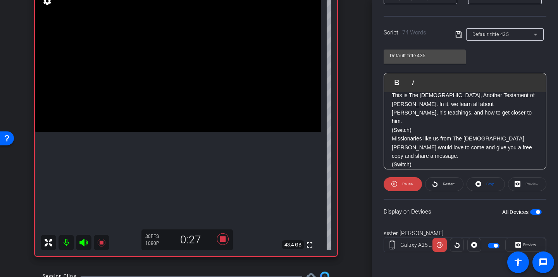
scroll to position [33, 0]
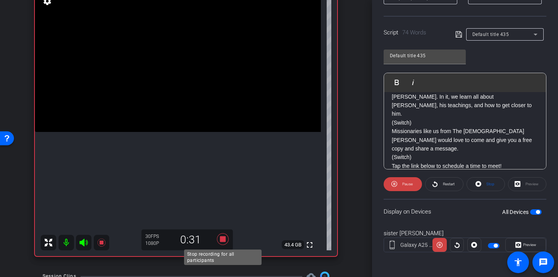
click at [226, 239] on icon at bounding box center [223, 240] width 19 height 14
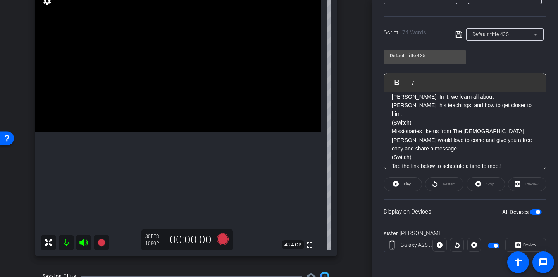
scroll to position [0, 0]
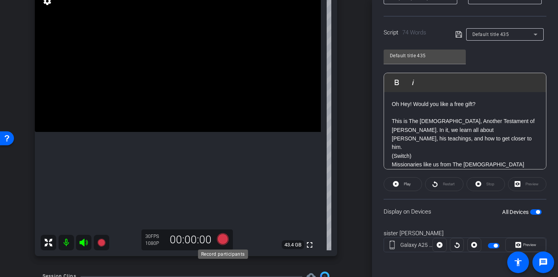
click at [220, 242] on icon at bounding box center [223, 240] width 12 height 12
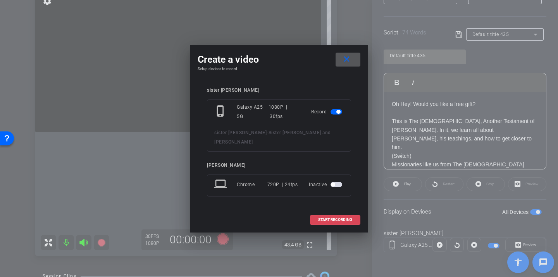
click at [340, 212] on span at bounding box center [335, 220] width 50 height 19
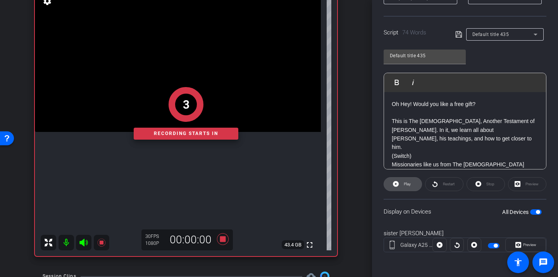
click at [413, 185] on span at bounding box center [403, 184] width 38 height 19
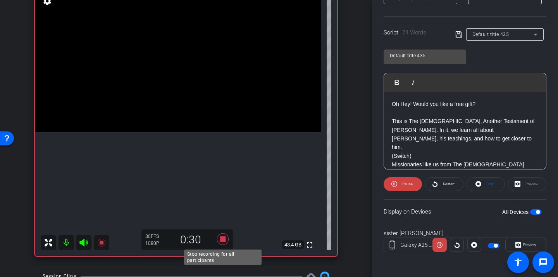
click at [222, 238] on icon at bounding box center [223, 240] width 12 height 12
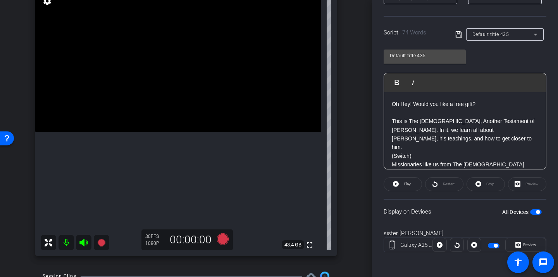
click at [426, 103] on p "Oh Hey! Would you like a free gift? This is The Book of Mormon, Another Testame…" at bounding box center [465, 143] width 146 height 87
click at [424, 99] on div "This is The Book of Mormon, Another Testament of Jesus Christ. In it, we learn …" at bounding box center [465, 152] width 162 height 120
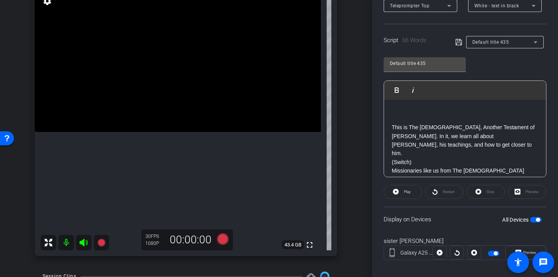
scroll to position [137, 0]
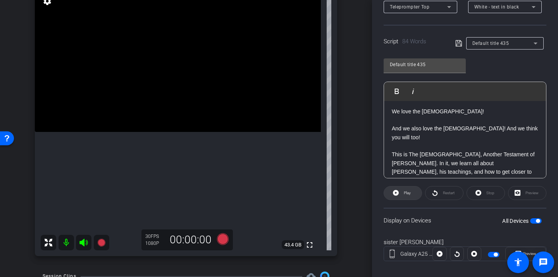
click at [404, 191] on span "Play" at bounding box center [407, 193] width 7 height 4
click at [437, 196] on icon at bounding box center [435, 193] width 6 height 10
click at [416, 196] on span at bounding box center [403, 193] width 38 height 19
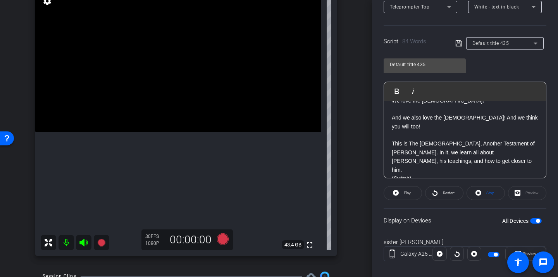
scroll to position [0, 0]
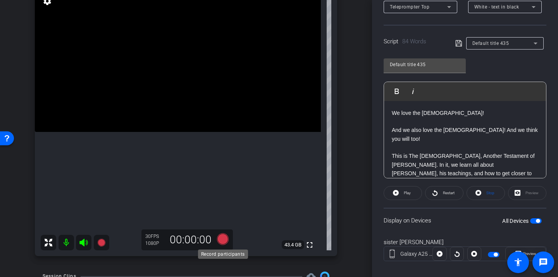
click at [227, 237] on icon at bounding box center [223, 240] width 12 height 12
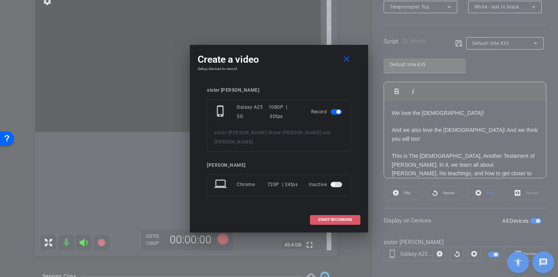
click at [323, 211] on span at bounding box center [335, 220] width 50 height 19
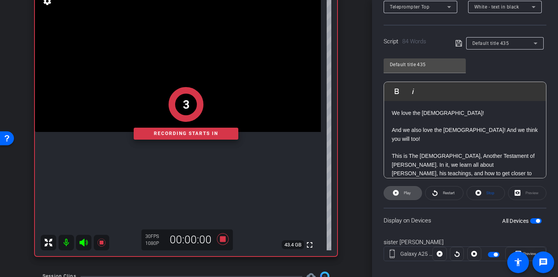
click at [410, 195] on span "Play" at bounding box center [407, 193] width 7 height 4
click at [436, 196] on icon at bounding box center [435, 193] width 6 height 10
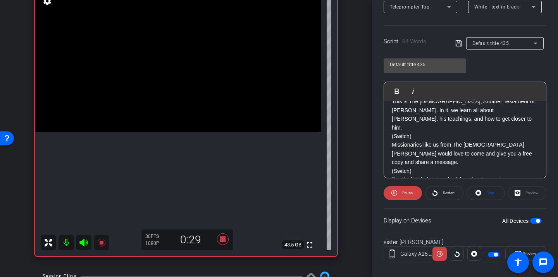
scroll to position [59, 0]
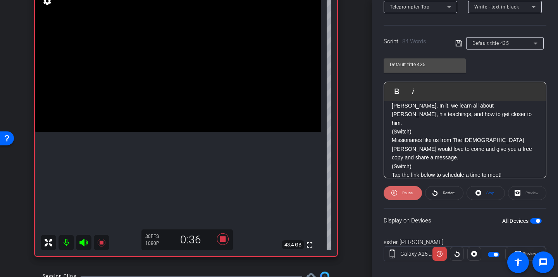
click at [417, 196] on span at bounding box center [403, 193] width 38 height 19
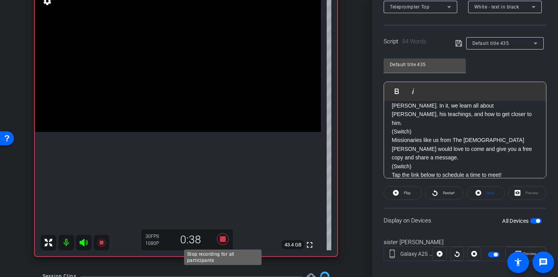
click at [225, 242] on icon at bounding box center [223, 240] width 12 height 12
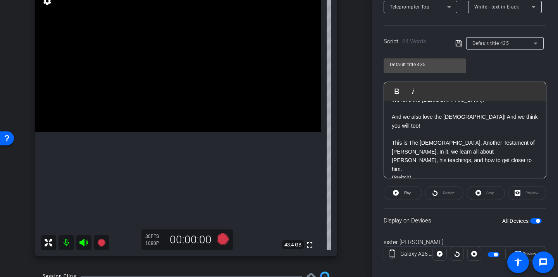
scroll to position [15, 0]
click at [401, 134] on p "This is The Book of Mormon, Another Testament of Jesus Christ. In it, we learn …" at bounding box center [465, 168] width 146 height 78
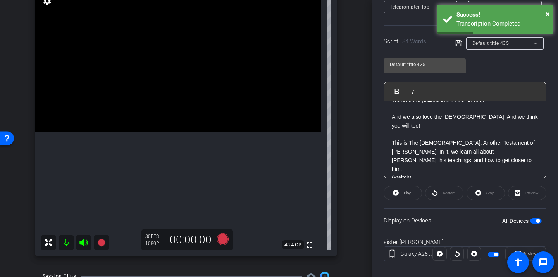
scroll to position [105, 0]
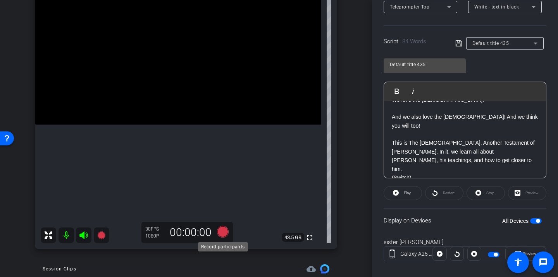
click at [222, 227] on icon at bounding box center [223, 232] width 12 height 12
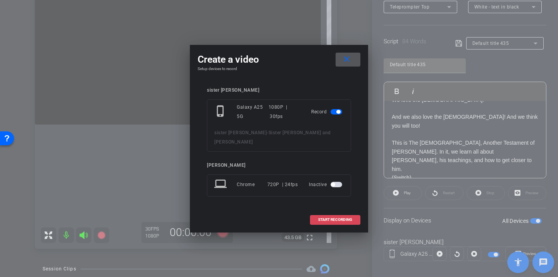
click at [339, 218] on span "START RECORDING" at bounding box center [335, 220] width 34 height 4
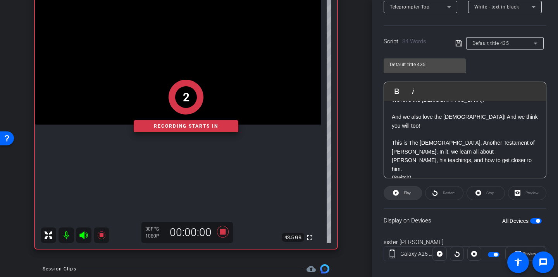
click at [407, 190] on span "Play" at bounding box center [406, 193] width 9 height 11
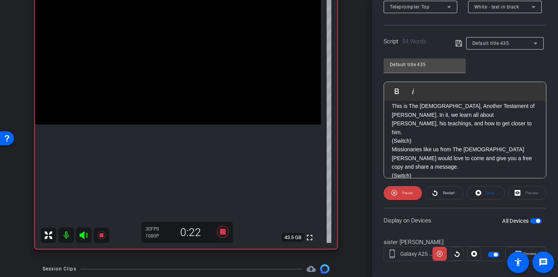
scroll to position [59, 0]
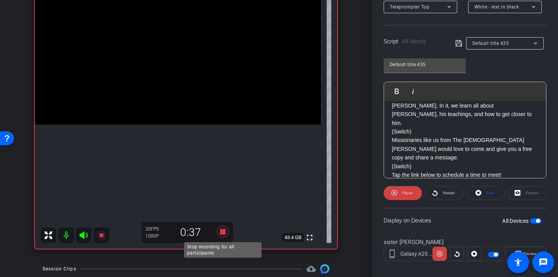
click at [223, 231] on icon at bounding box center [223, 232] width 12 height 12
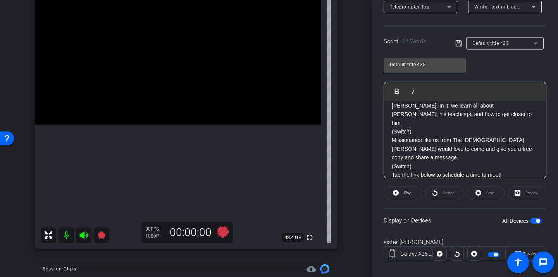
scroll to position [0, 0]
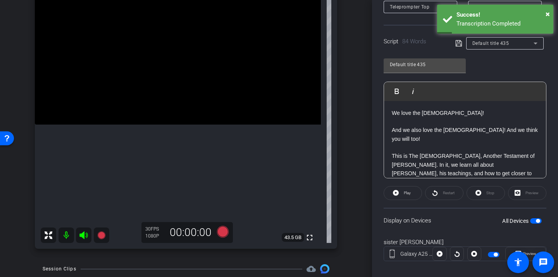
click at [392, 115] on div "​We love the Bible! And we also love the Book of Mormon! And we think you will …" at bounding box center [465, 174] width 162 height 146
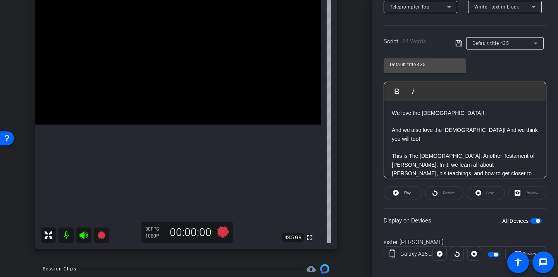
click at [398, 116] on p "​We love the Bible!" at bounding box center [465, 113] width 146 height 9
drag, startPoint x: 450, startPoint y: 111, endPoint x: 432, endPoint y: 113, distance: 18.7
click at [432, 113] on p "Do you love the Bible!" at bounding box center [465, 113] width 146 height 9
click at [396, 133] on p "And we also love the Book of Mormon! And we think you will too!" at bounding box center [465, 134] width 146 height 17
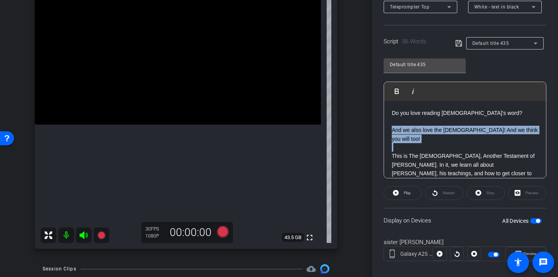
click at [396, 133] on p "And we also love the Book of Mormon! And we think you will too!" at bounding box center [465, 134] width 146 height 17
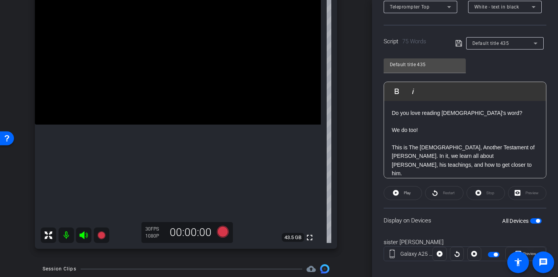
click at [470, 114] on p "Do you love reading God's word?" at bounding box center [465, 113] width 146 height 9
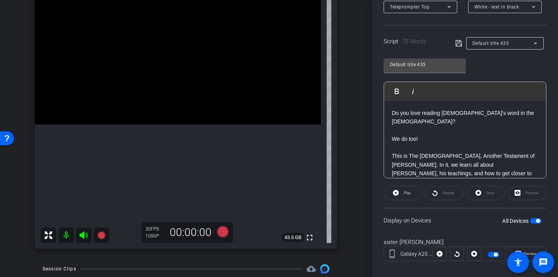
click at [453, 135] on p "We do too!" at bounding box center [465, 139] width 146 height 9
click at [441, 126] on p at bounding box center [465, 130] width 146 height 9
click at [434, 143] on p "This is The Book of Mormon, Another Testament of Jesus Christ. In it, we learn …" at bounding box center [465, 182] width 146 height 78
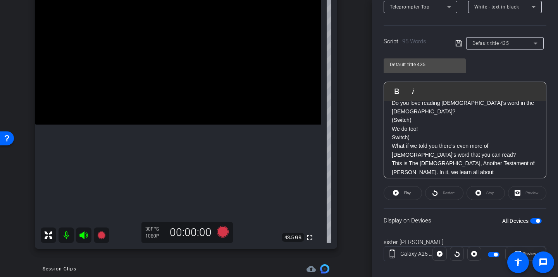
scroll to position [12, 0]
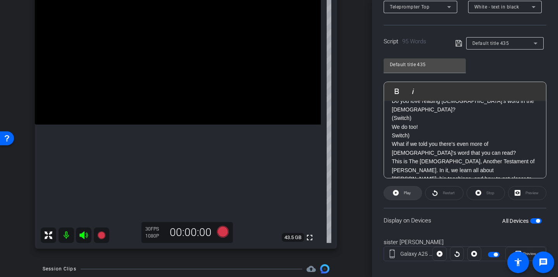
click at [412, 189] on span at bounding box center [403, 193] width 38 height 19
click at [438, 198] on span at bounding box center [444, 193] width 38 height 19
click at [411, 193] on span "Pause" at bounding box center [407, 193] width 10 height 4
click at [224, 231] on icon at bounding box center [223, 232] width 12 height 12
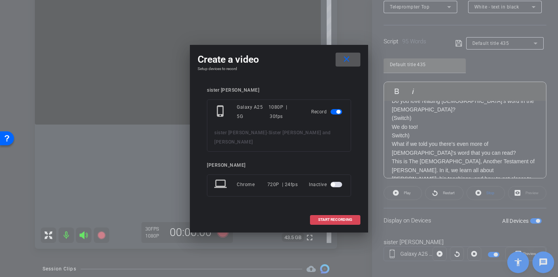
click at [342, 218] on span "START RECORDING" at bounding box center [335, 220] width 34 height 4
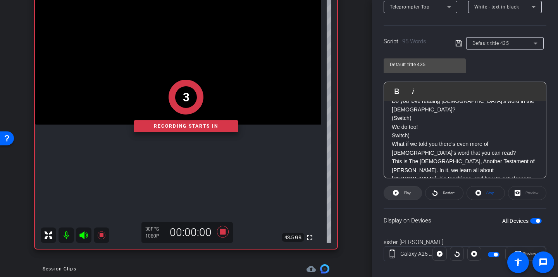
click at [407, 192] on span "Play" at bounding box center [407, 193] width 7 height 4
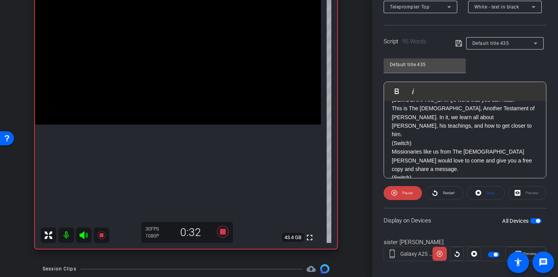
scroll to position [68, 0]
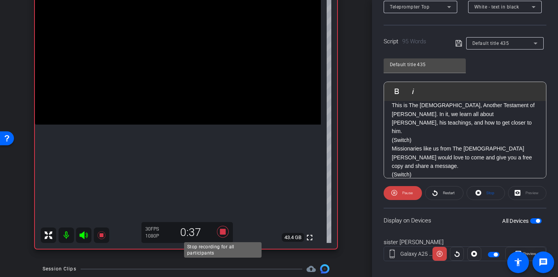
click at [222, 233] on icon at bounding box center [223, 232] width 12 height 12
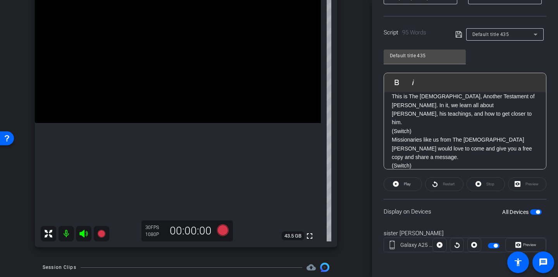
scroll to position [102, 0]
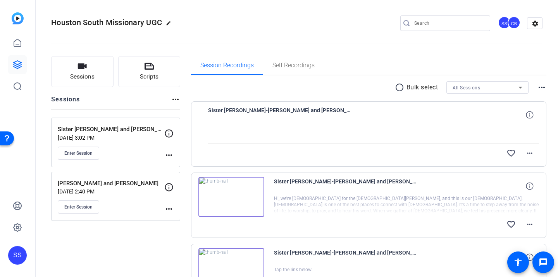
click at [271, 116] on span "Sister [PERSON_NAME]-[PERSON_NAME] and [PERSON_NAME]-2025-08-27-14-44-27-093-0" at bounding box center [279, 115] width 143 height 19
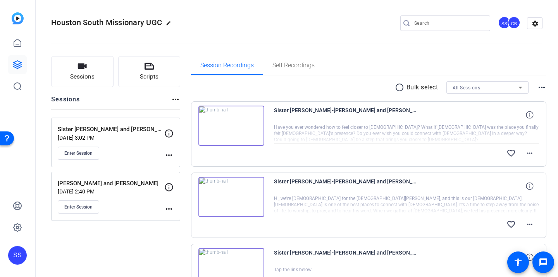
click at [254, 128] on img at bounding box center [231, 126] width 66 height 40
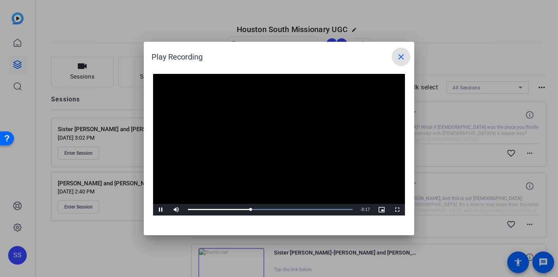
click at [267, 185] on video "Video Player" at bounding box center [279, 145] width 252 height 142
click at [401, 58] on mat-icon "close" at bounding box center [400, 56] width 9 height 9
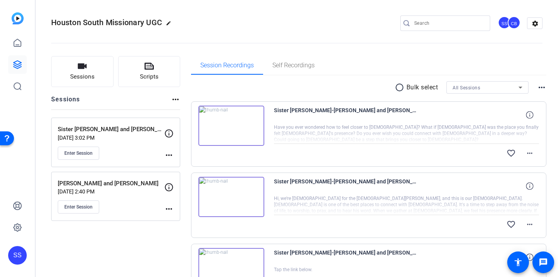
scroll to position [52, 0]
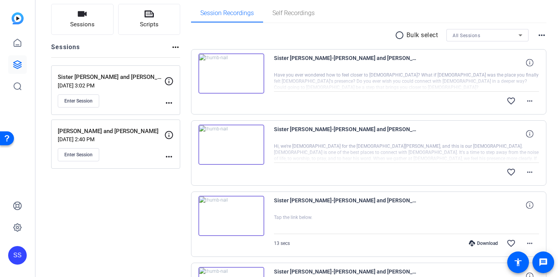
click at [239, 162] on img at bounding box center [231, 145] width 66 height 40
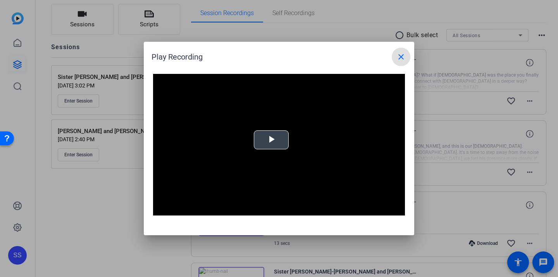
click at [271, 140] on span "Video Player" at bounding box center [271, 140] width 0 height 0
click at [400, 60] on mat-icon "close" at bounding box center [400, 56] width 9 height 9
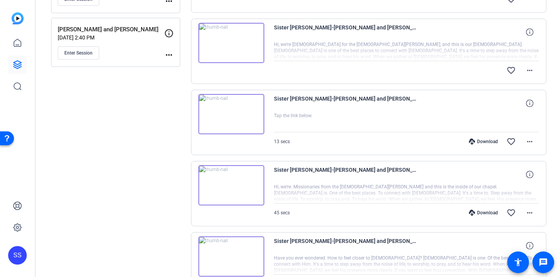
scroll to position [157, 0]
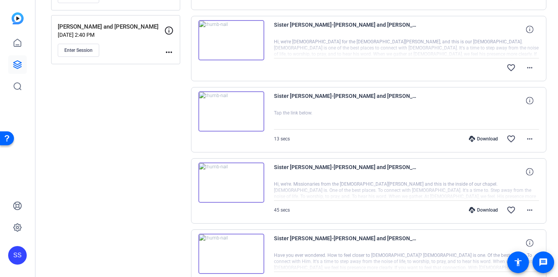
click at [246, 132] on div "Sister Ashby-Sister Freeman and Ashby-2025-08-27-14-37-15-902-0 Tap the link be…" at bounding box center [369, 119] width 356 height 65
click at [250, 113] on img at bounding box center [231, 111] width 66 height 40
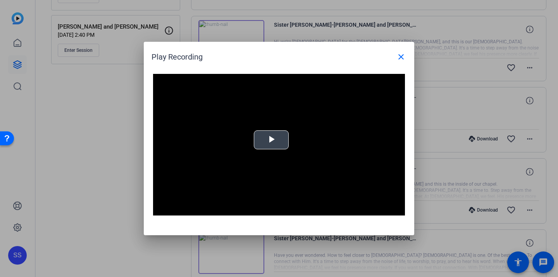
click at [271, 140] on span "Video Player" at bounding box center [271, 140] width 0 height 0
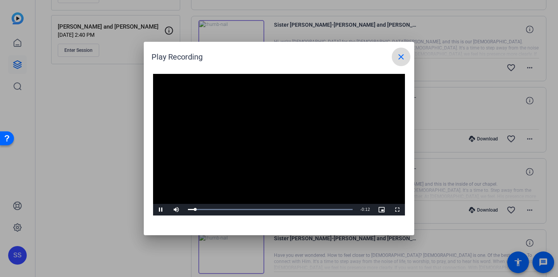
click at [401, 59] on mat-icon "close" at bounding box center [400, 56] width 9 height 9
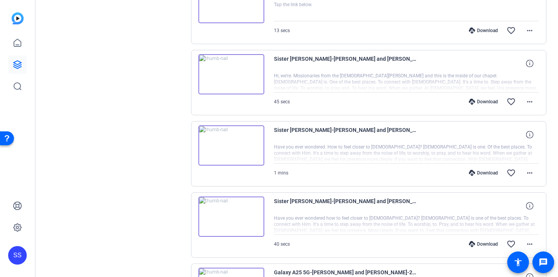
scroll to position [0, 0]
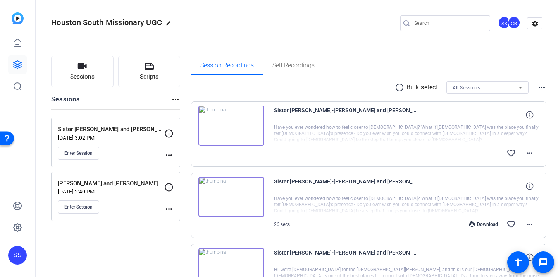
click at [256, 139] on img at bounding box center [231, 126] width 66 height 40
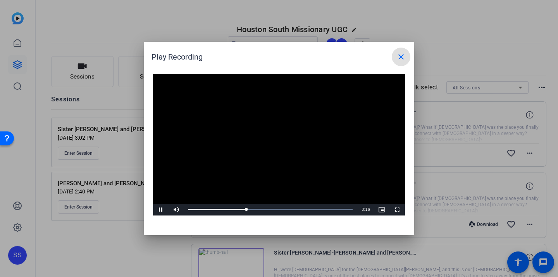
click at [400, 55] on mat-icon "close" at bounding box center [400, 56] width 9 height 9
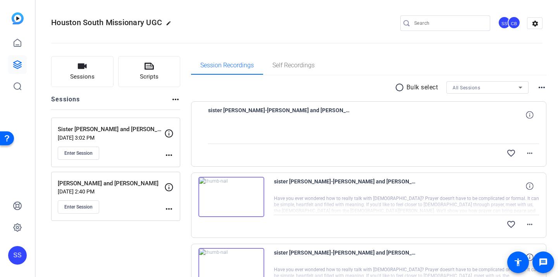
click at [218, 205] on img at bounding box center [231, 197] width 66 height 40
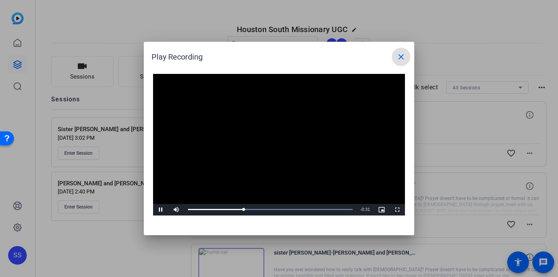
click at [398, 60] on mat-icon "close" at bounding box center [400, 56] width 9 height 9
